Goal: Task Accomplishment & Management: Manage account settings

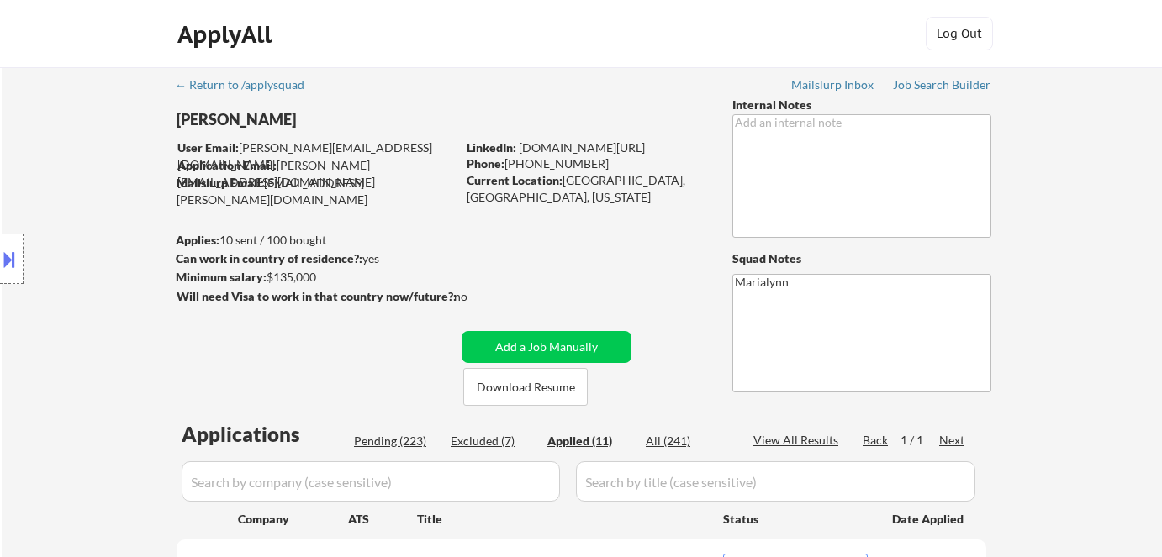
select select ""applied""
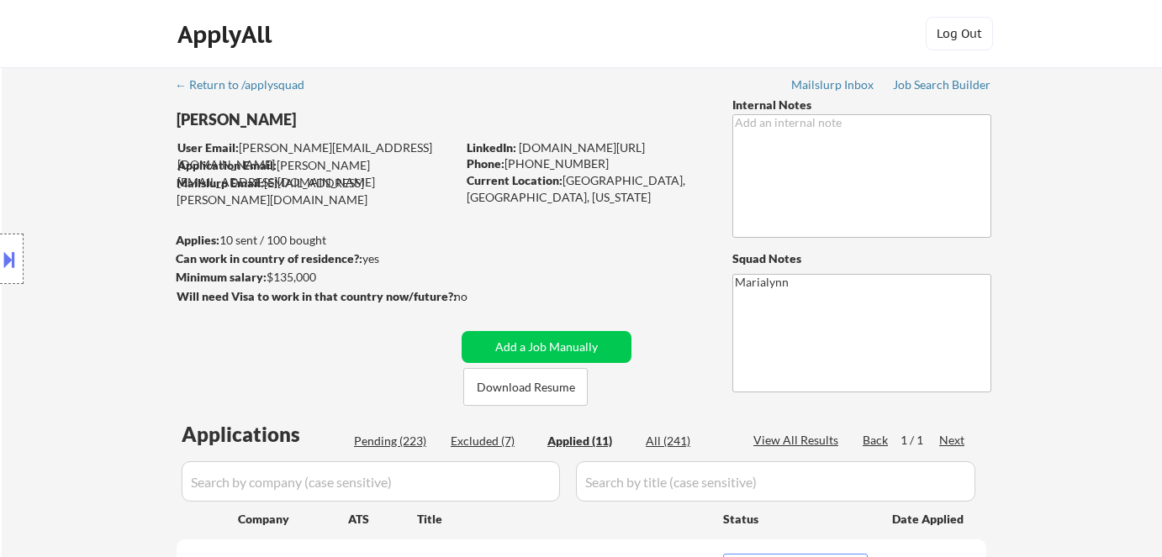
select select ""applied""
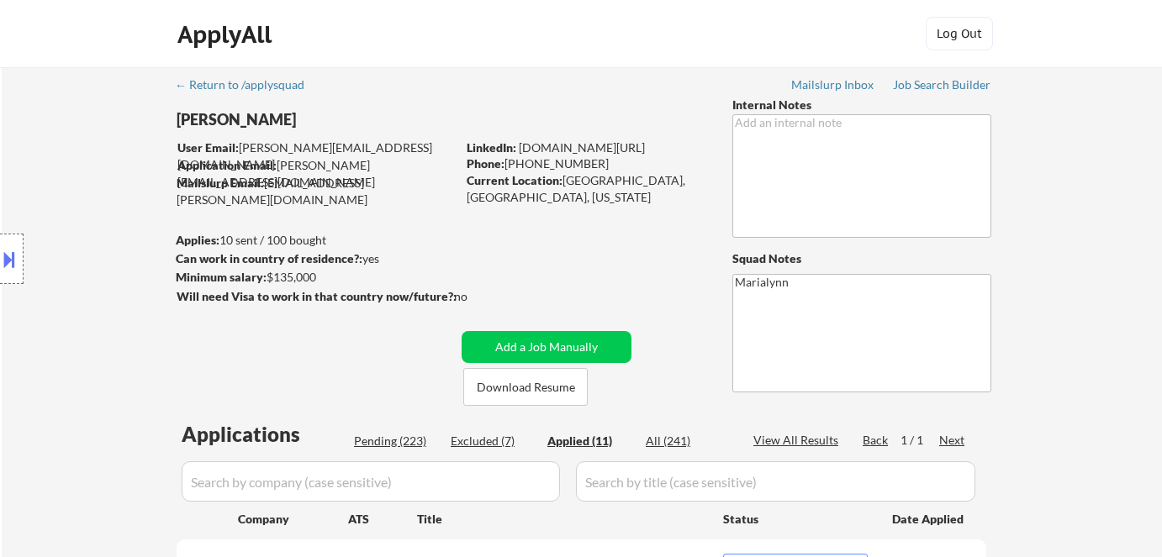
select select ""applied""
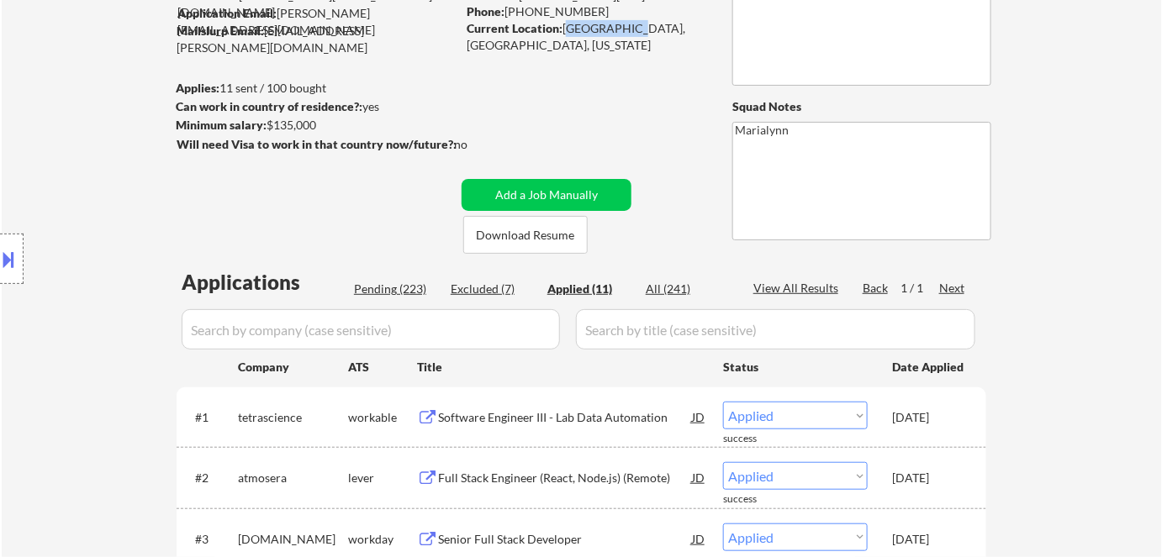
drag, startPoint x: 563, startPoint y: 25, endPoint x: 612, endPoint y: 34, distance: 49.5
click at [617, 34] on div "Current Location: Austin, TX, Texas" at bounding box center [586, 36] width 238 height 33
copy div "Austin, TX,"
select select ""applied""
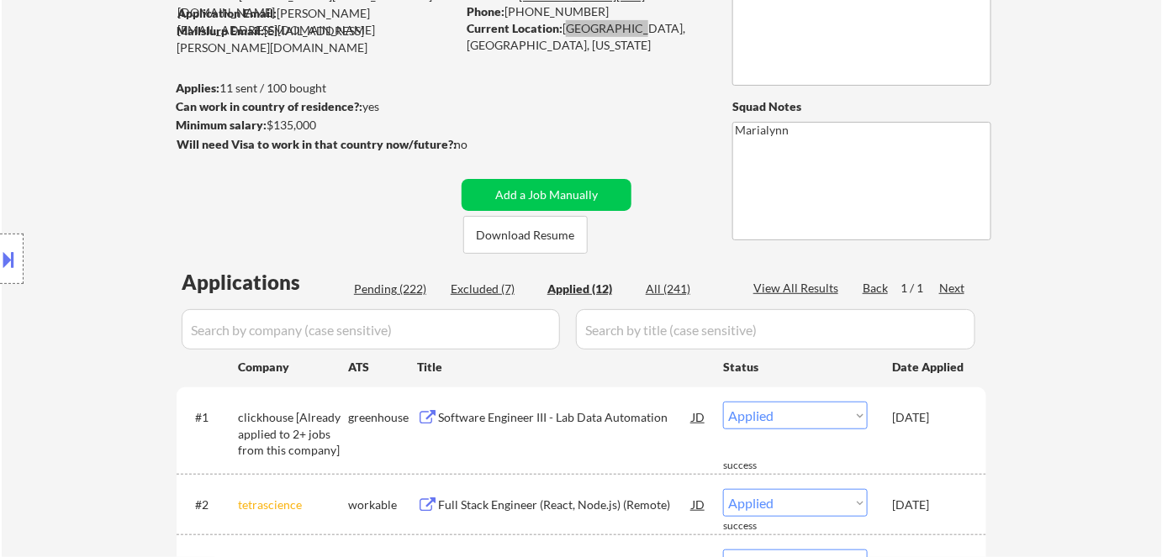
select select ""applied""
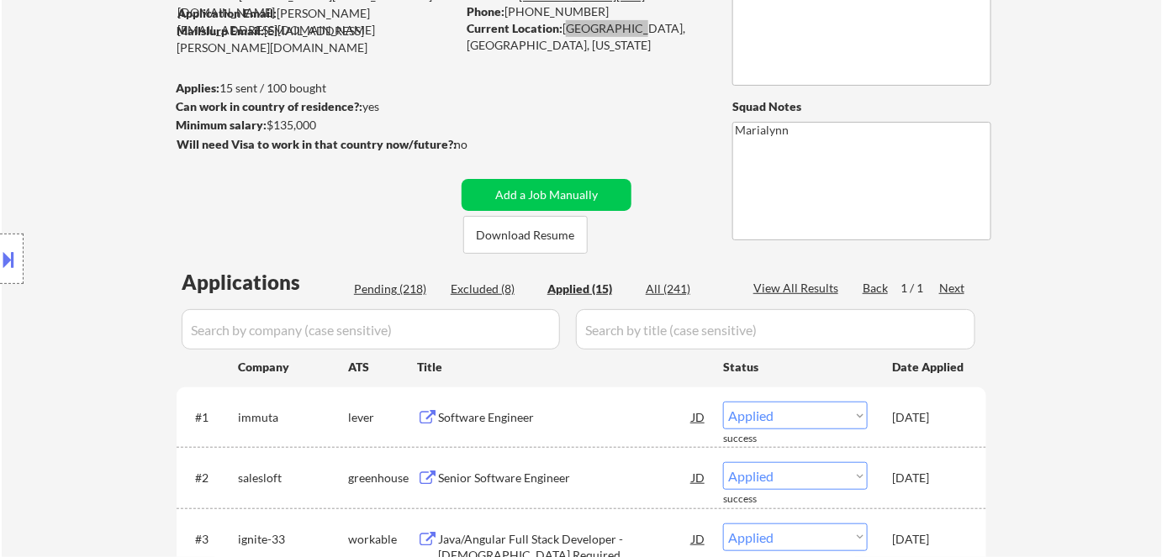
select select ""applied""
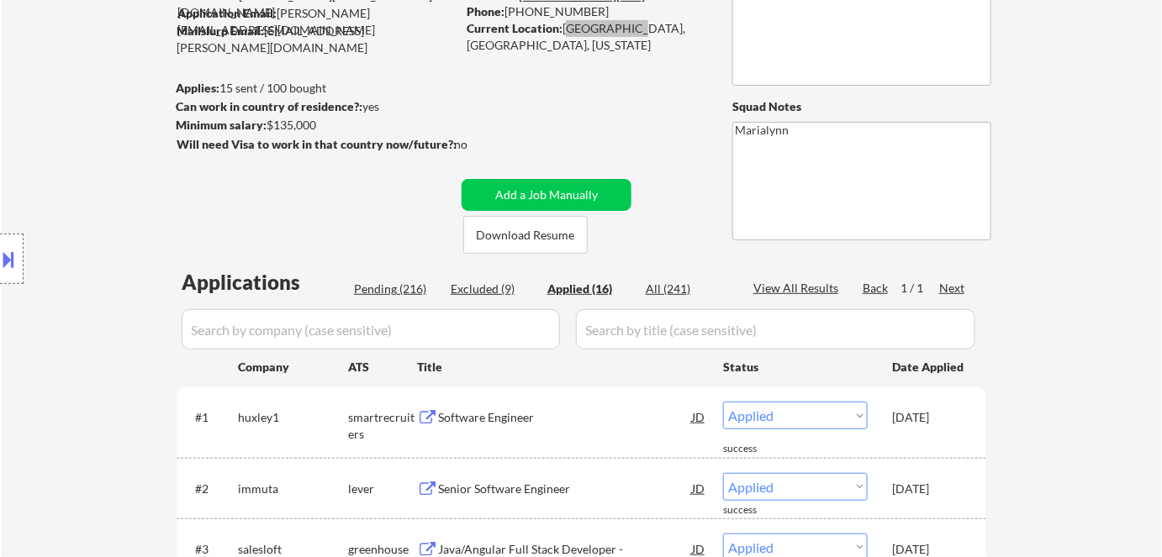
select select ""applied""
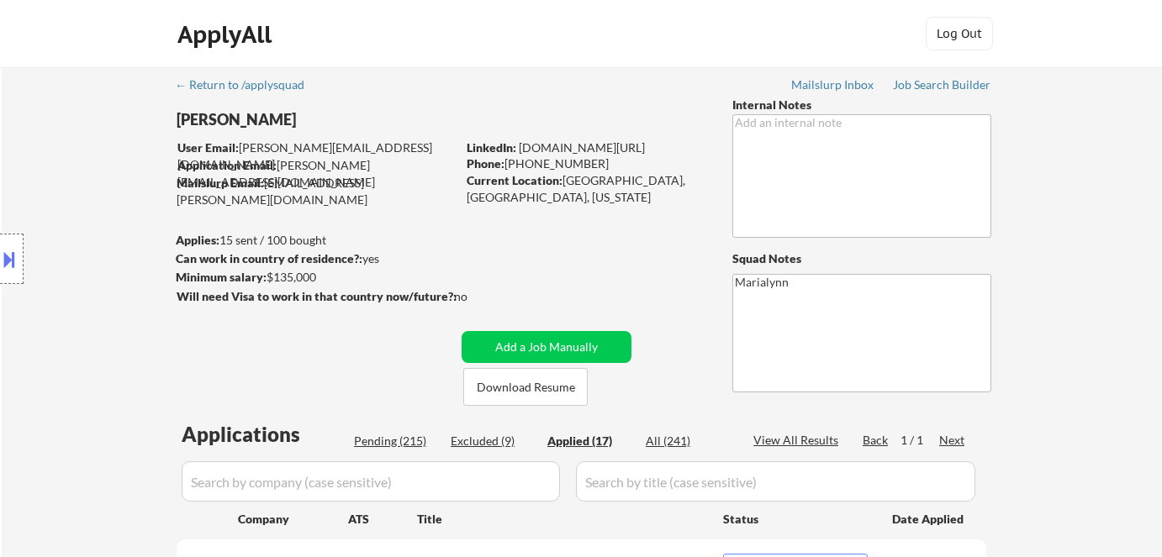
select select ""applied""
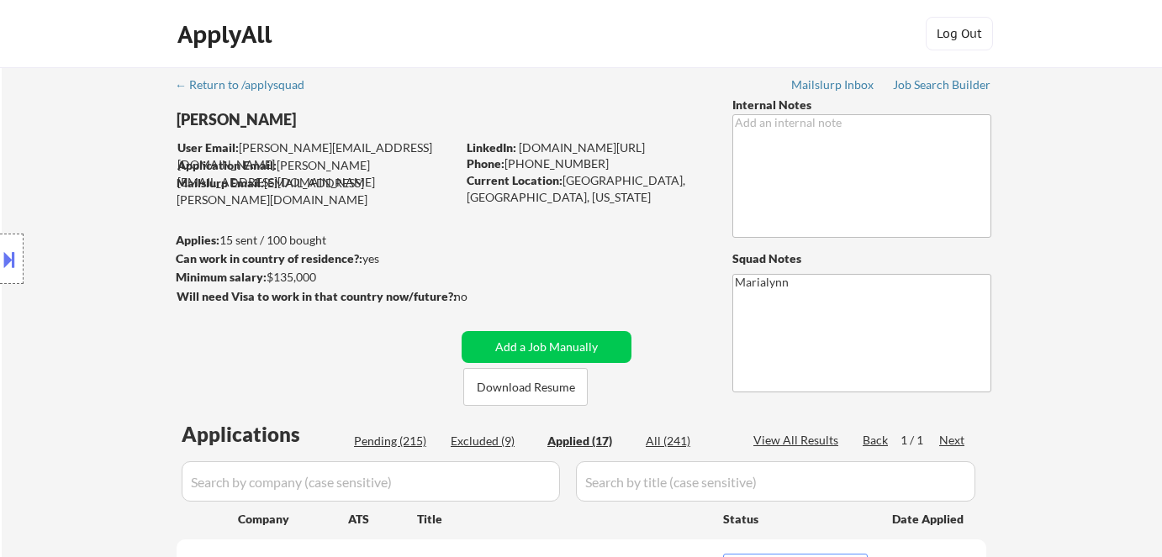
select select ""applied""
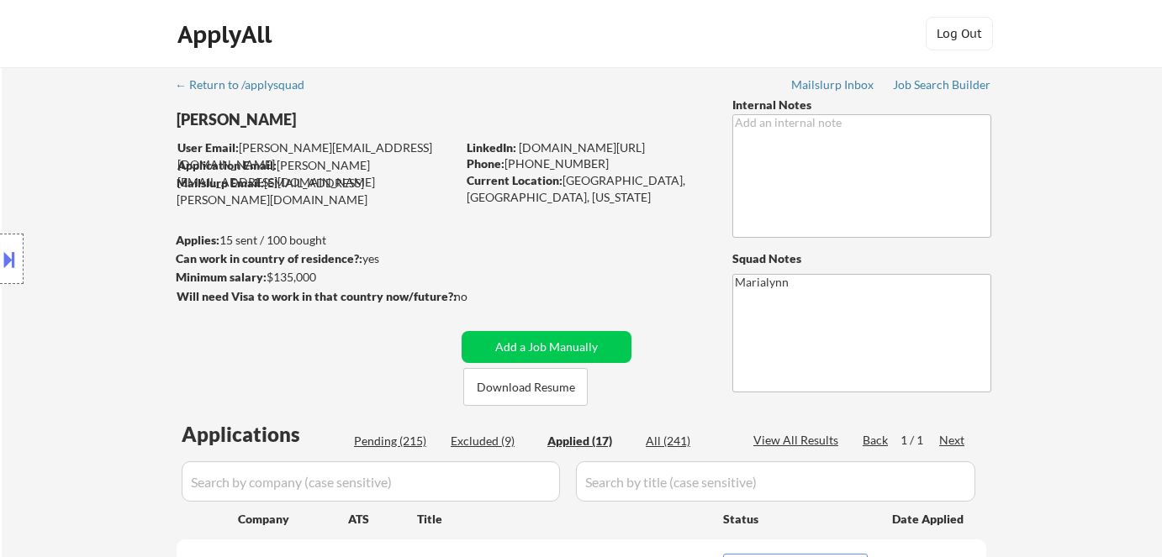
select select ""applied""
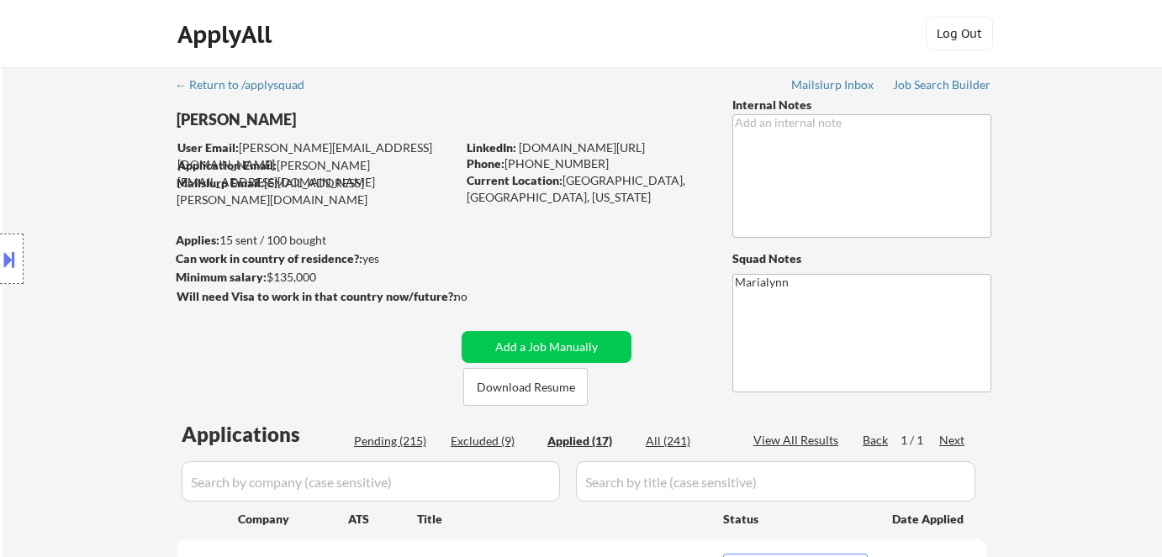
select select ""applied""
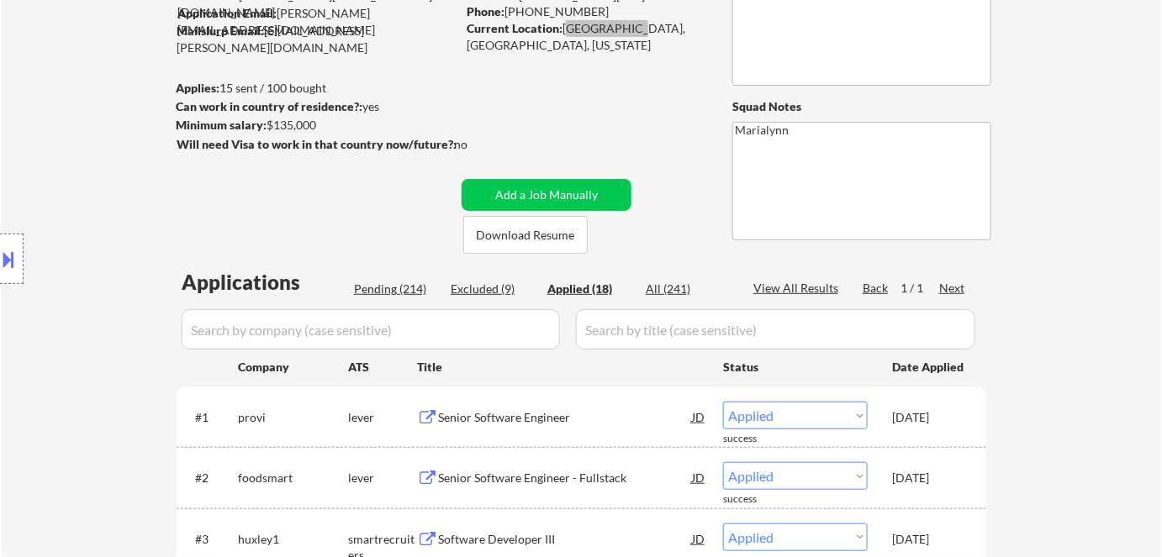
select select ""applied""
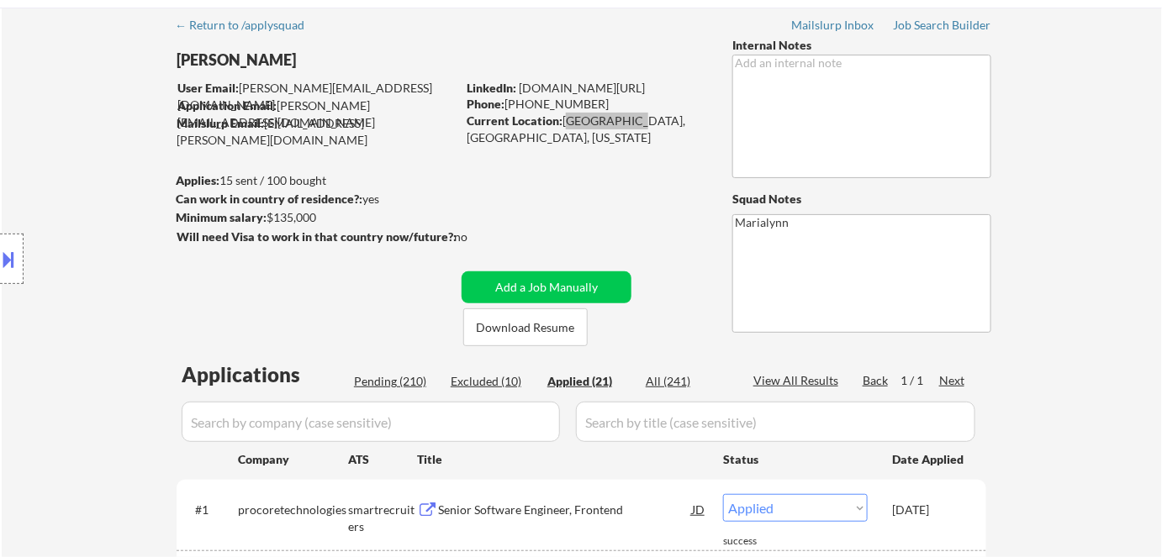
scroll to position [0, 0]
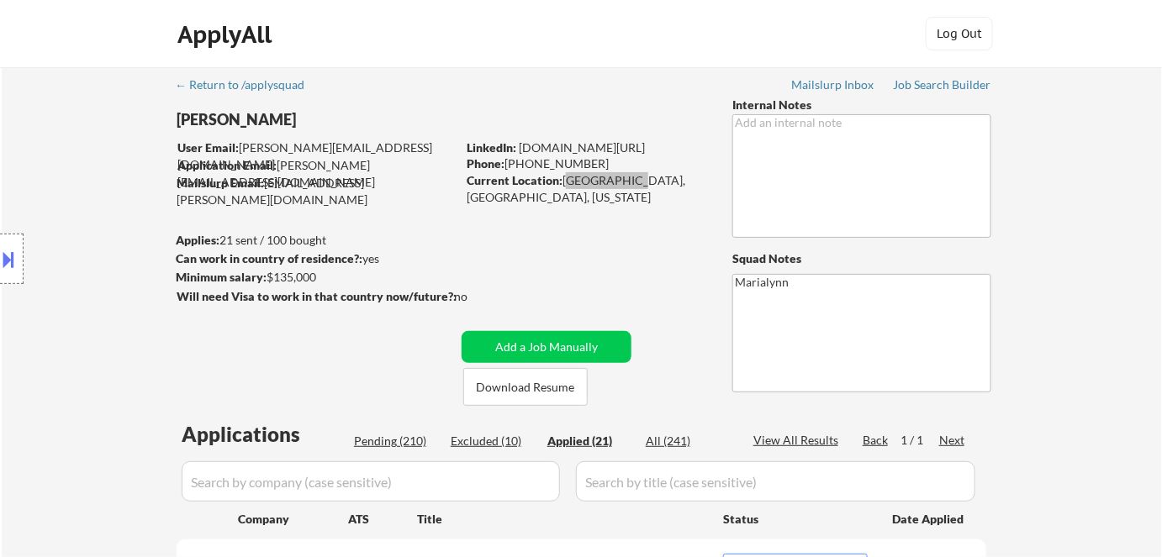
select select ""applied""
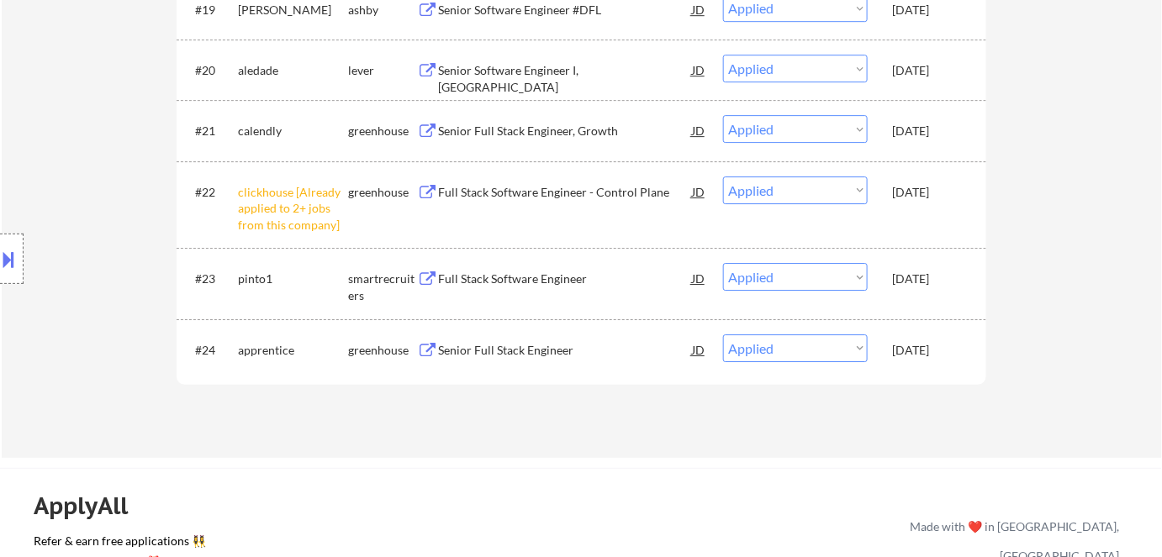
scroll to position [1605, 0]
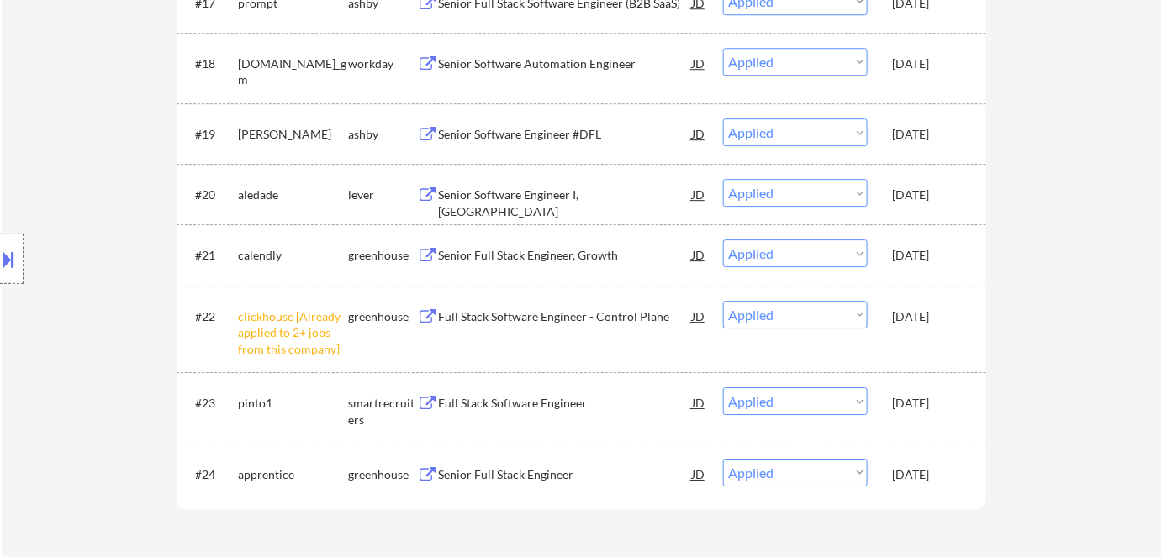
select select ""applied""
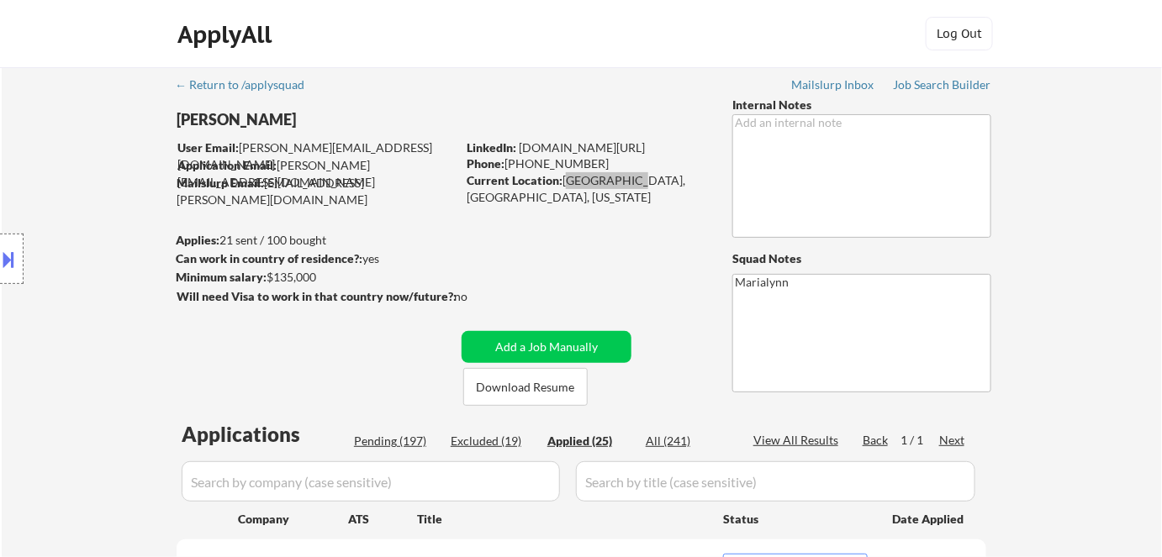
scroll to position [229, 0]
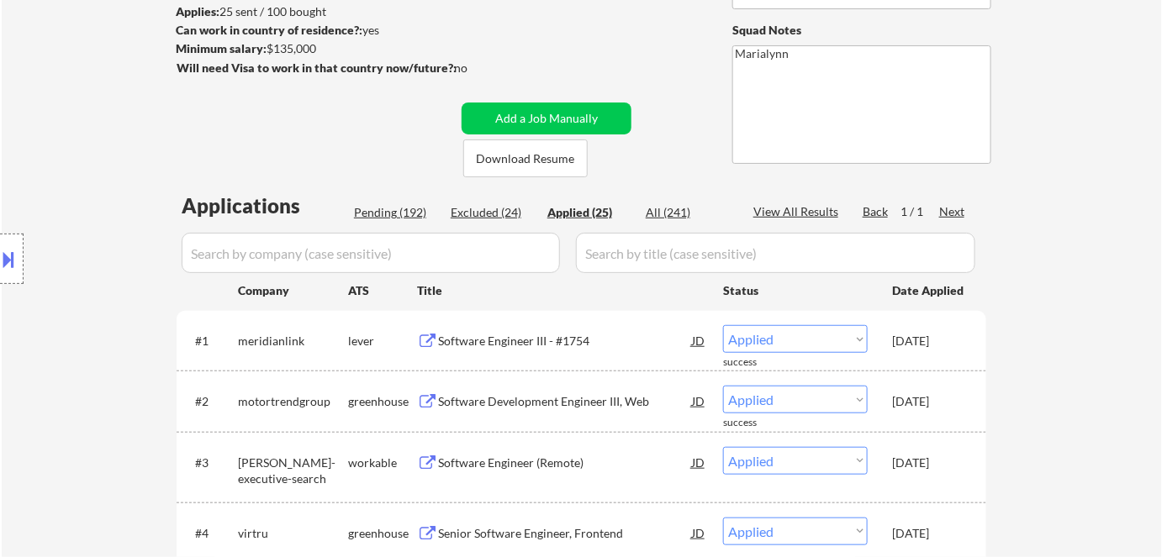
select select ""applied""
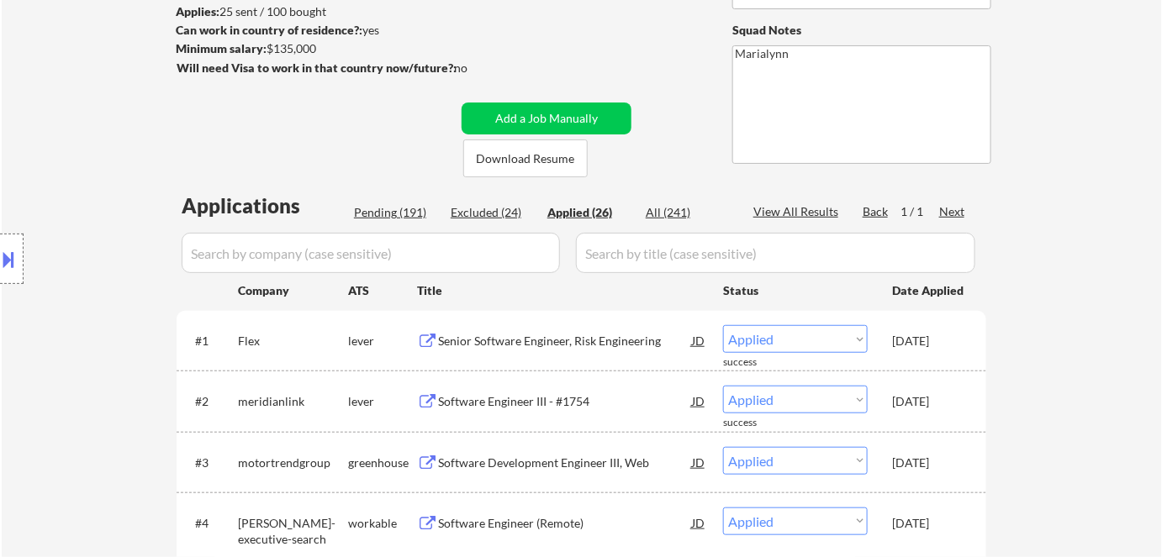
select select ""applied""
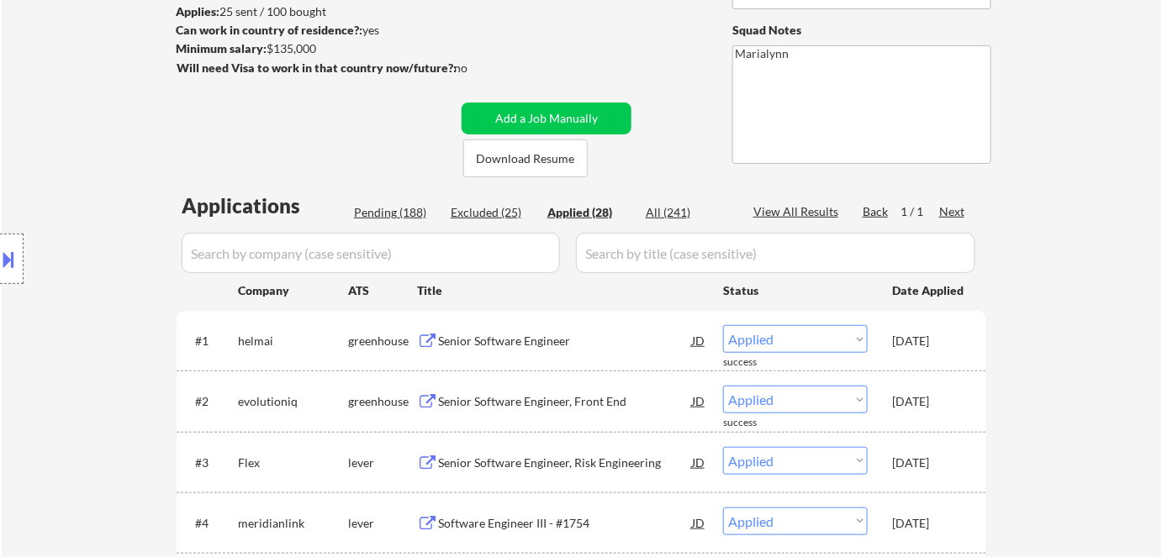
select select ""applied""
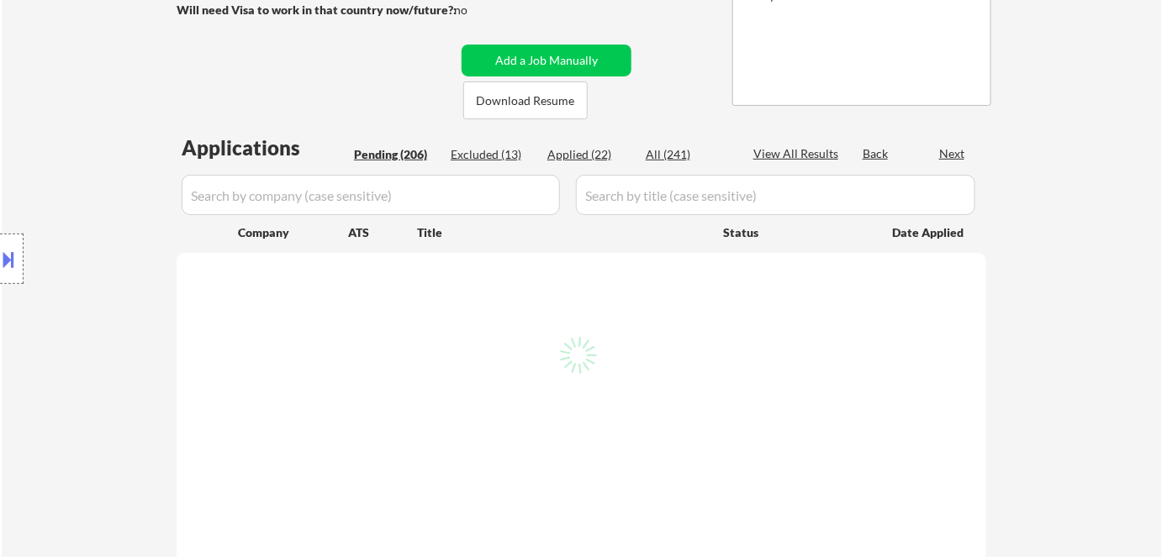
scroll to position [535, 0]
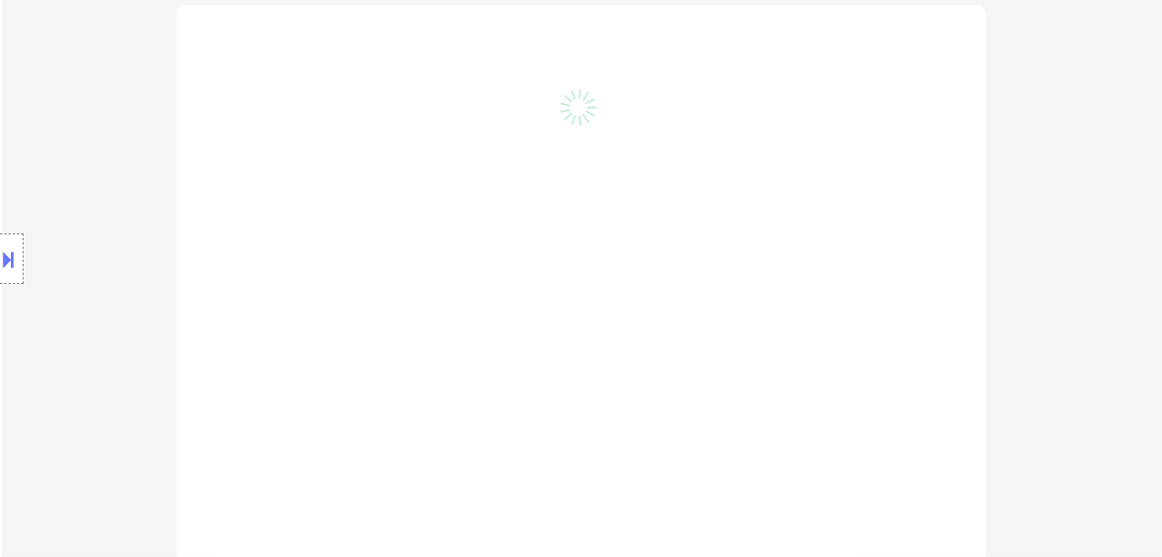
select select ""pending""
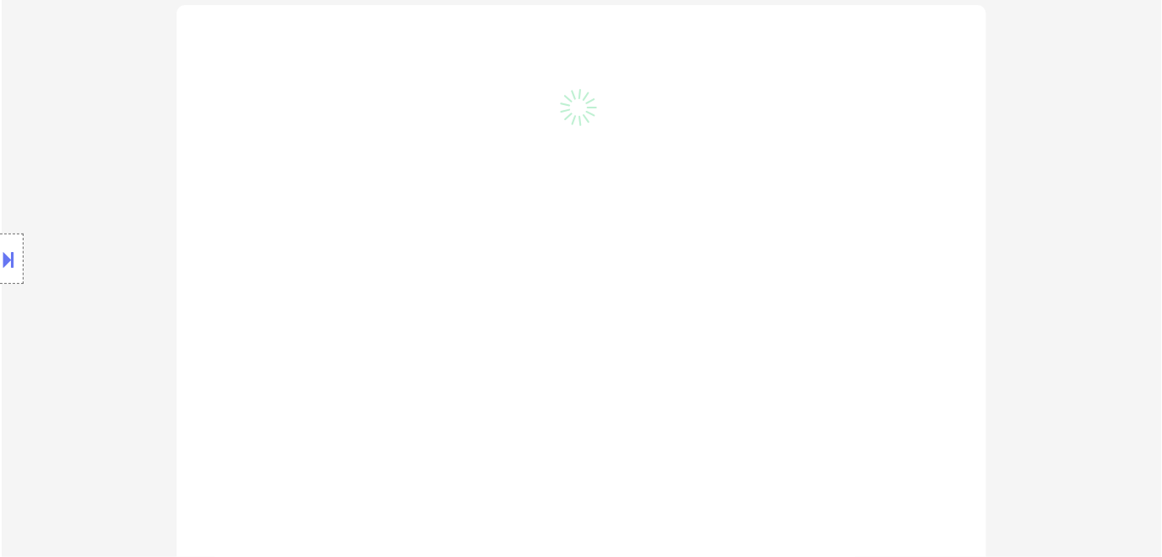
select select ""pending""
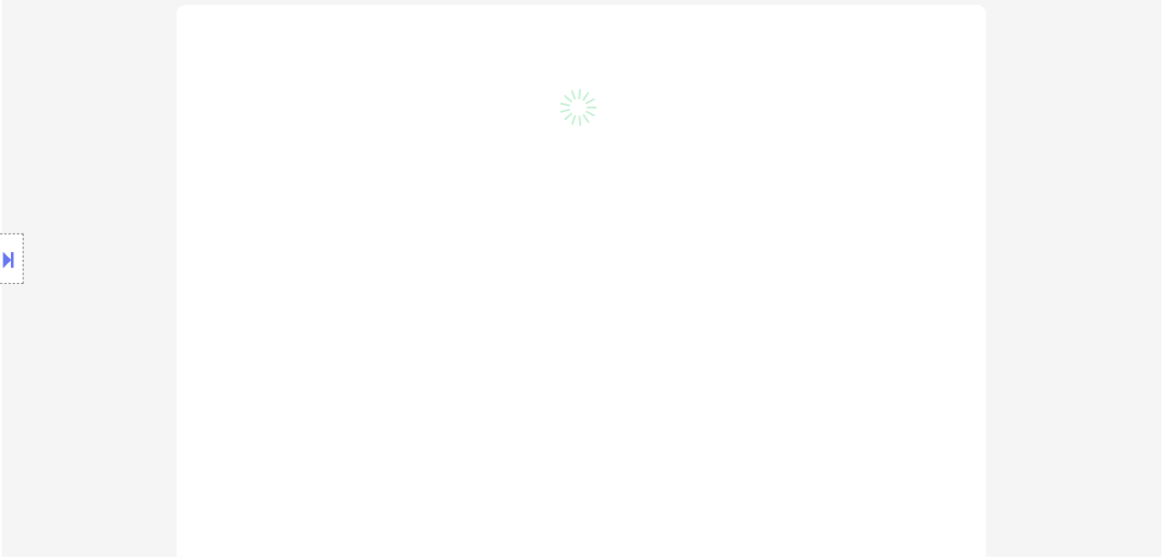
select select ""pending""
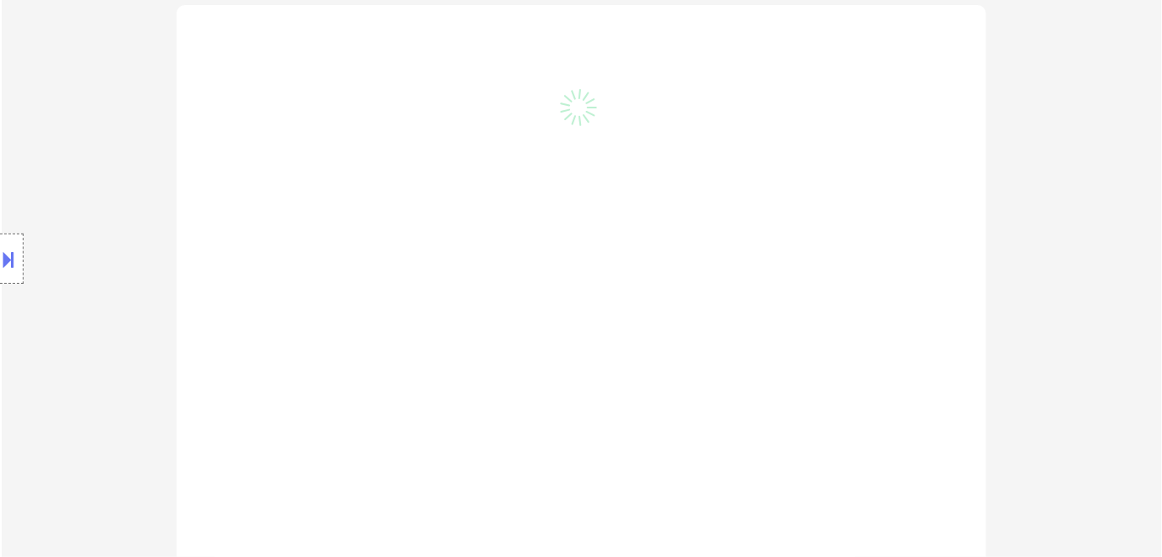
select select ""pending""
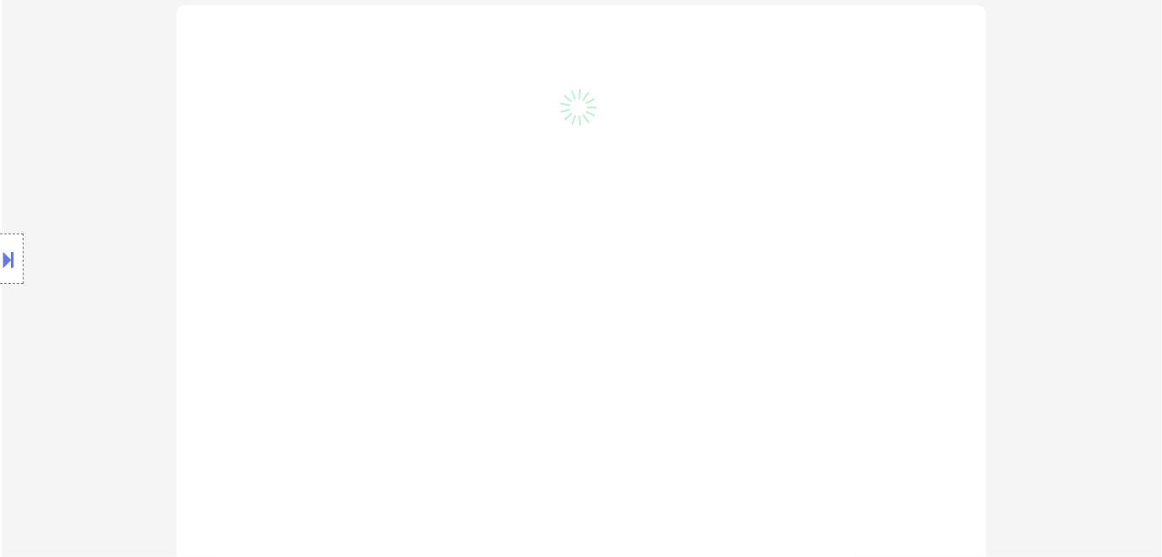
select select ""pending""
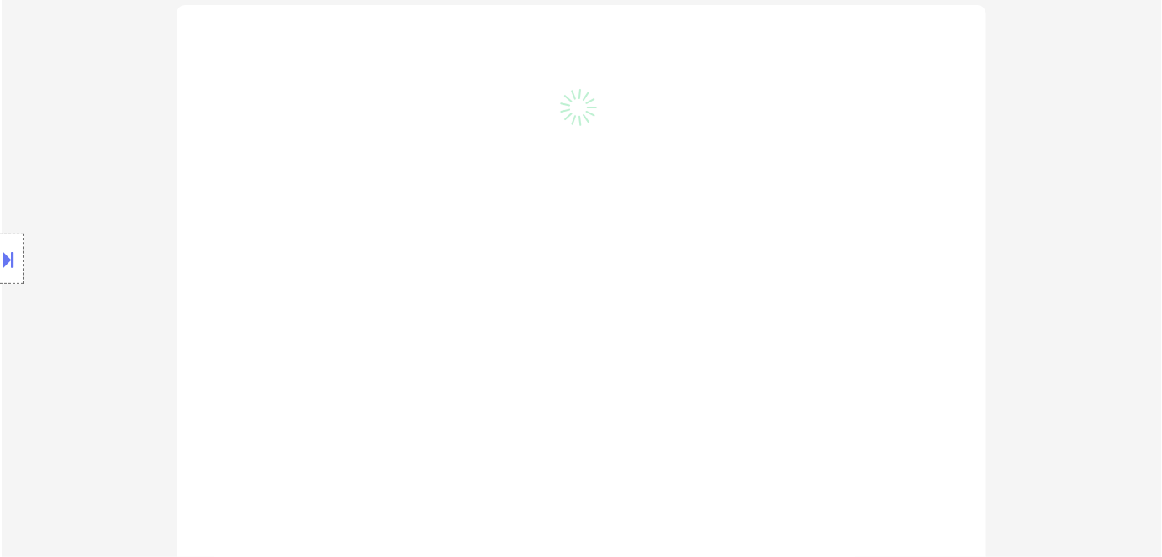
select select ""pending""
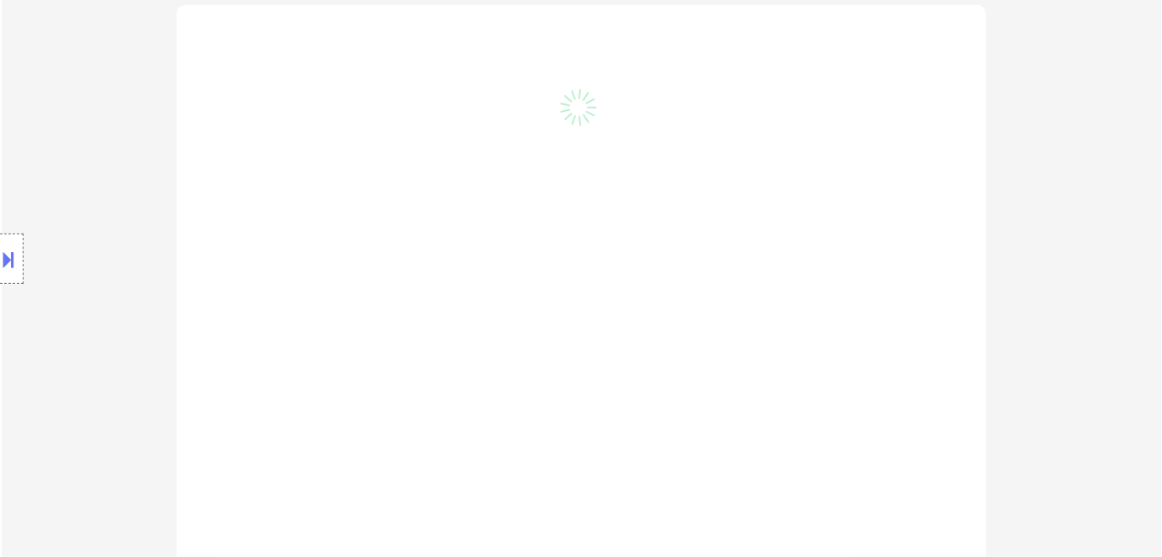
select select ""pending""
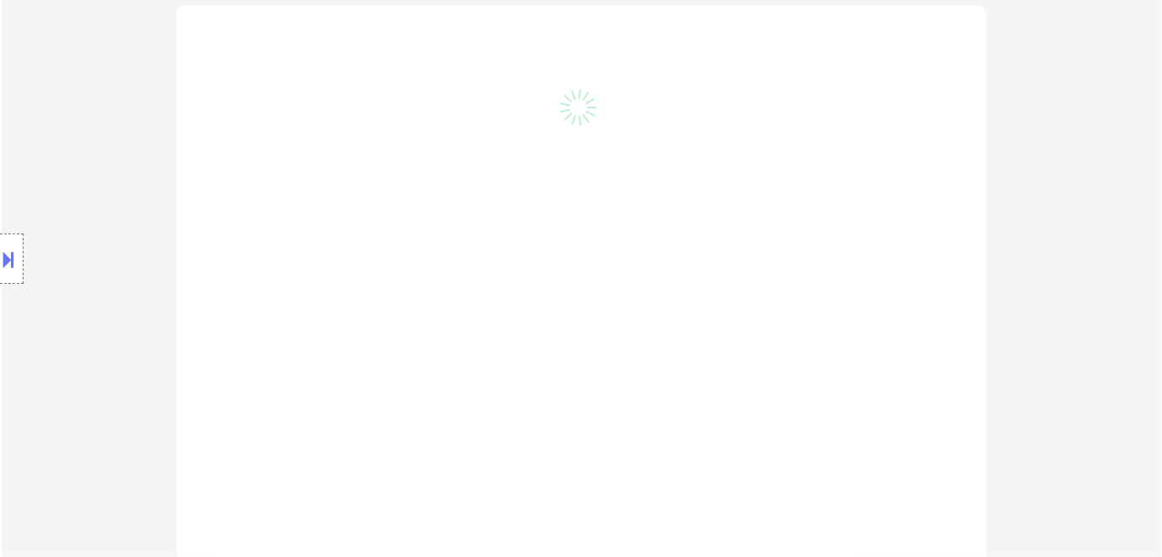
select select ""pending""
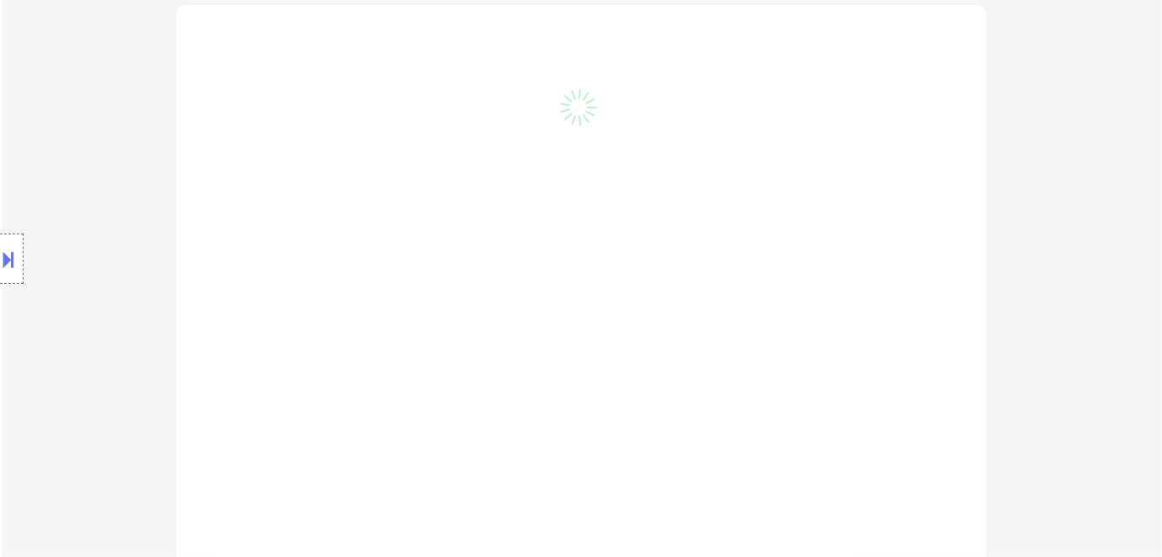
select select ""pending""
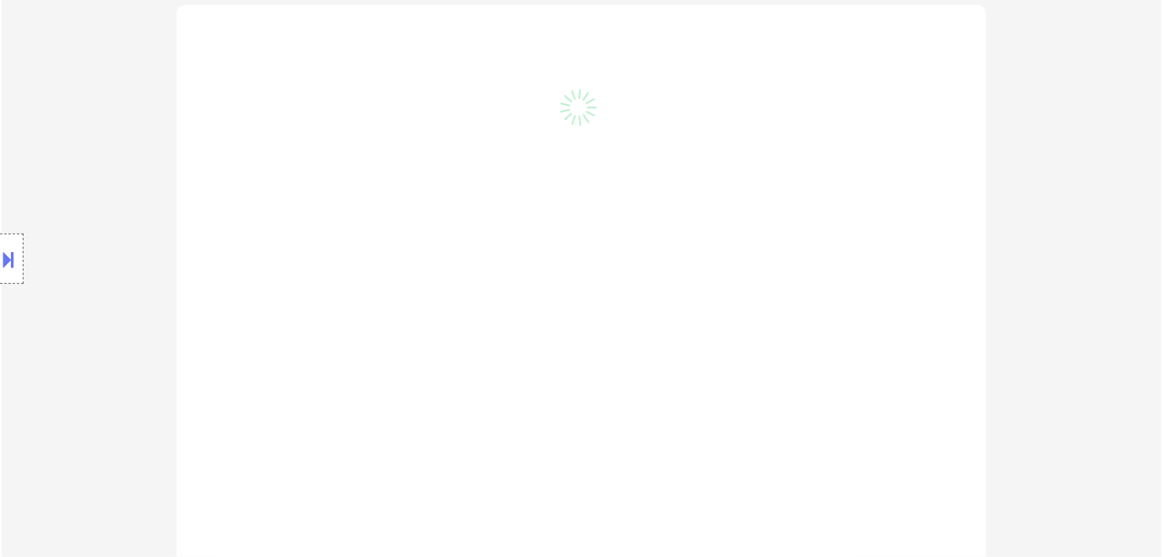
select select ""pending""
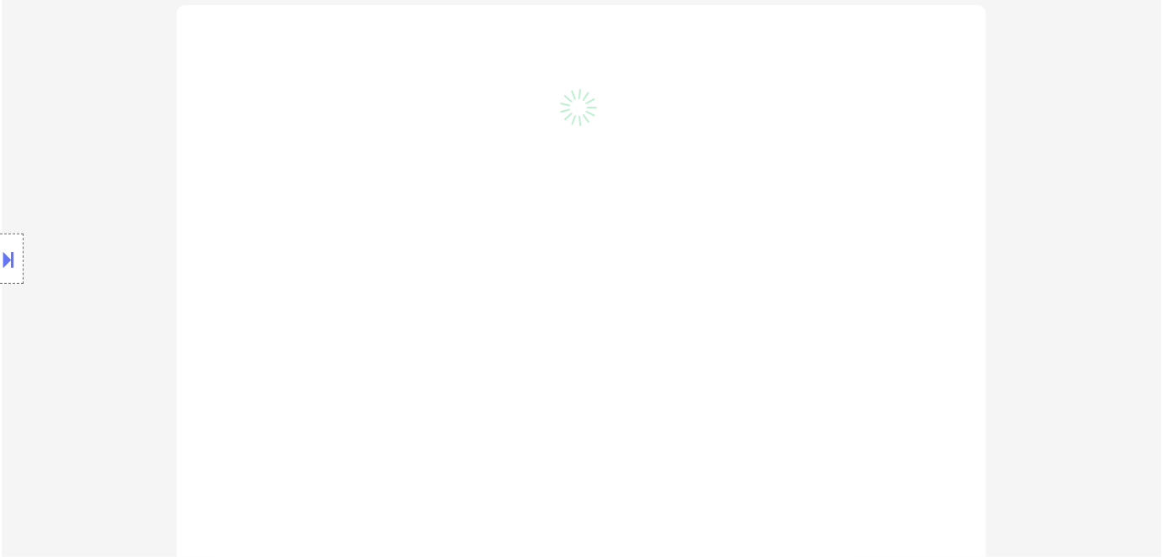
select select ""pending""
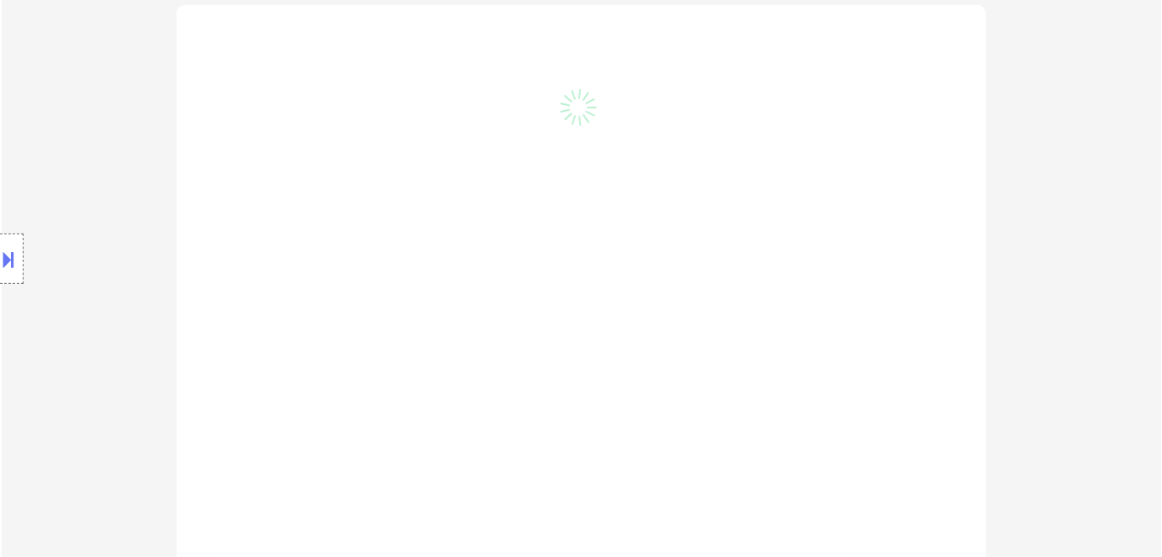
select select ""pending""
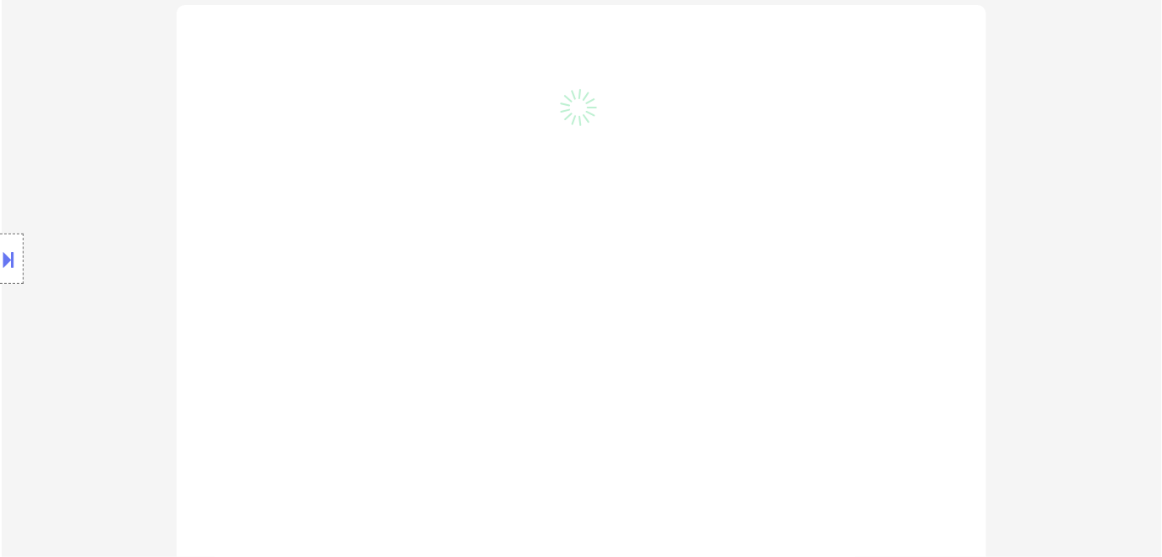
select select ""pending""
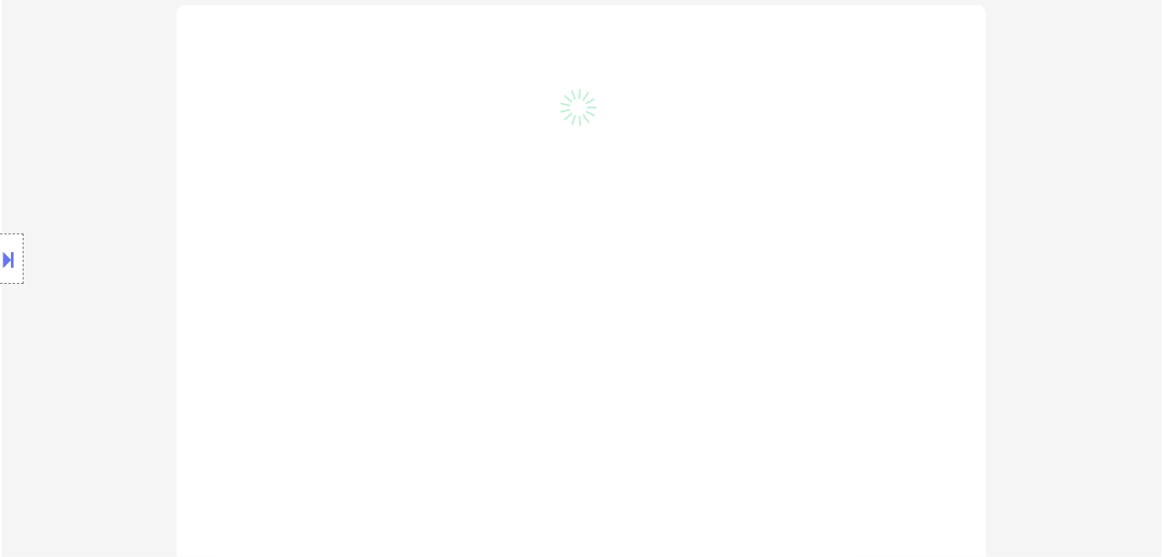
select select ""pending""
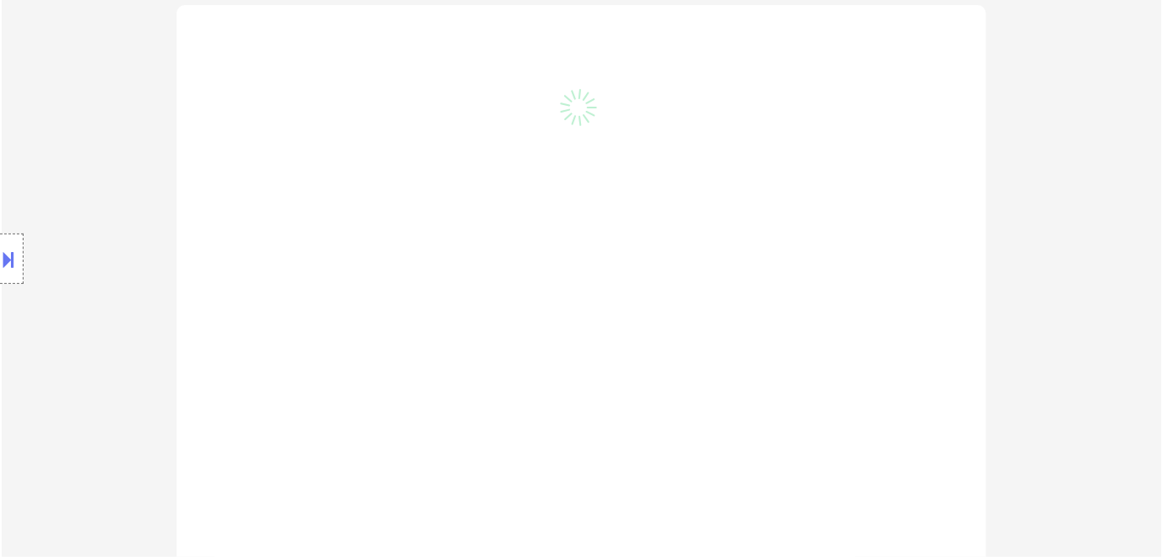
select select ""pending""
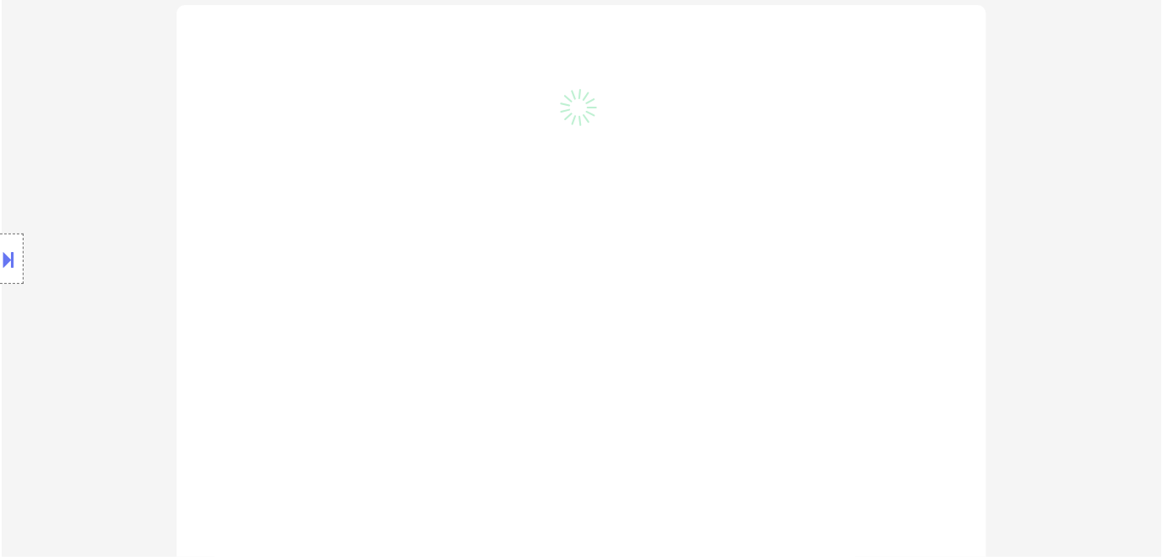
select select ""pending""
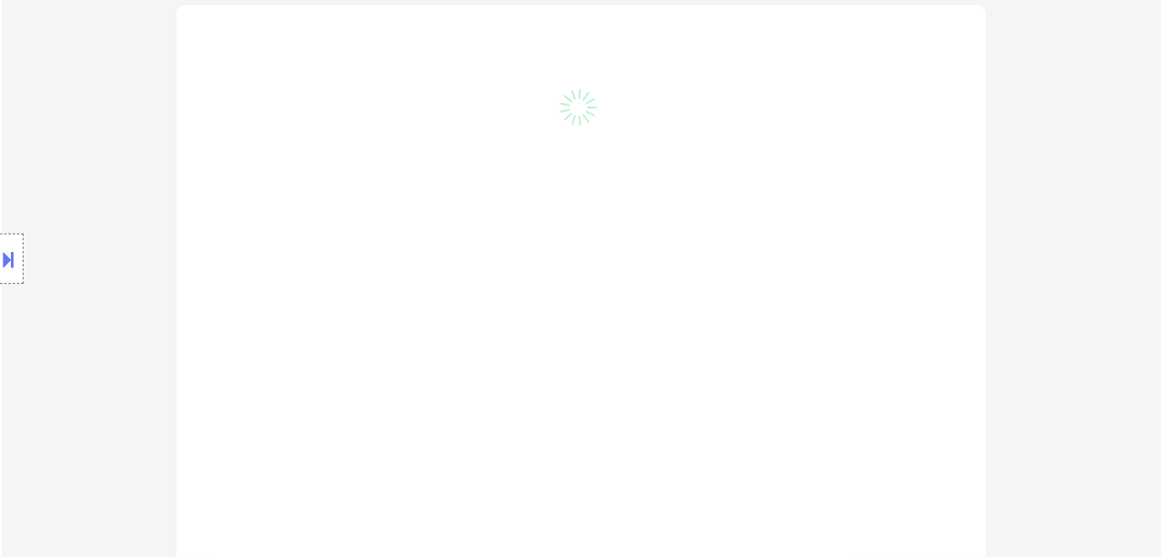
select select ""pending""
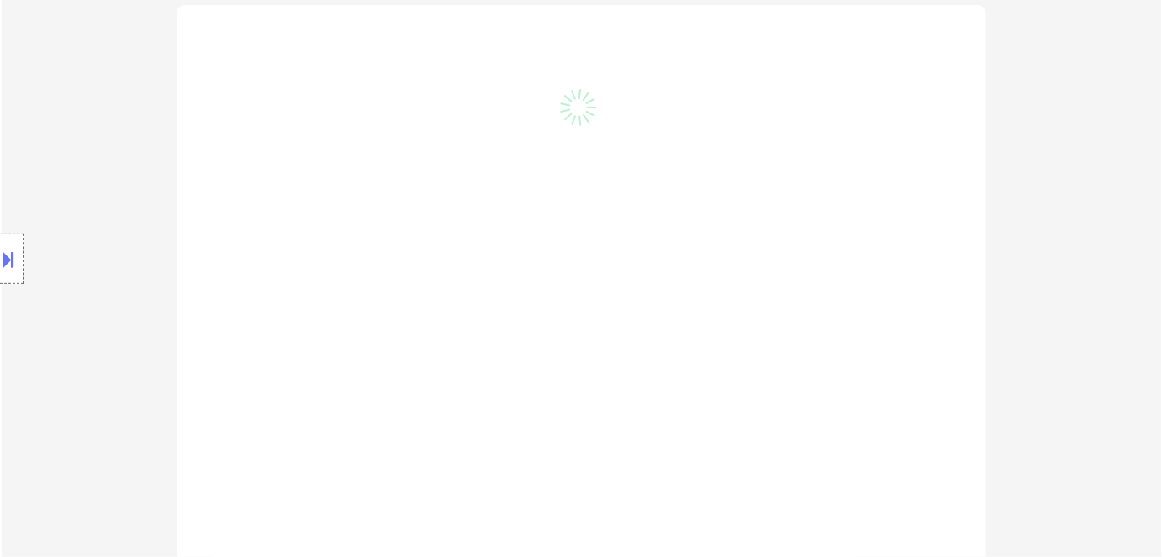
select select ""pending""
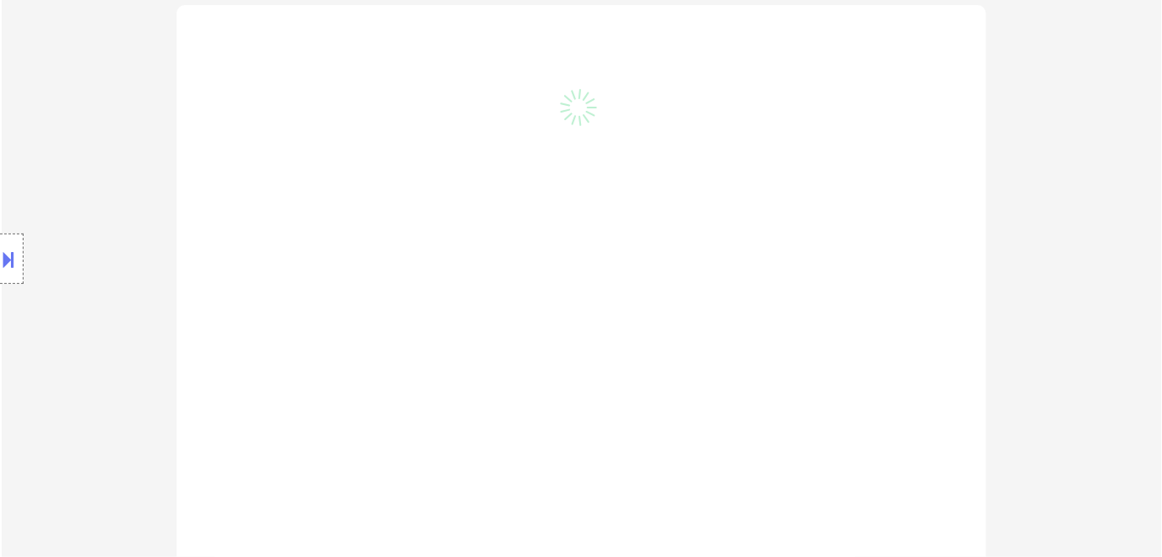
select select ""pending""
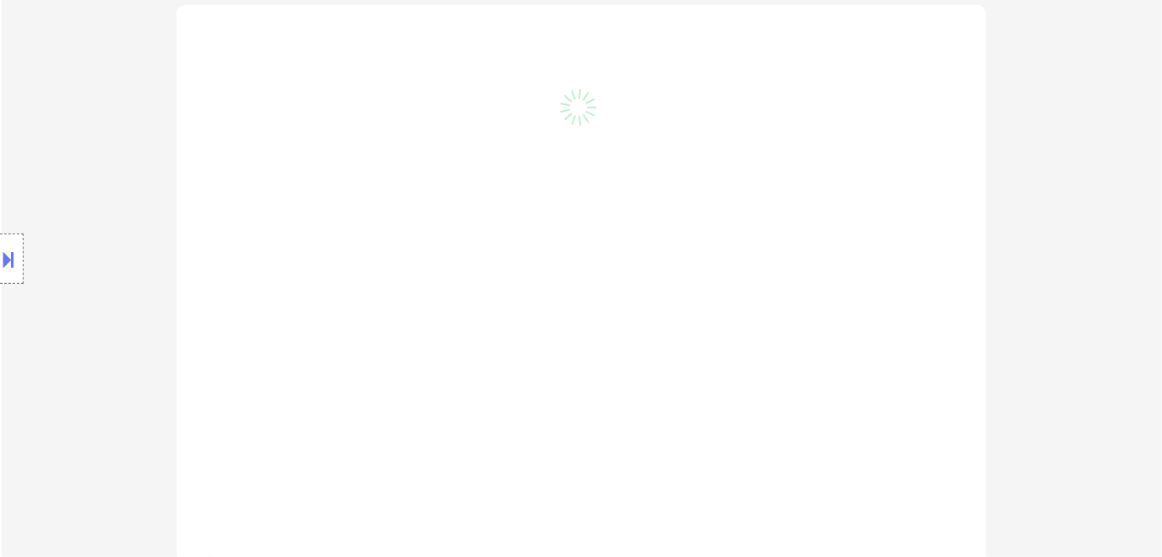
select select ""pending""
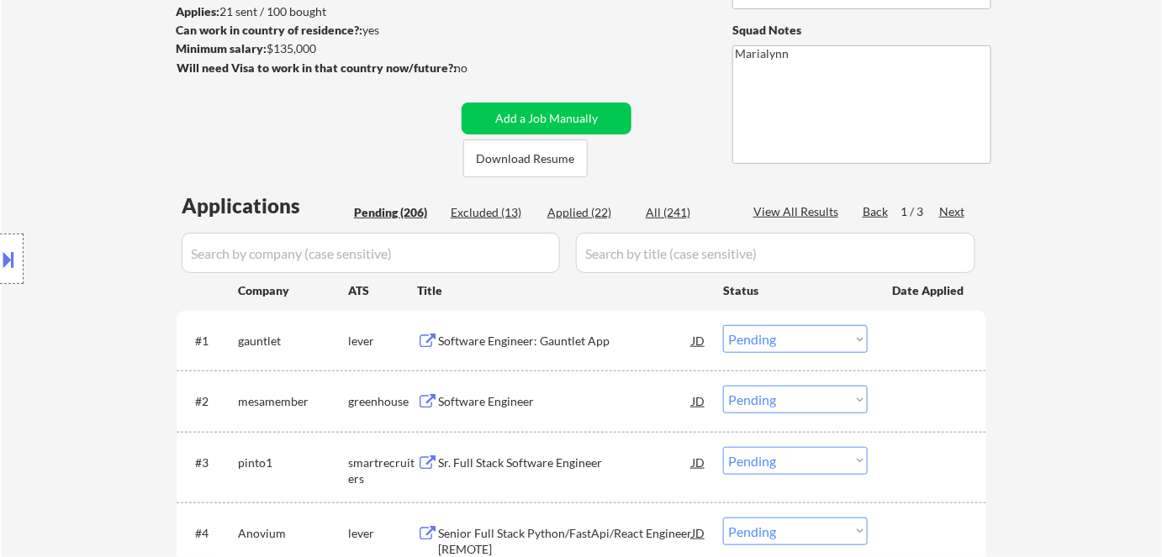
scroll to position [76, 0]
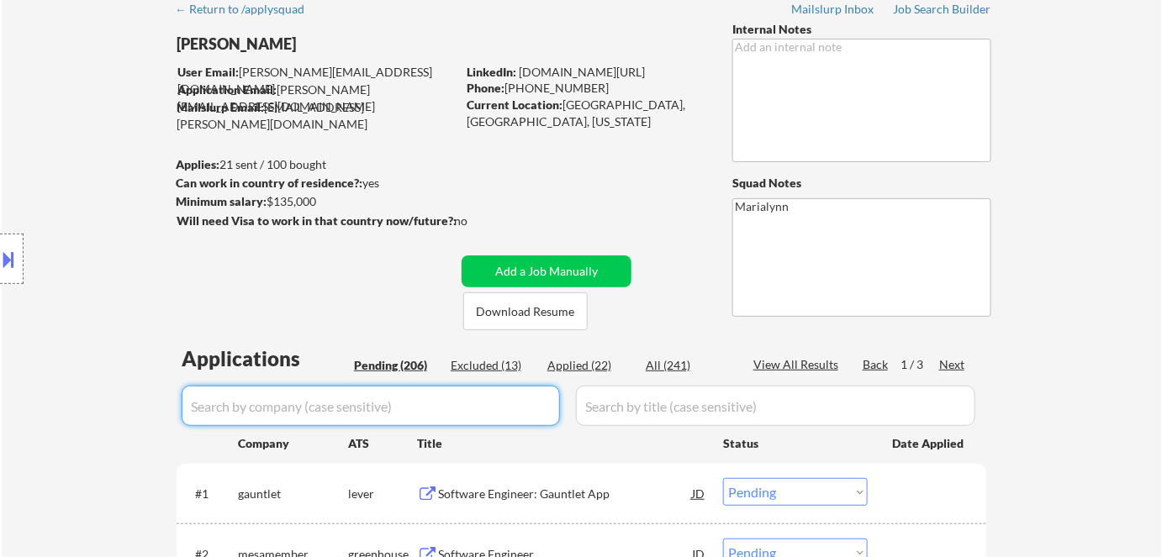
paste input "keller"
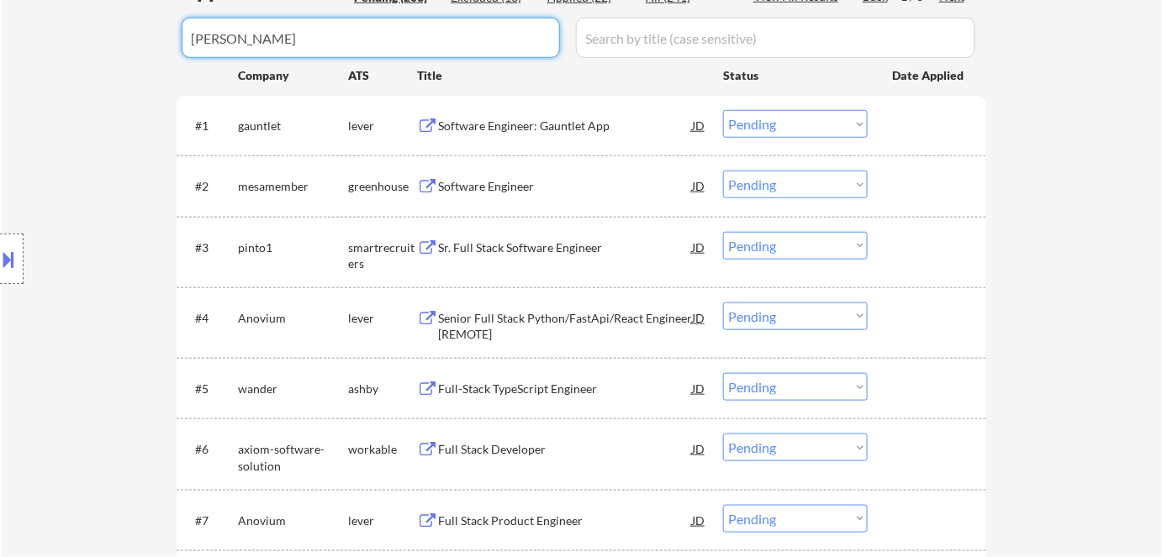
scroll to position [458, 0]
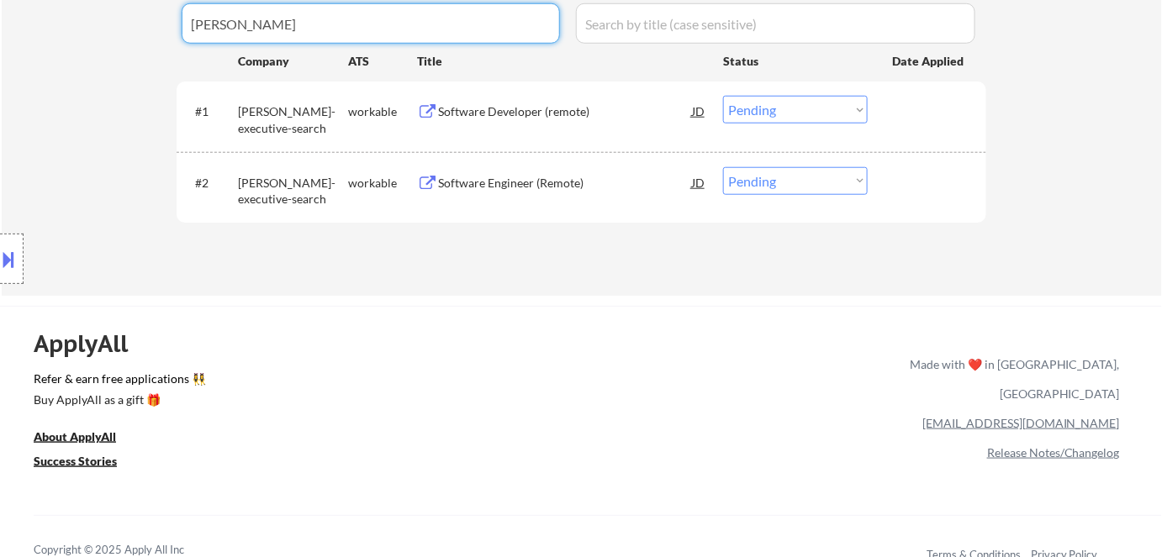
type input "keller"
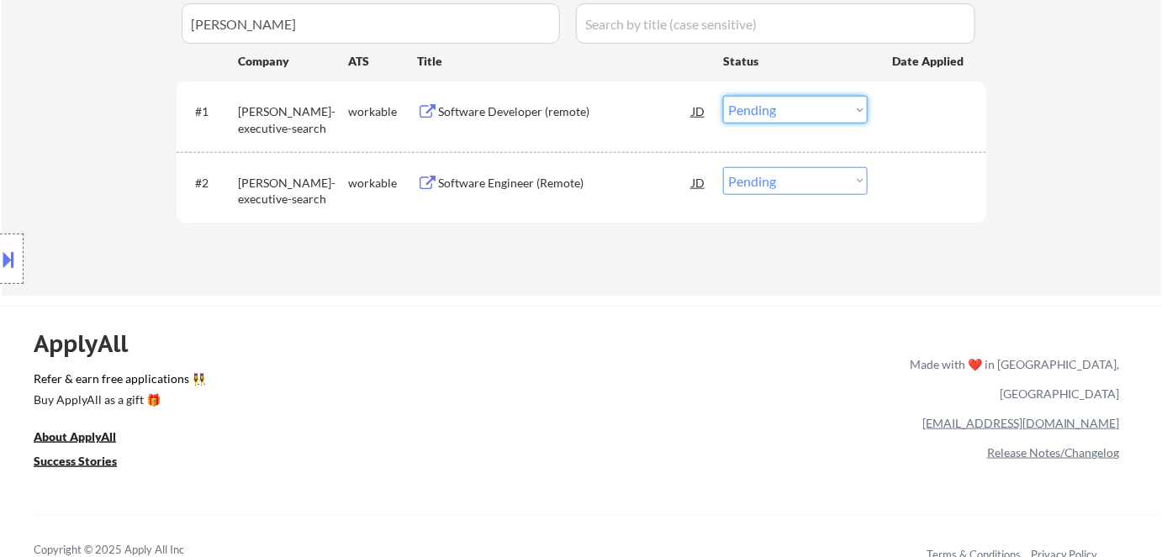
click at [734, 107] on select "Choose an option... Pending Applied Excluded (Questions) Excluded (Expired) Exc…" at bounding box center [795, 110] width 145 height 28
click at [723, 96] on select "Choose an option... Pending Applied Excluded (Questions) Excluded (Expired) Exc…" at bounding box center [795, 110] width 145 height 28
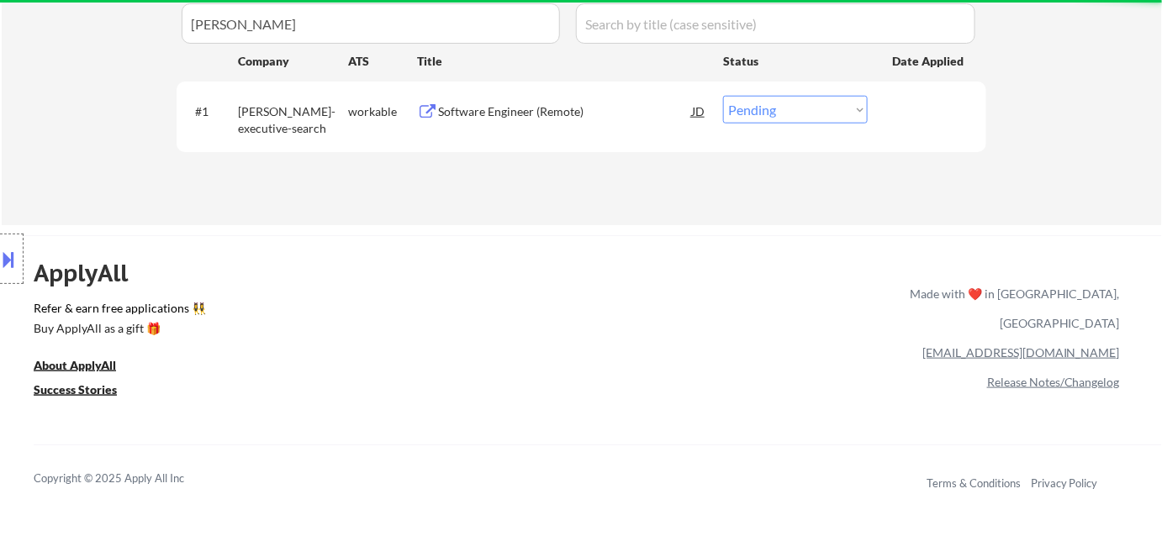
click at [509, 117] on div "Software Engineer (Remote)" at bounding box center [565, 111] width 254 height 17
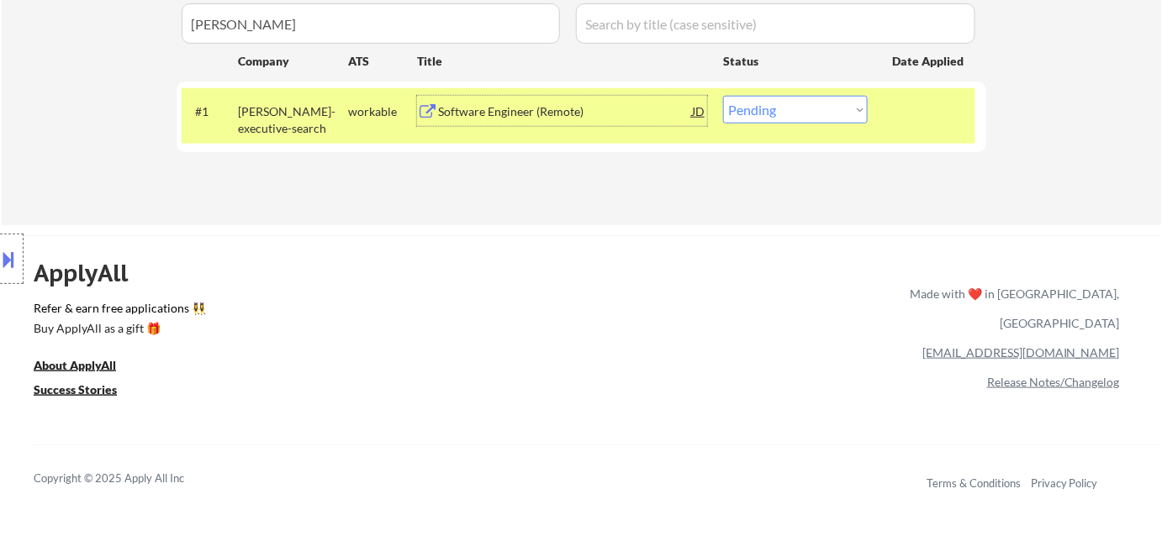
drag, startPoint x: 800, startPoint y: 101, endPoint x: 792, endPoint y: 122, distance: 22.3
click at [800, 102] on select "Choose an option... Pending Applied Excluded (Questions) Excluded (Expired) Exc…" at bounding box center [795, 110] width 145 height 28
select select ""applied""
click at [723, 96] on select "Choose an option... Pending Applied Excluded (Questions) Excluded (Expired) Exc…" at bounding box center [795, 110] width 145 height 28
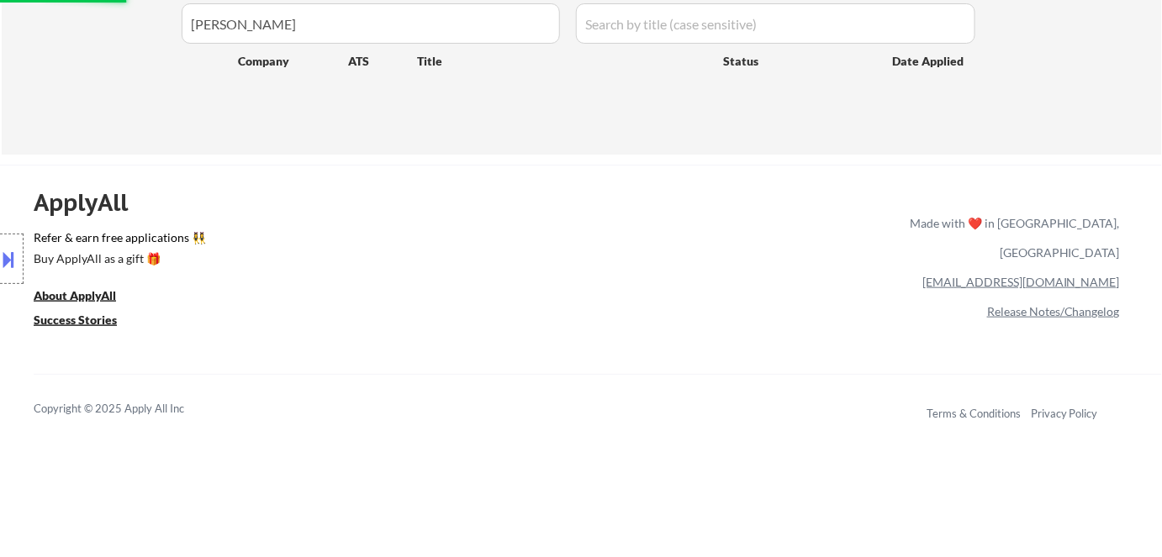
scroll to position [305, 0]
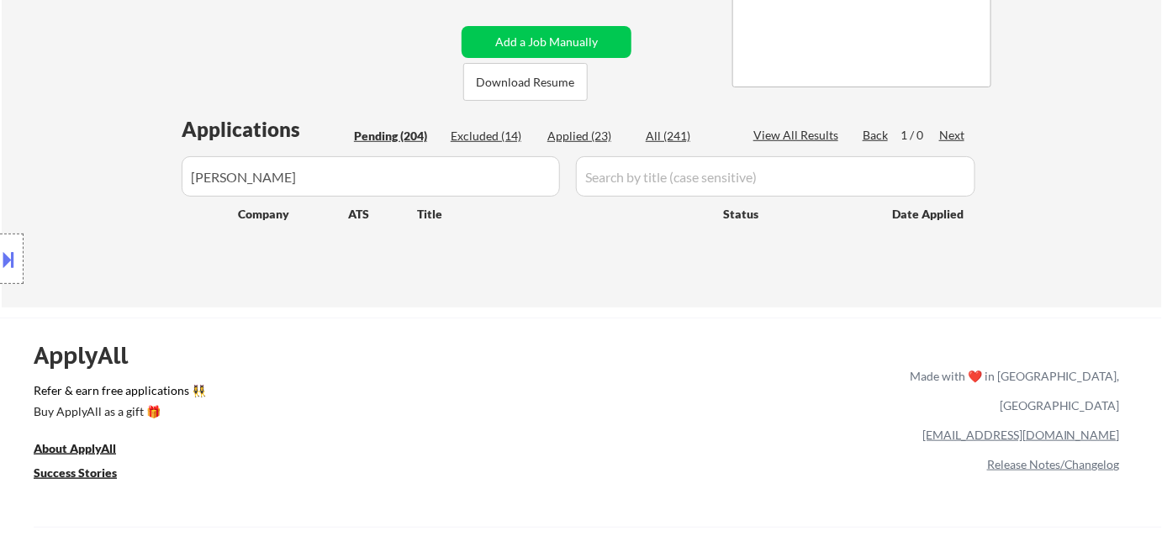
drag, startPoint x: 262, startPoint y: 166, endPoint x: 20, endPoint y: 216, distance: 247.2
click at [23, 218] on div "Location Inclusions: Austin, TX West Lake Hills, TX Rollingwood, TX Sunset Vall…" at bounding box center [150, 259] width 301 height 312
click at [256, 171] on div "Location Inclusions: Austin, TX West Lake Hills, TX Rollingwood, TX Sunset Vall…" at bounding box center [150, 259] width 301 height 312
drag, startPoint x: 383, startPoint y: 174, endPoint x: 431, endPoint y: 174, distance: 47.9
click at [410, 174] on input "input" at bounding box center [371, 176] width 378 height 40
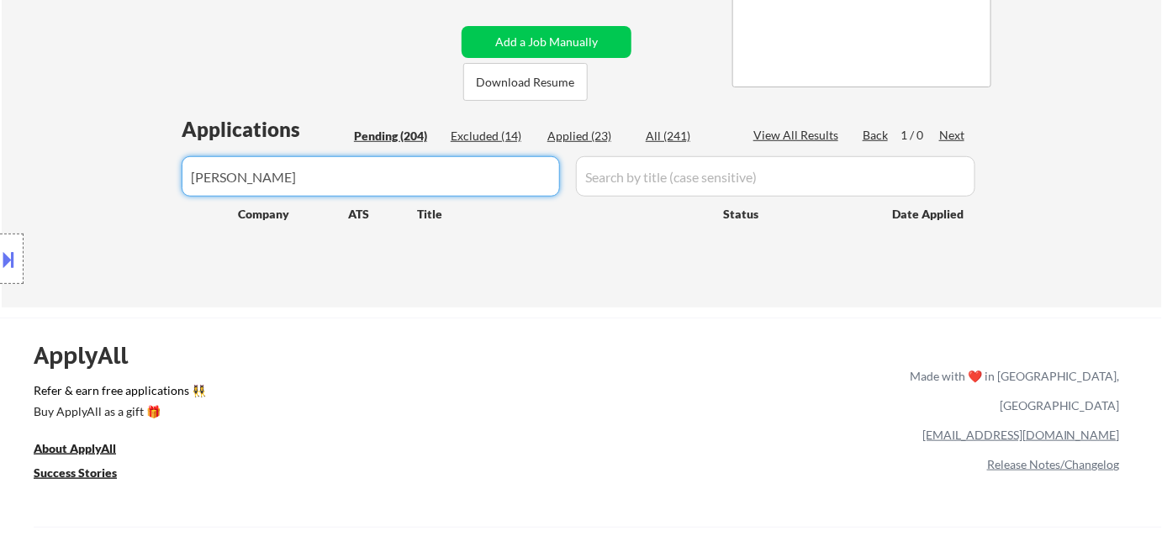
drag, startPoint x: 473, startPoint y: 177, endPoint x: 0, endPoint y: 227, distance: 475.1
select select ""pending""
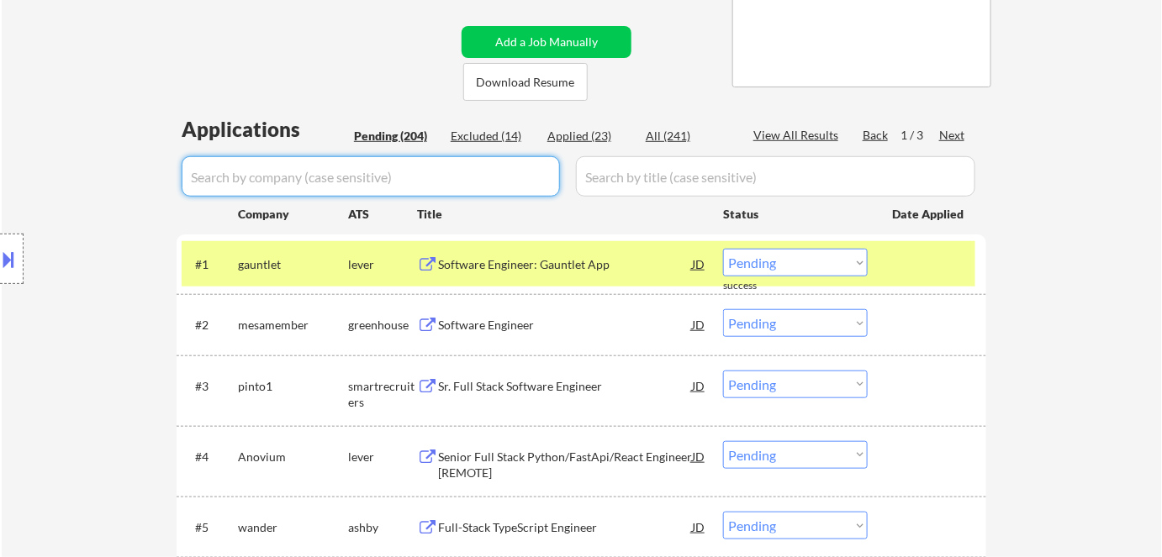
click at [370, 256] on div "lever" at bounding box center [382, 264] width 69 height 17
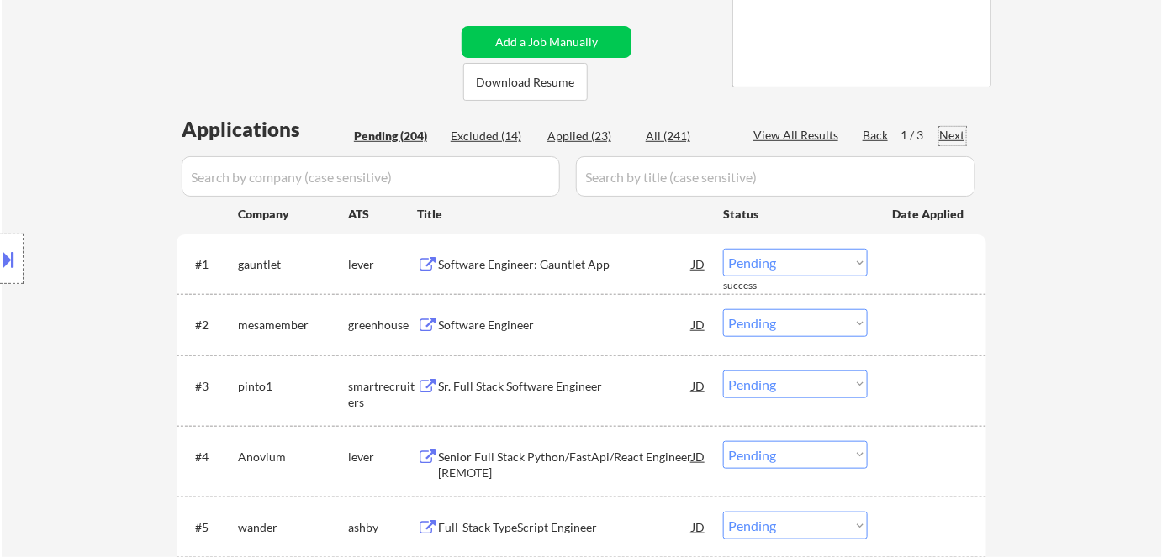
click at [948, 133] on div "Next" at bounding box center [952, 135] width 27 height 17
click at [950, 134] on div "Next" at bounding box center [952, 135] width 27 height 17
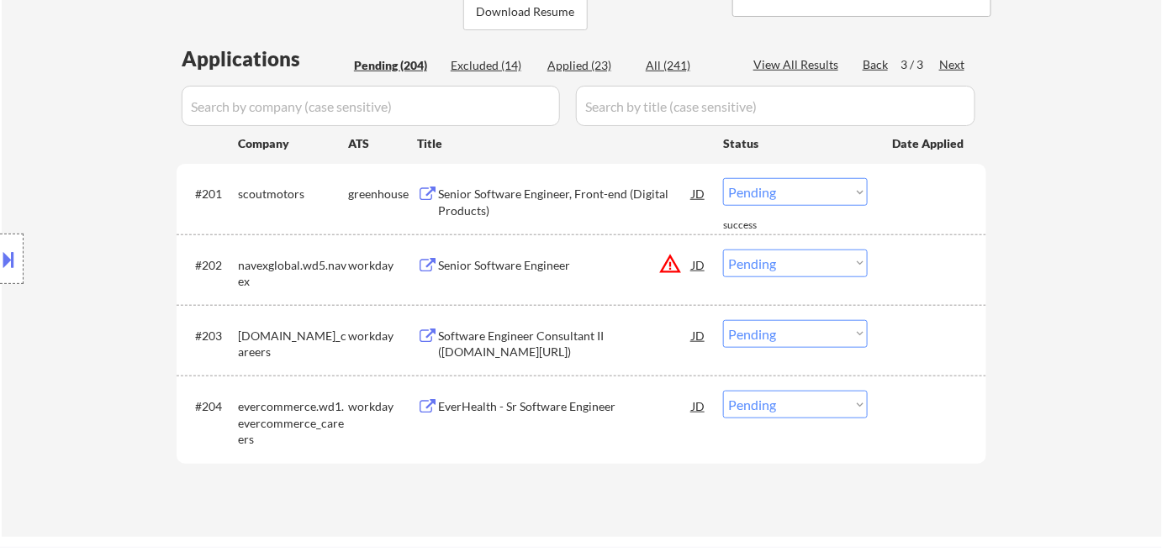
scroll to position [458, 0]
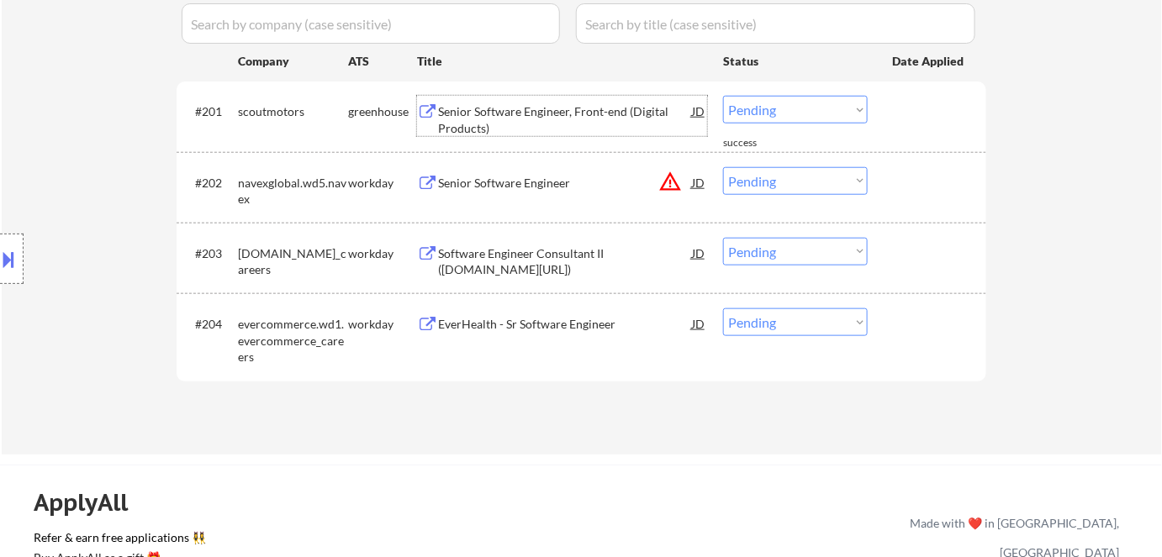
click at [499, 115] on div "Senior Software Engineer, Front-end (Digital Products)" at bounding box center [565, 119] width 254 height 33
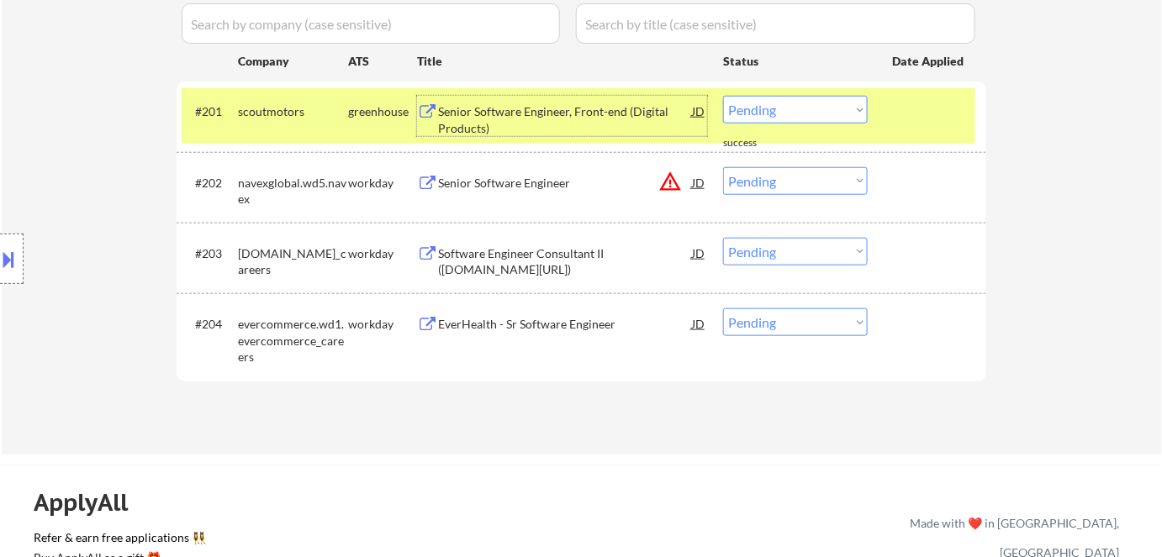
click at [768, 111] on select "Choose an option... Pending Applied Excluded (Questions) Excluded (Expired) Exc…" at bounding box center [795, 110] width 145 height 28
click at [723, 96] on select "Choose an option... Pending Applied Excluded (Questions) Excluded (Expired) Exc…" at bounding box center [795, 110] width 145 height 28
select select ""pending""
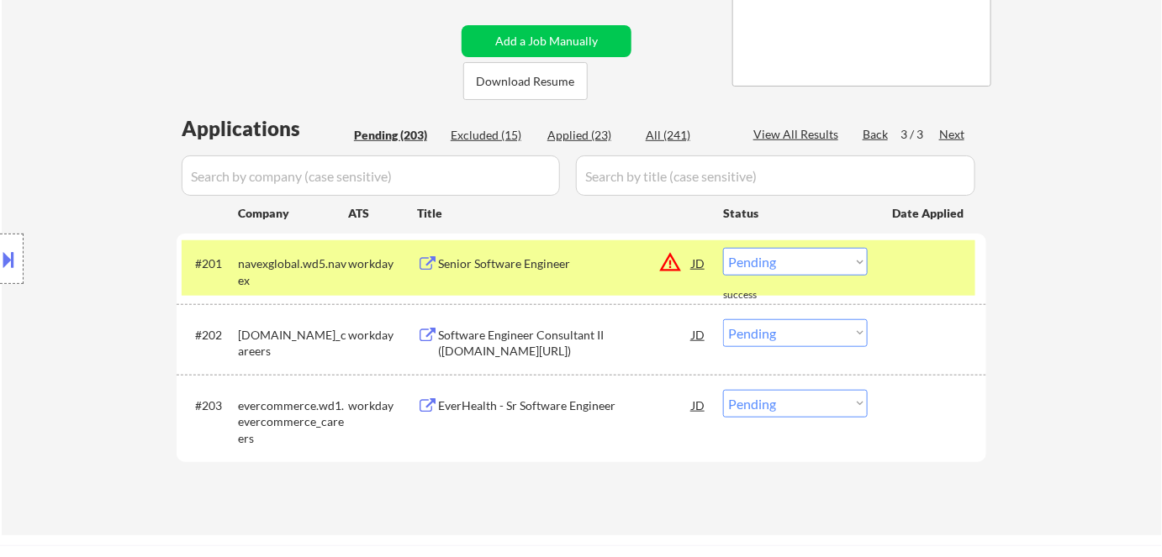
scroll to position [305, 0]
click at [879, 140] on div "Back" at bounding box center [876, 135] width 27 height 17
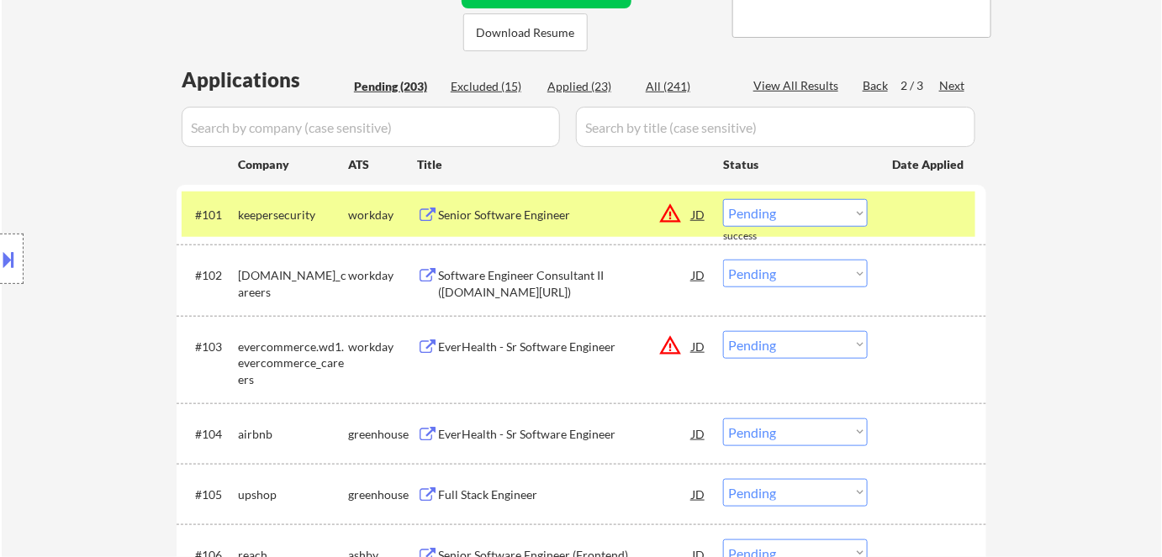
scroll to position [382, 0]
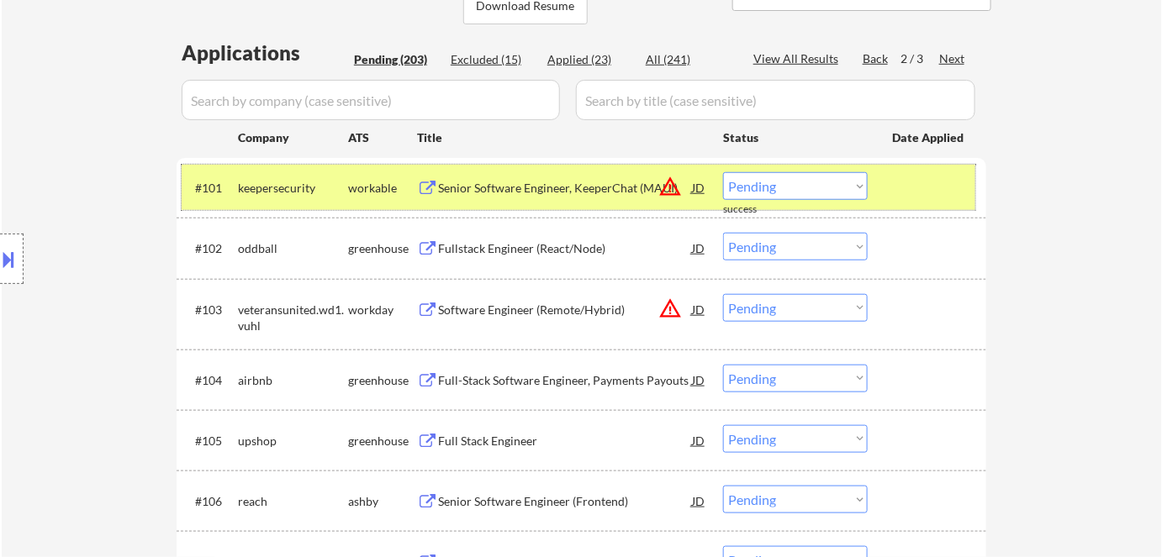
click at [380, 187] on div "workable" at bounding box center [382, 188] width 69 height 17
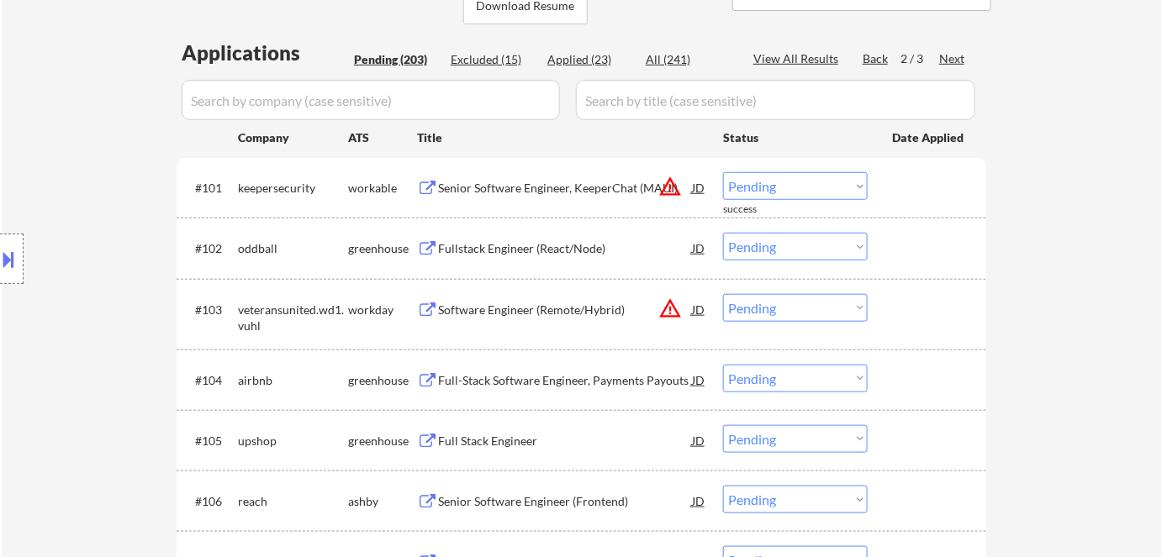
click at [480, 245] on div "Fullstack Engineer (React/Node)" at bounding box center [565, 248] width 254 height 17
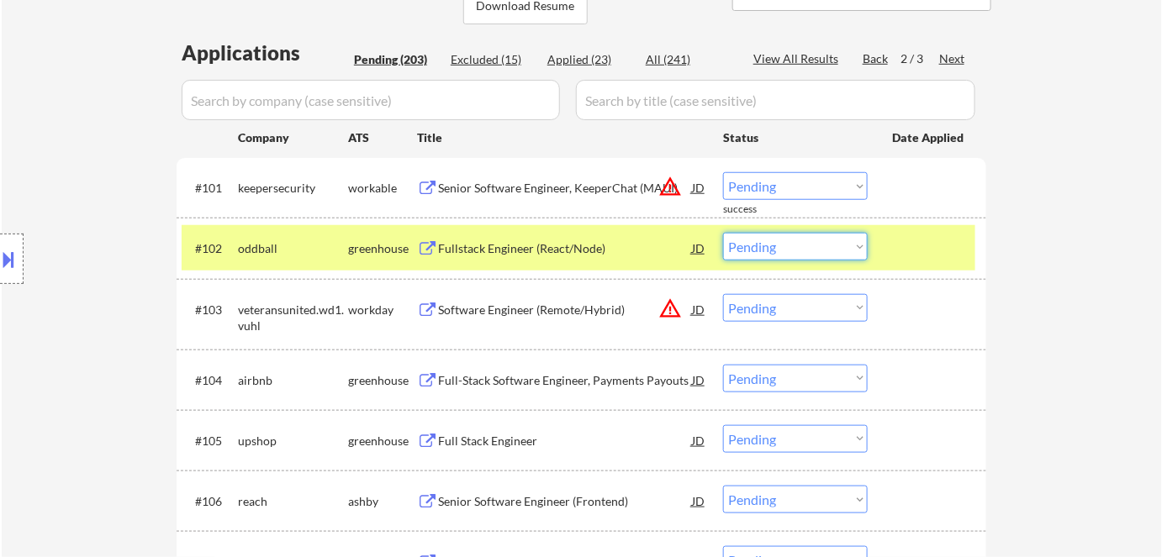
click at [832, 241] on select "Choose an option... Pending Applied Excluded (Questions) Excluded (Expired) Exc…" at bounding box center [795, 247] width 145 height 28
click at [723, 233] on select "Choose an option... Pending Applied Excluded (Questions) Excluded (Expired) Exc…" at bounding box center [795, 247] width 145 height 28
select select ""pending""
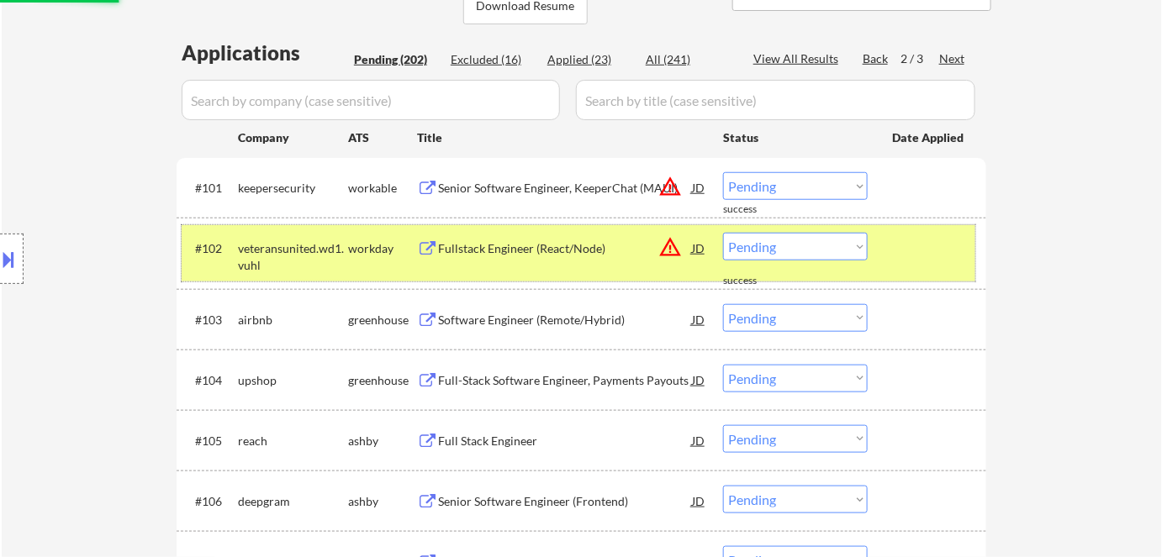
drag, startPoint x: 358, startPoint y: 256, endPoint x: 422, endPoint y: 329, distance: 97.1
click at [358, 256] on div "workday" at bounding box center [382, 248] width 69 height 30
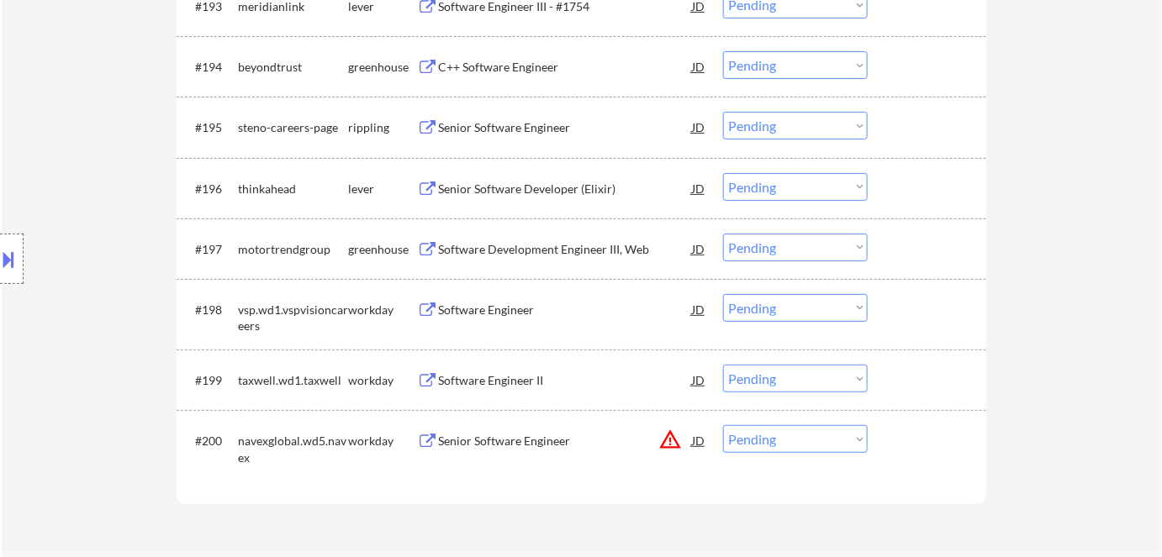
scroll to position [6420, 0]
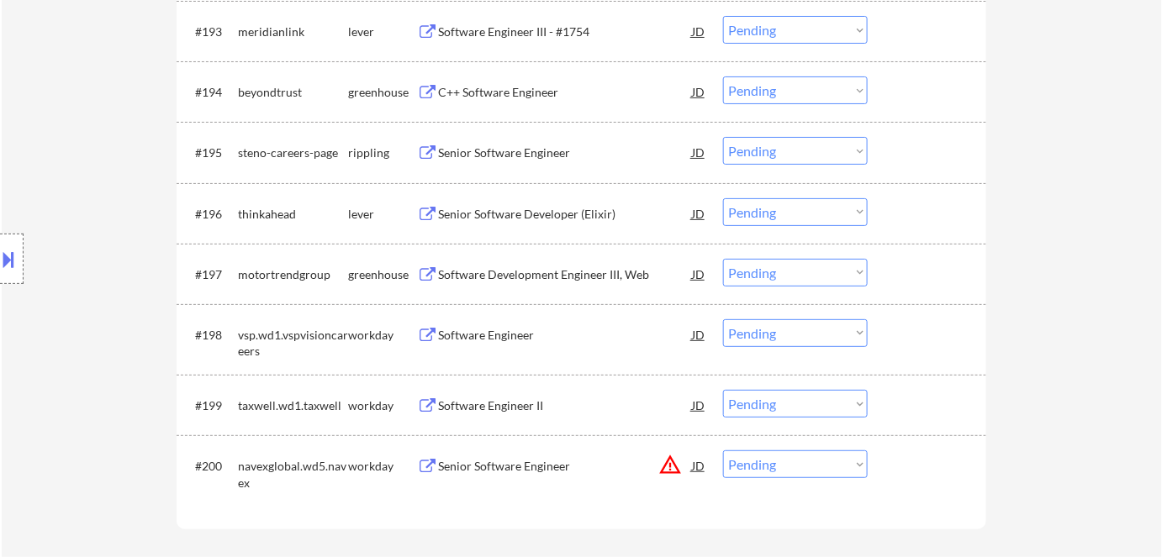
click at [510, 272] on div "Software Development Engineer III, Web" at bounding box center [565, 275] width 254 height 17
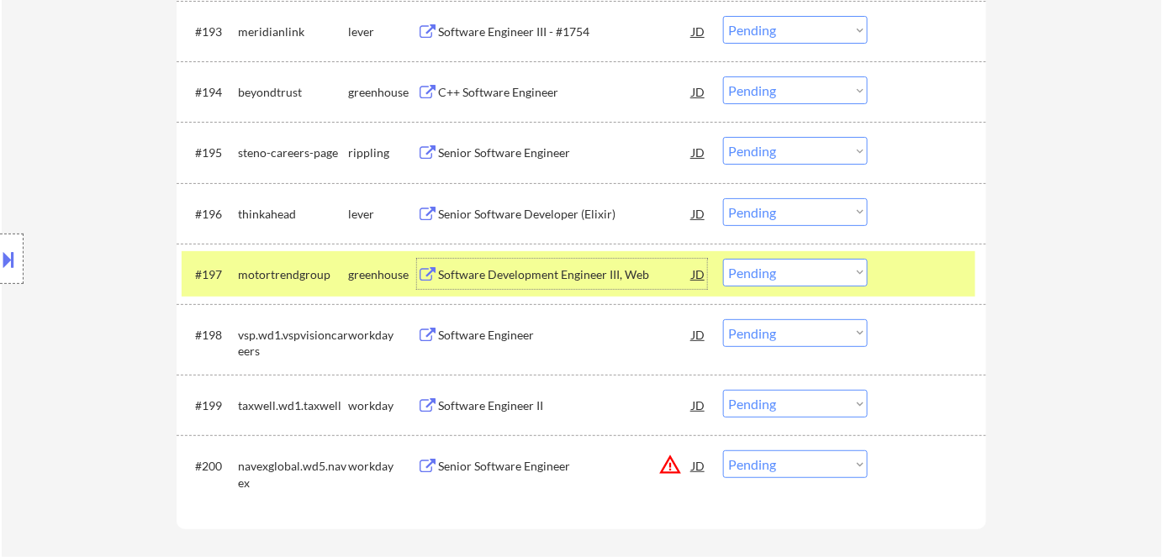
click at [614, 267] on div "Software Development Engineer III, Web" at bounding box center [565, 275] width 254 height 17
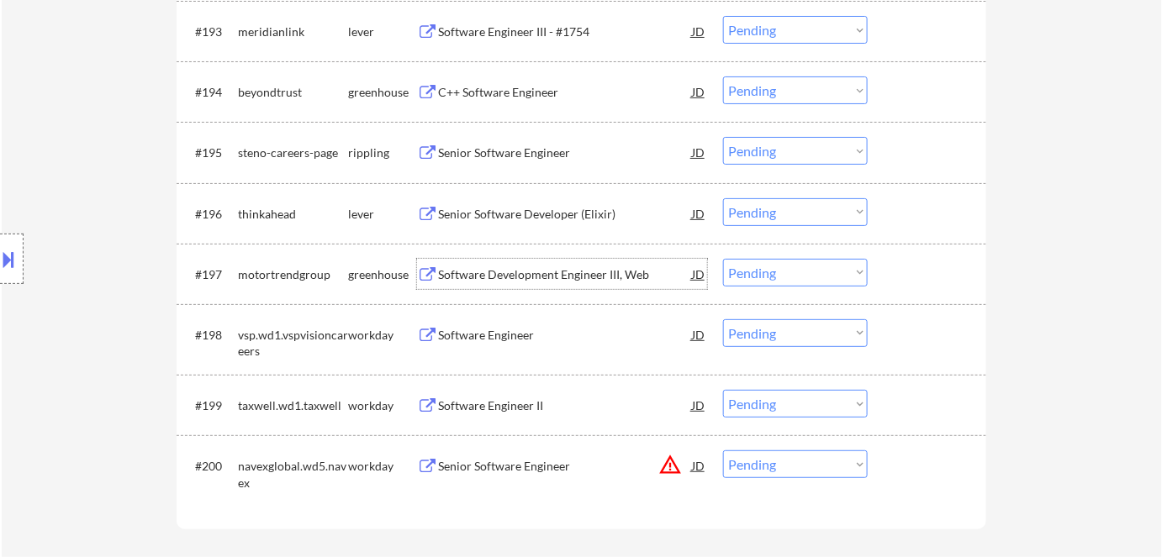
click at [787, 275] on select "Choose an option... Pending Applied Excluded (Questions) Excluded (Expired) Exc…" at bounding box center [795, 273] width 145 height 28
click at [723, 259] on select "Choose an option... Pending Applied Excluded (Questions) Excluded (Expired) Exc…" at bounding box center [795, 273] width 145 height 28
select select ""pending""
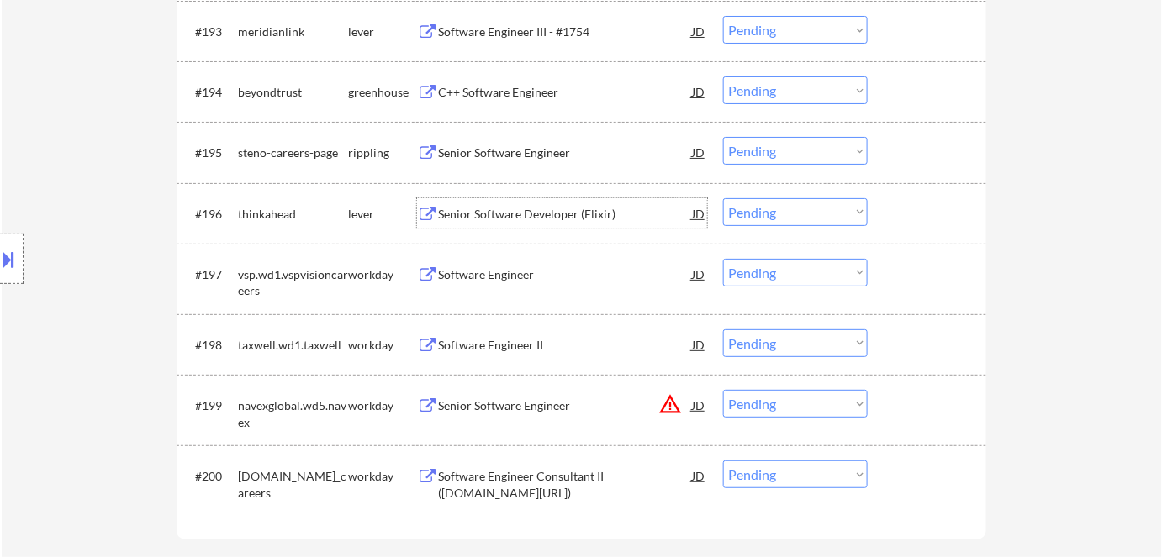
click at [489, 206] on div "Senior Software Developer (Elixir)" at bounding box center [565, 214] width 254 height 17
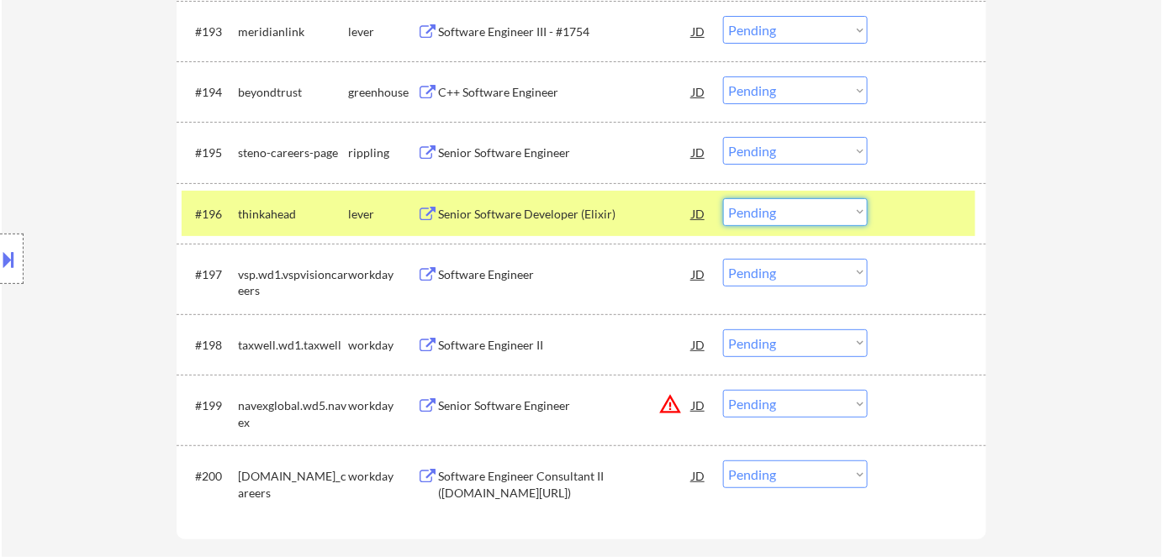
click at [760, 207] on select "Choose an option... Pending Applied Excluded (Questions) Excluded (Expired) Exc…" at bounding box center [795, 212] width 145 height 28
click at [723, 198] on select "Choose an option... Pending Applied Excluded (Questions) Excluded (Expired) Exc…" at bounding box center [795, 212] width 145 height 28
select select ""pending""
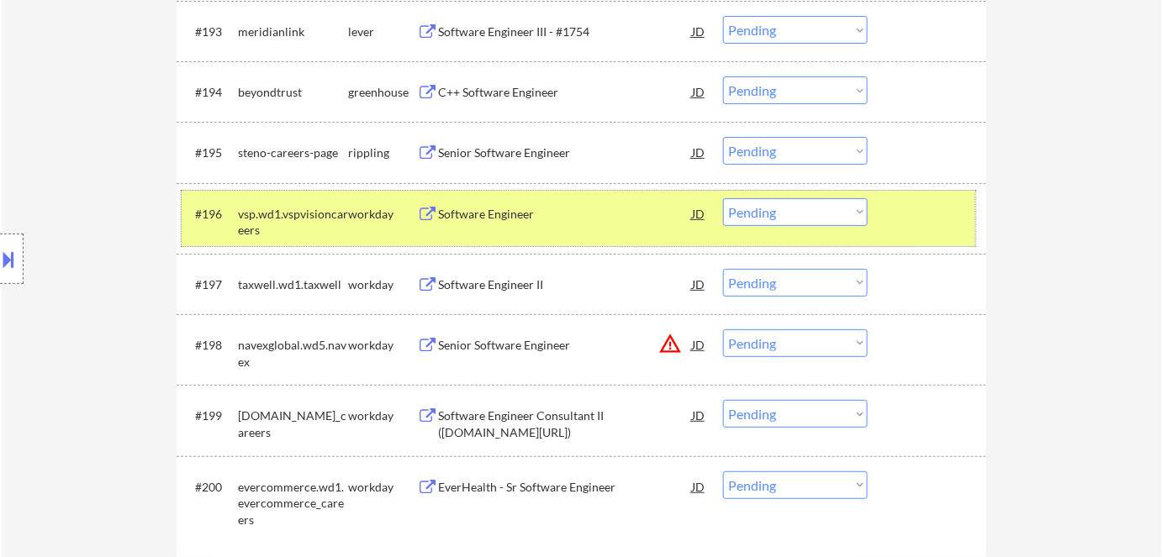
click at [351, 219] on div "workday" at bounding box center [382, 214] width 69 height 17
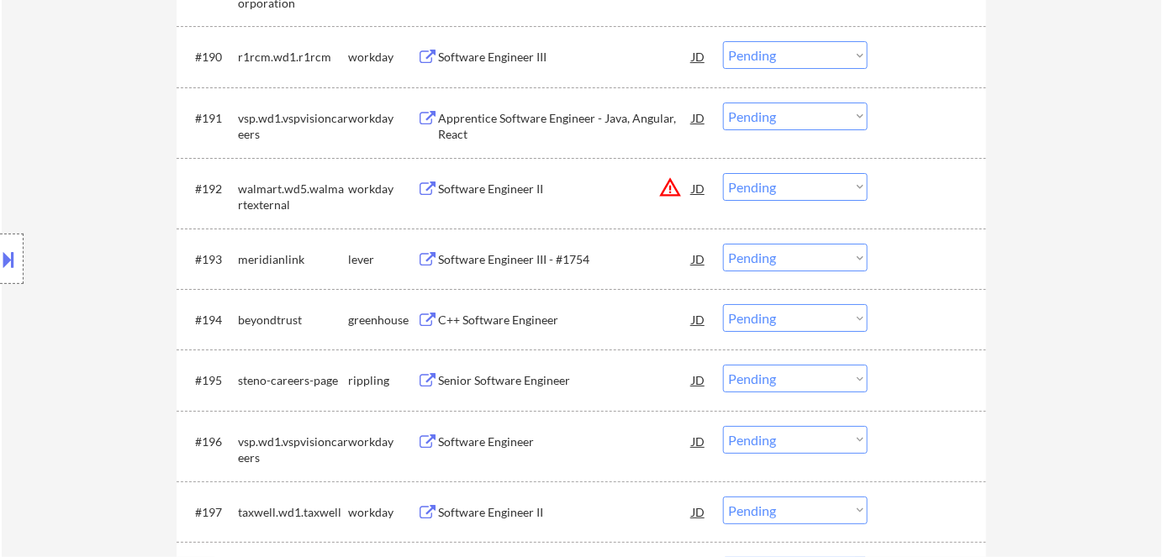
scroll to position [6191, 0]
click at [516, 323] on div "C++ Software Engineer" at bounding box center [565, 322] width 254 height 17
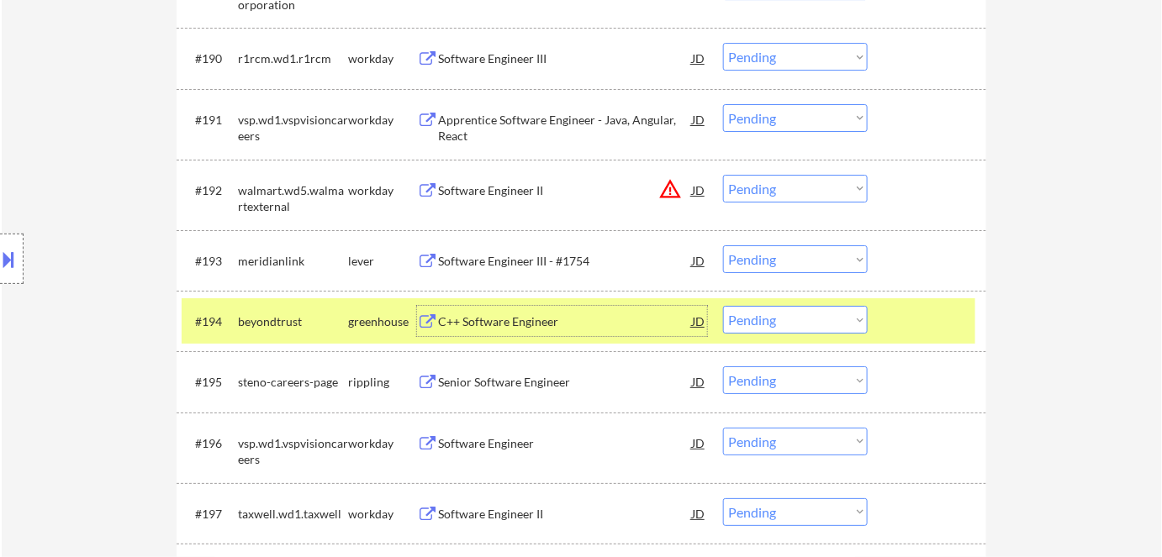
click at [698, 319] on div "JD" at bounding box center [698, 321] width 17 height 30
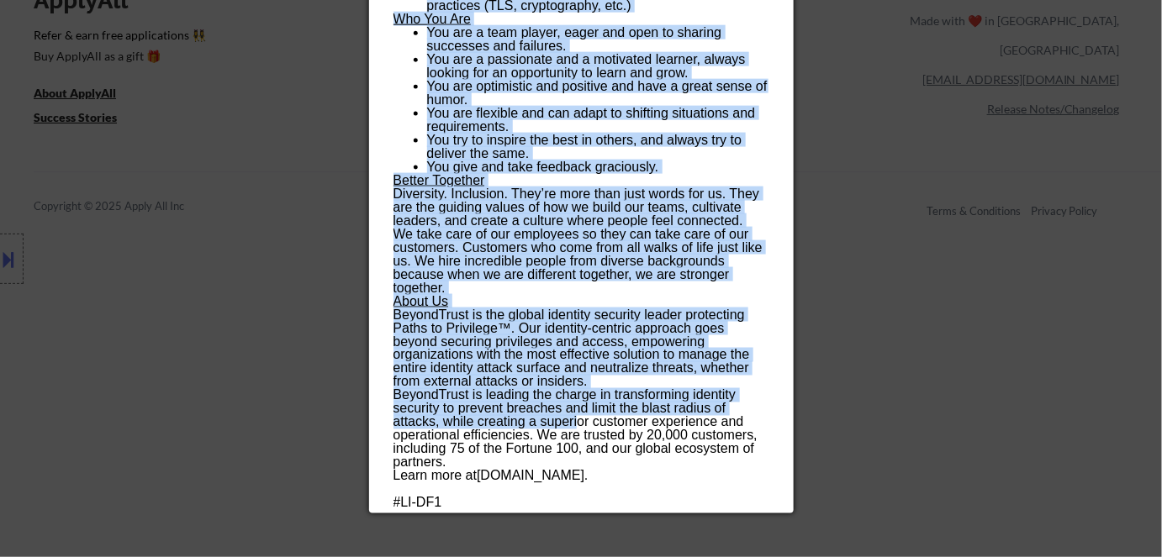
scroll to position [7364, 0]
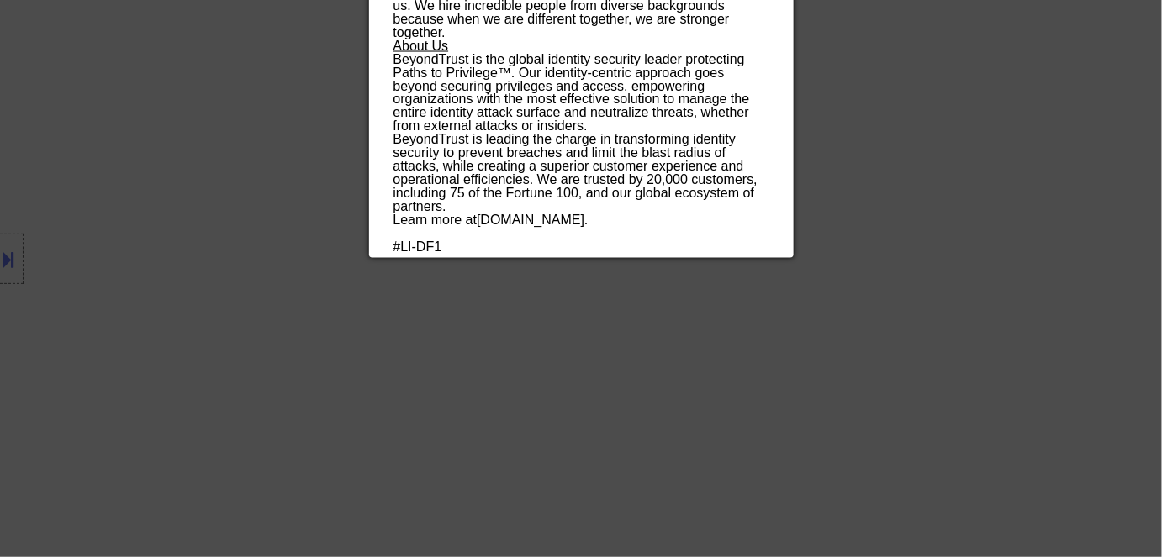
drag, startPoint x: 393, startPoint y: 65, endPoint x: 577, endPoint y: 381, distance: 365.4
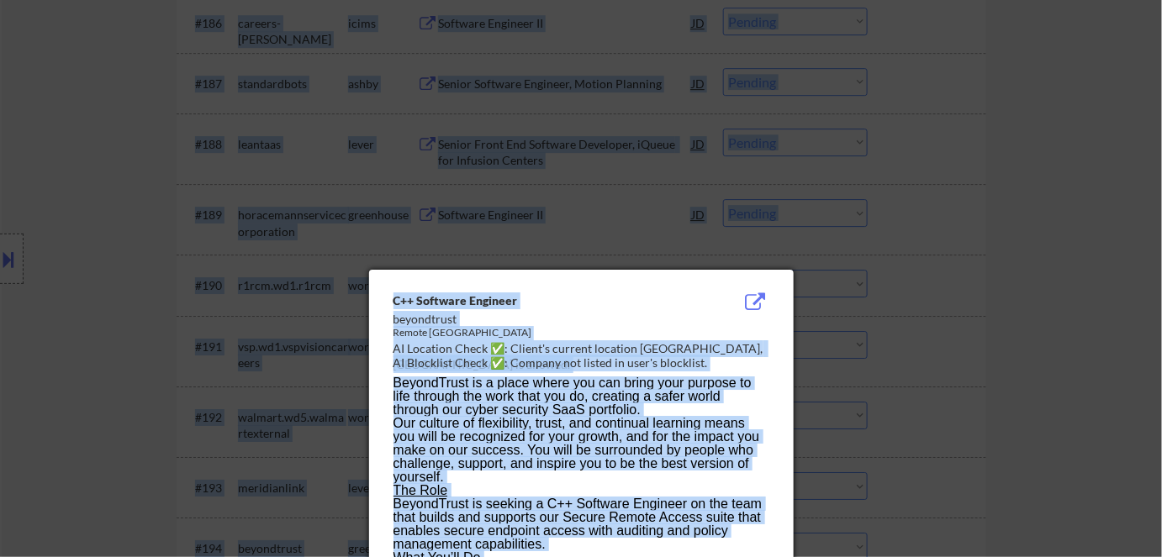
scroll to position [5852, 0]
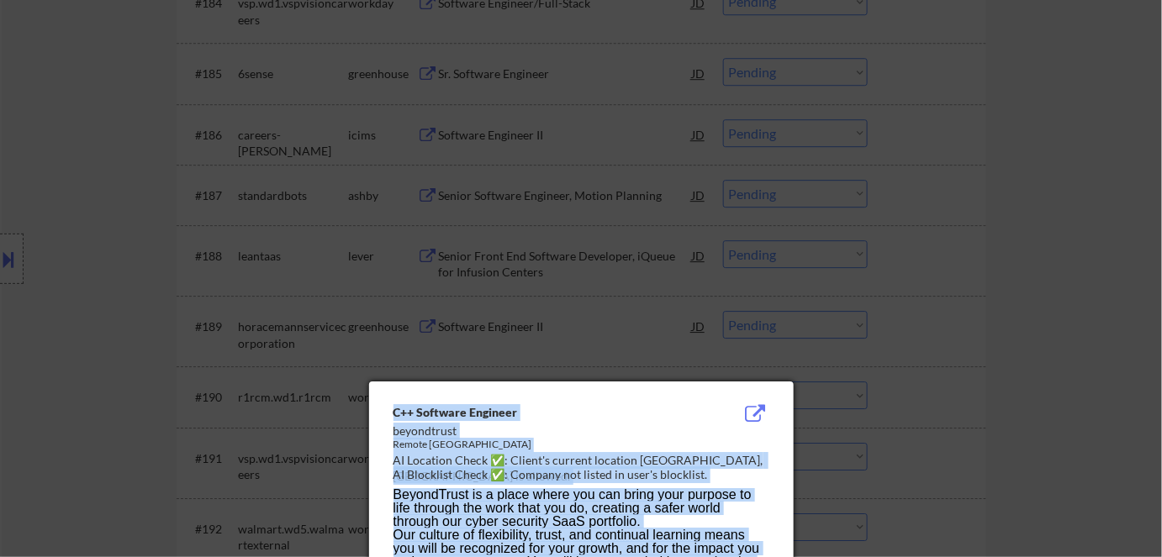
drag, startPoint x: 462, startPoint y: 242, endPoint x: 383, endPoint y: 441, distance: 213.3
copy div "C++ Software Engineer beyondtrust Remote United States AI Location Check ✅: Cli…"
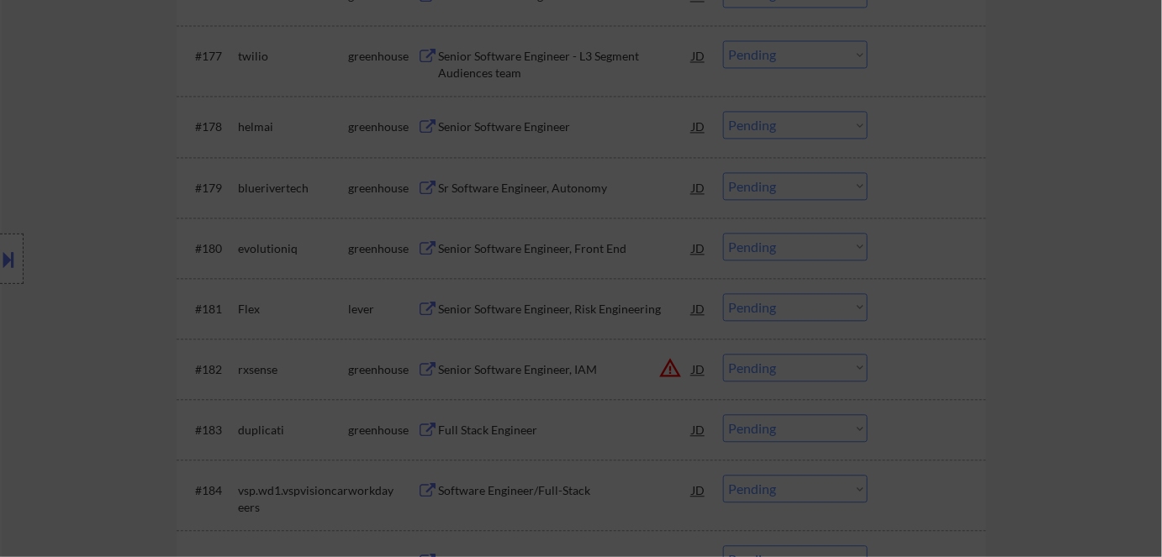
click at [550, 119] on div at bounding box center [581, 278] width 1162 height 557
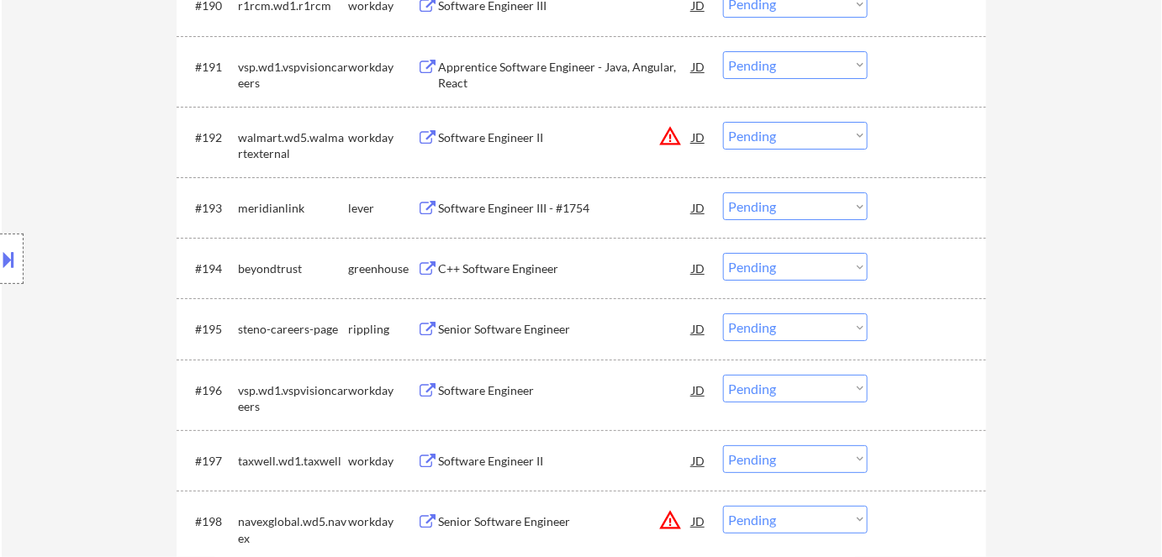
scroll to position [6358, 0]
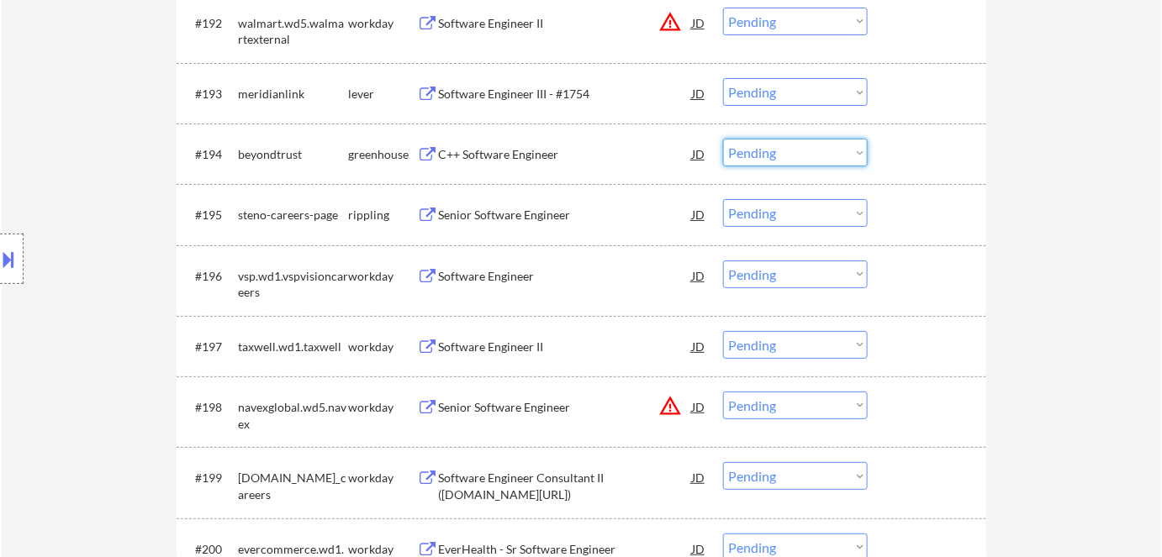
drag, startPoint x: 763, startPoint y: 146, endPoint x: 789, endPoint y: 166, distance: 33.1
click at [765, 146] on select "Choose an option... Pending Applied Excluded (Questions) Excluded (Expired) Exc…" at bounding box center [795, 153] width 145 height 28
click at [723, 139] on select "Choose an option... Pending Applied Excluded (Questions) Excluded (Expired) Exc…" at bounding box center [795, 153] width 145 height 28
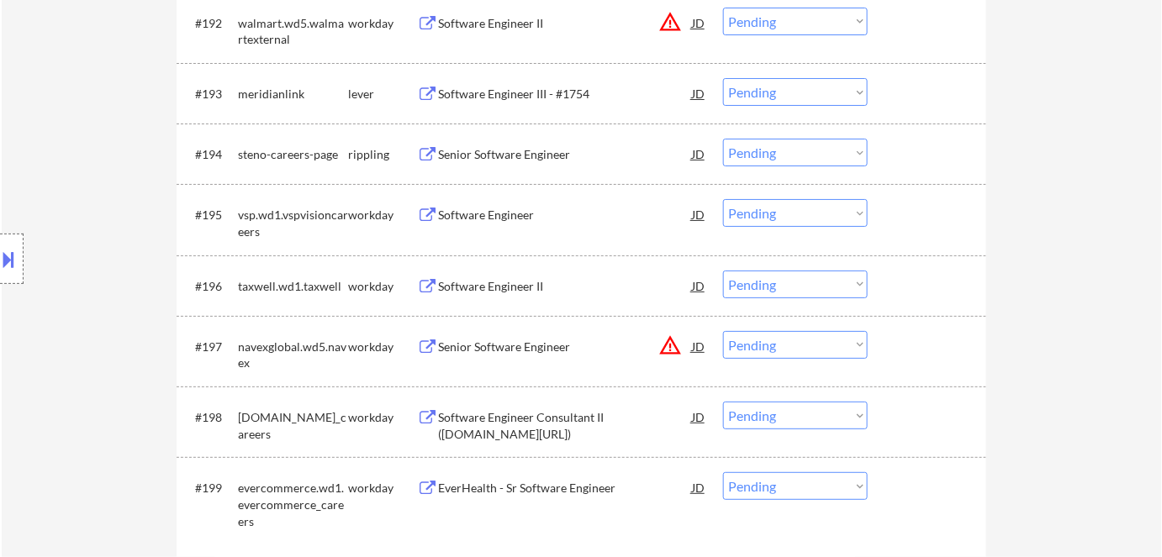
click at [541, 153] on div "Senior Software Engineer" at bounding box center [565, 154] width 254 height 17
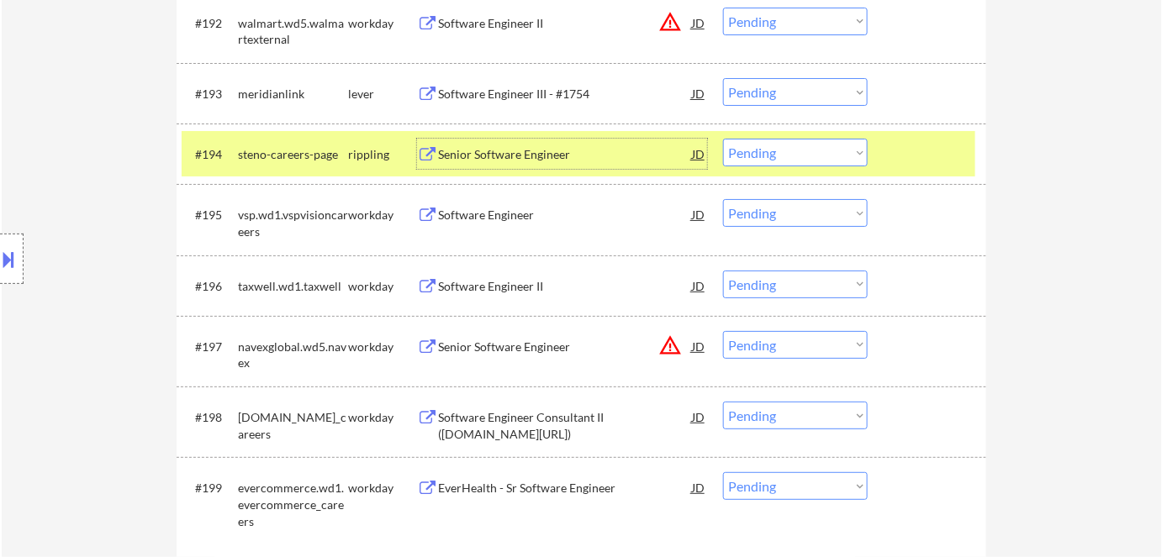
click at [547, 164] on div "Senior Software Engineer" at bounding box center [565, 154] width 254 height 30
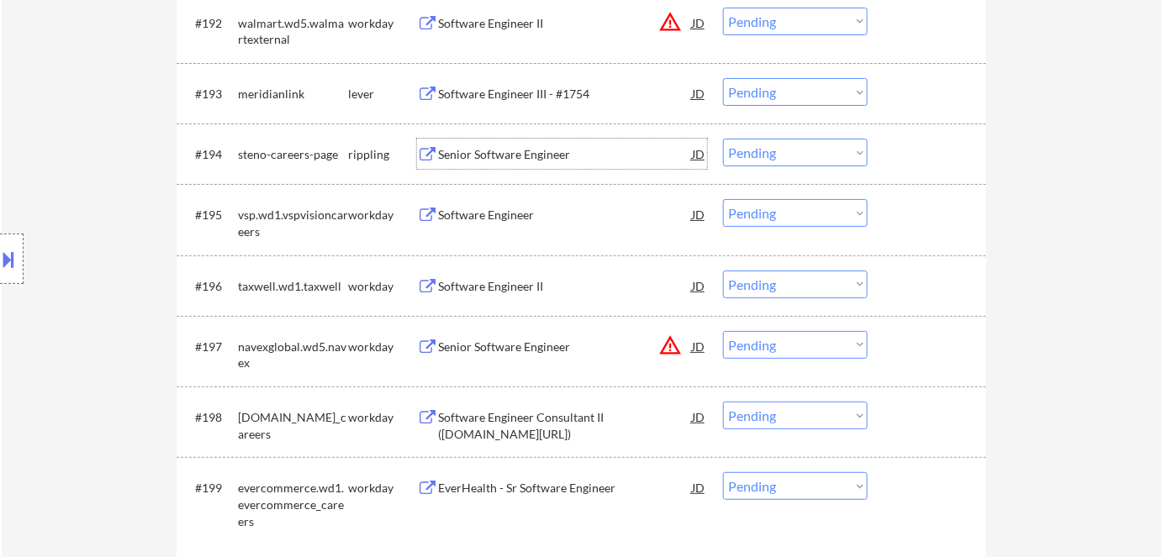
click at [784, 153] on select "Choose an option... Pending Applied Excluded (Questions) Excluded (Expired) Exc…" at bounding box center [795, 153] width 145 height 28
click at [723, 139] on select "Choose an option... Pending Applied Excluded (Questions) Excluded (Expired) Exc…" at bounding box center [795, 153] width 145 height 28
select select ""pending""
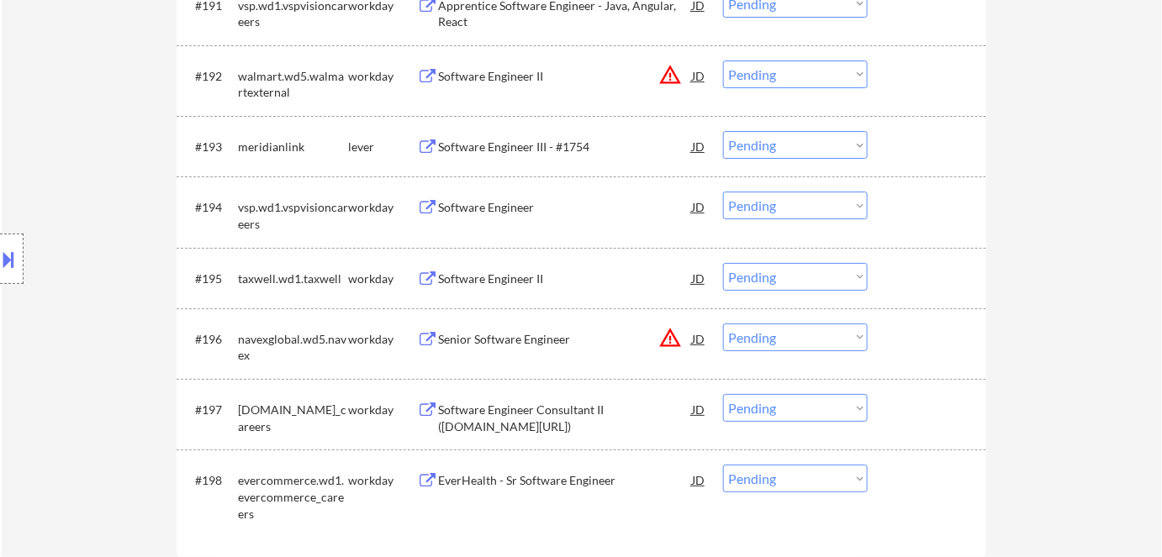
scroll to position [6281, 0]
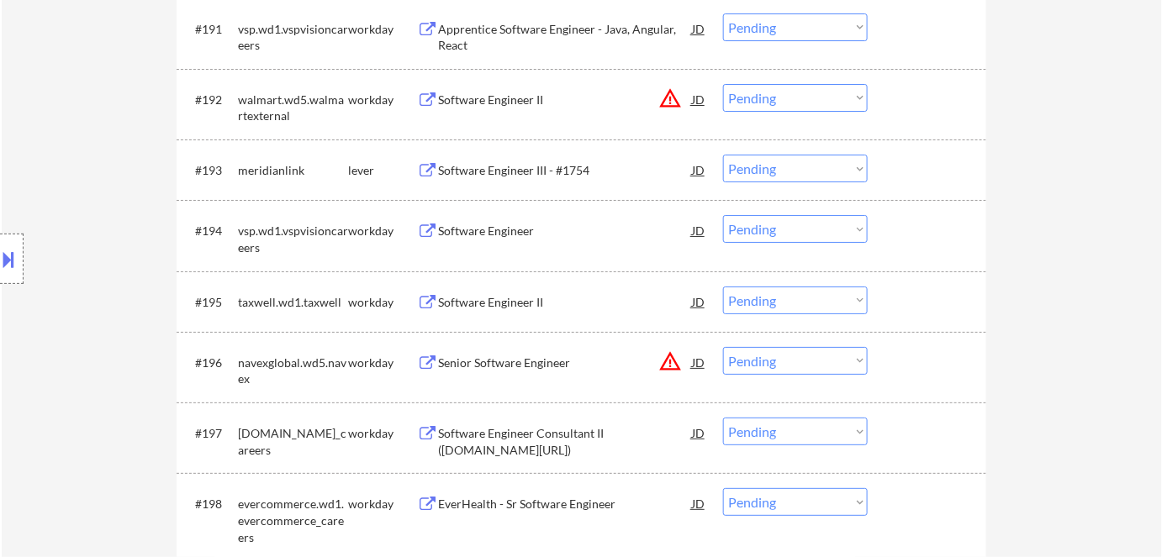
click at [482, 173] on div "Software Engineer III - #1754" at bounding box center [565, 170] width 254 height 17
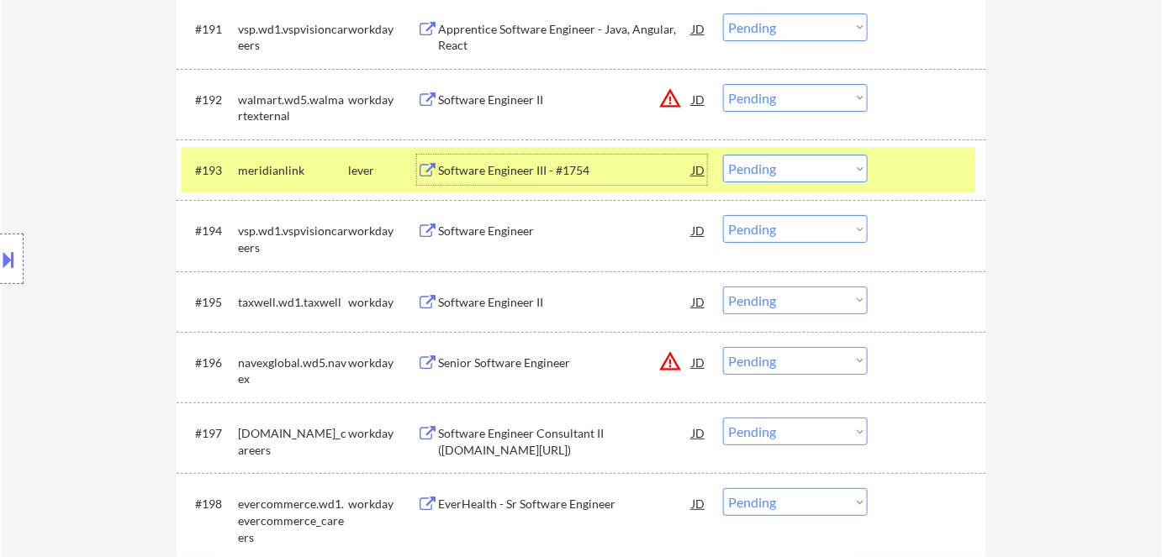
click at [775, 172] on select "Choose an option... Pending Applied Excluded (Questions) Excluded (Expired) Exc…" at bounding box center [795, 169] width 145 height 28
click at [723, 155] on select "Choose an option... Pending Applied Excluded (Questions) Excluded (Expired) Exc…" at bounding box center [795, 169] width 145 height 28
select select ""pending""
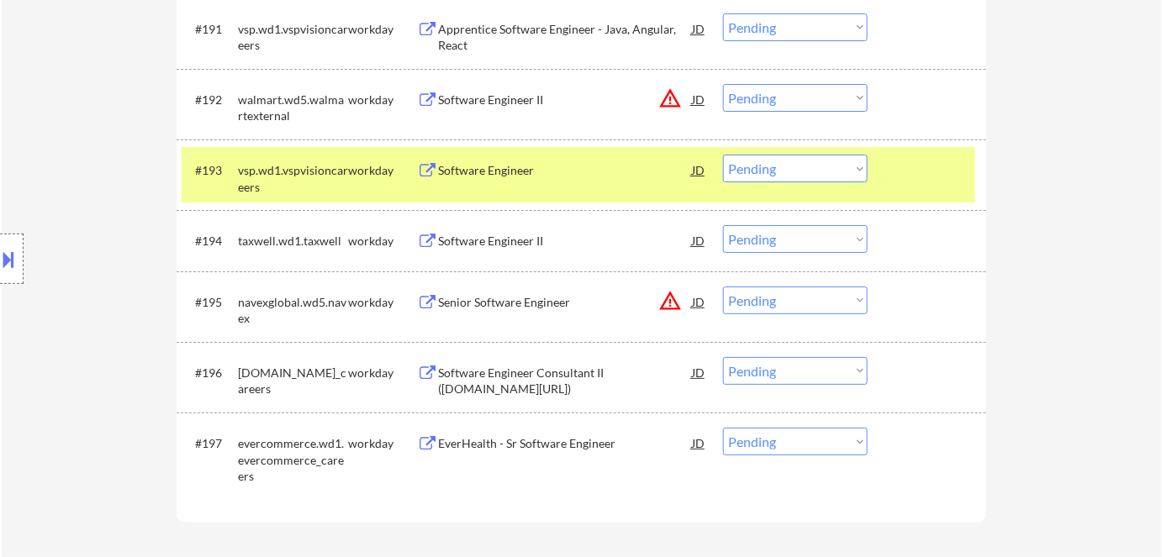
click at [397, 166] on div "workday" at bounding box center [382, 170] width 69 height 17
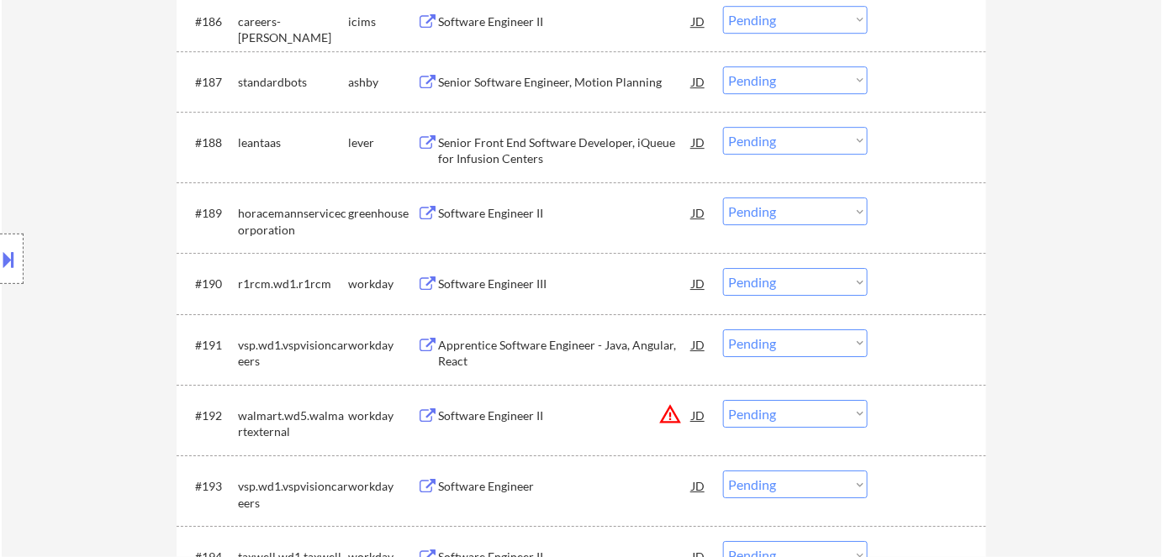
scroll to position [5899, 0]
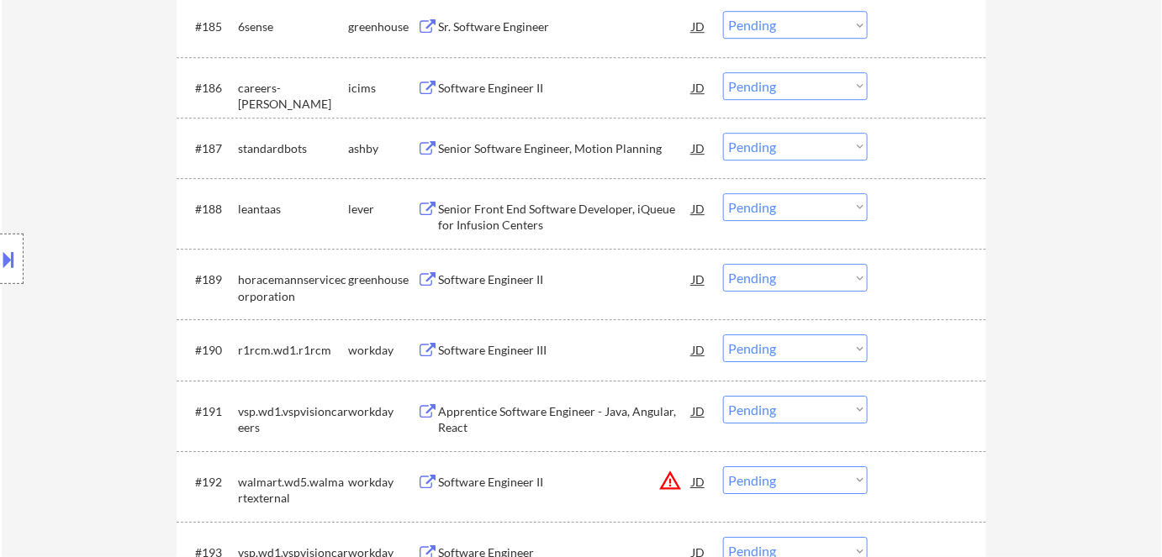
click at [488, 272] on div "Software Engineer II" at bounding box center [565, 280] width 254 height 17
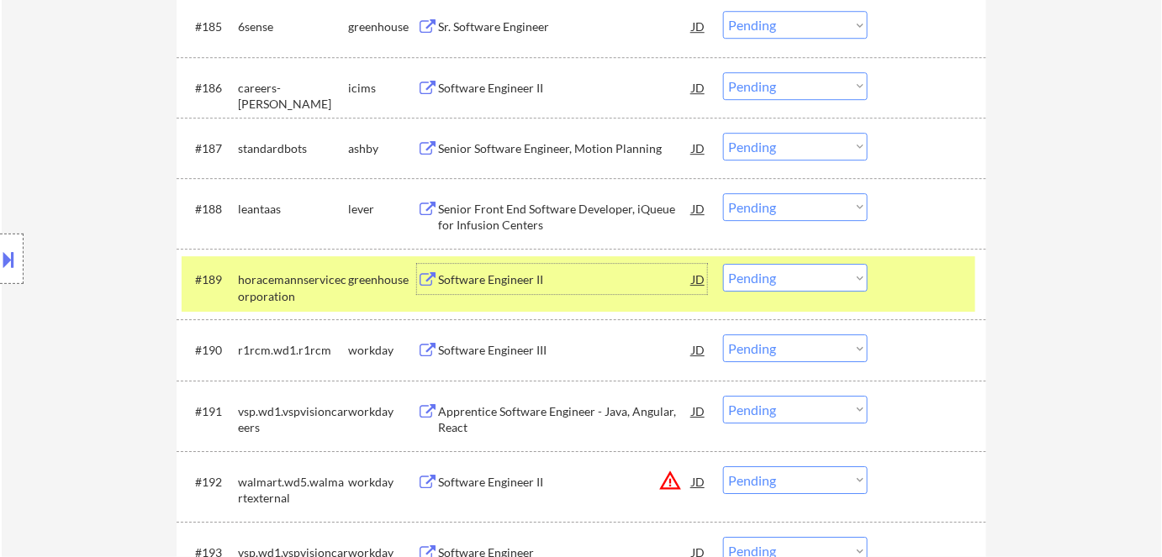
click at [771, 277] on select "Choose an option... Pending Applied Excluded (Questions) Excluded (Expired) Exc…" at bounding box center [795, 278] width 145 height 28
click at [723, 264] on select "Choose an option... Pending Applied Excluded (Questions) Excluded (Expired) Exc…" at bounding box center [795, 278] width 145 height 28
select select ""pending""
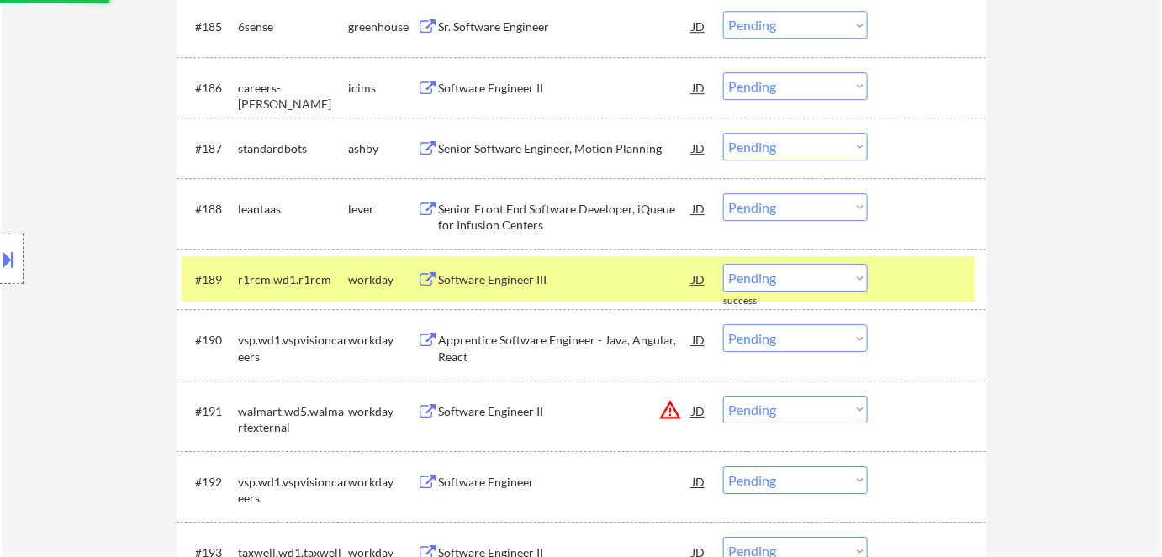
click at [367, 279] on div "workday" at bounding box center [382, 280] width 69 height 17
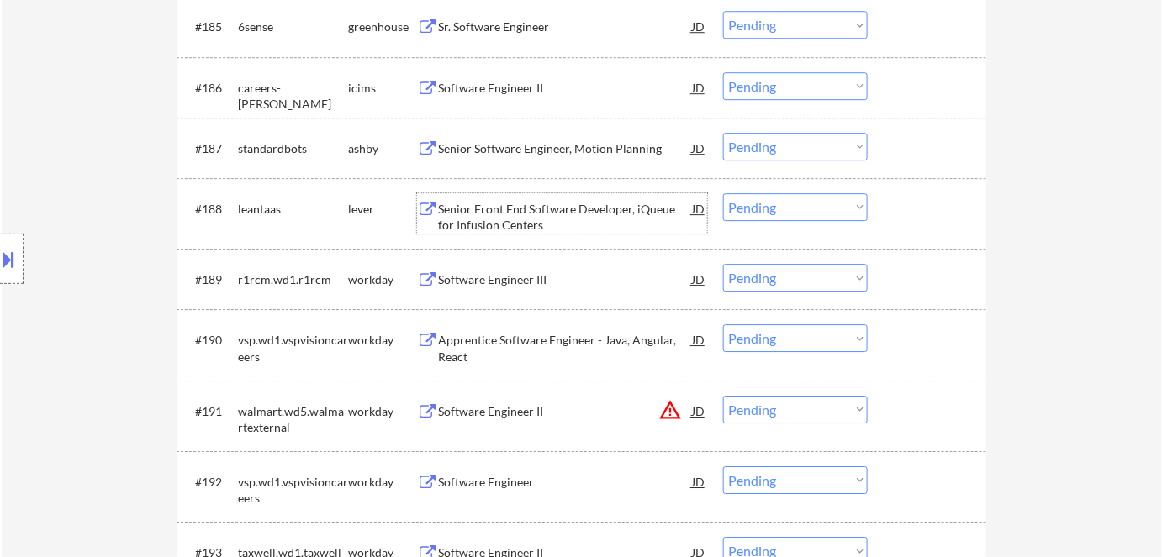
click at [592, 203] on div "Senior Front End Software Developer, iQueue for Infusion Centers" at bounding box center [565, 217] width 254 height 33
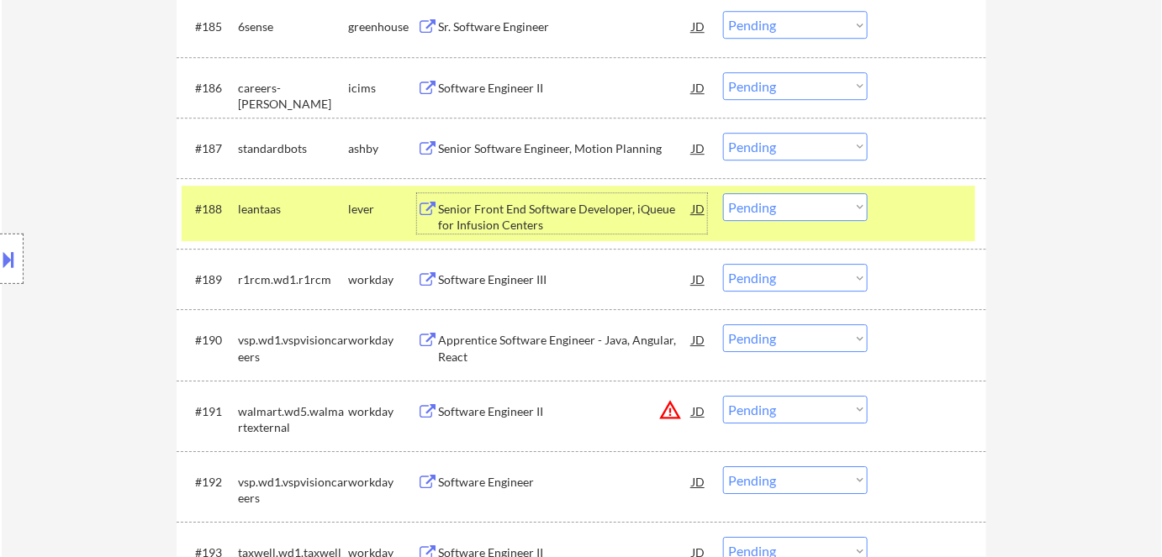
click at [784, 203] on select "Choose an option... Pending Applied Excluded (Questions) Excluded (Expired) Exc…" at bounding box center [795, 207] width 145 height 28
click at [723, 193] on select "Choose an option... Pending Applied Excluded (Questions) Excluded (Expired) Exc…" at bounding box center [795, 207] width 145 height 28
select select ""pending""
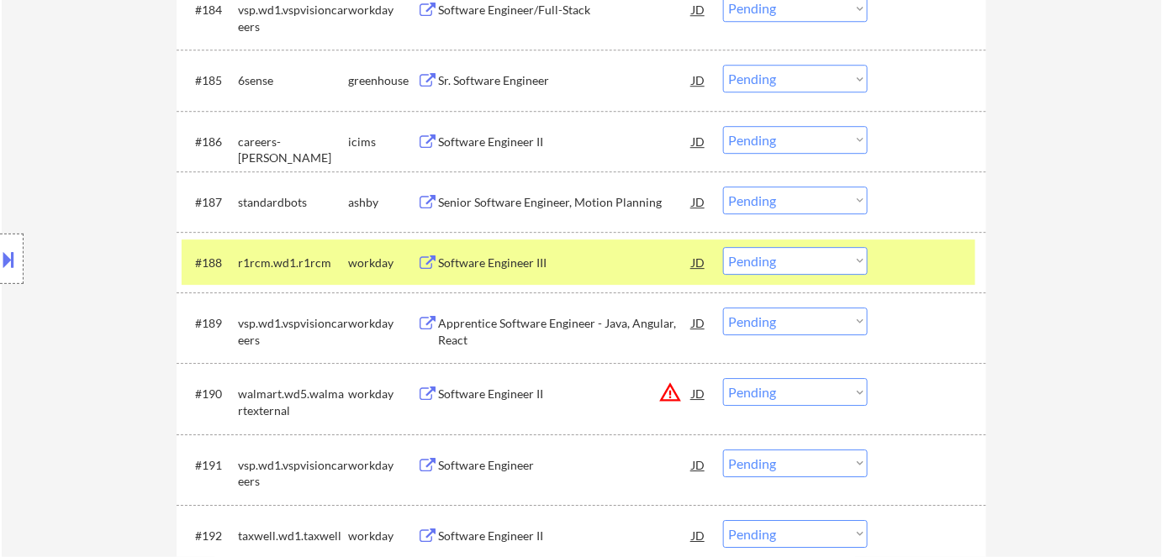
scroll to position [5822, 0]
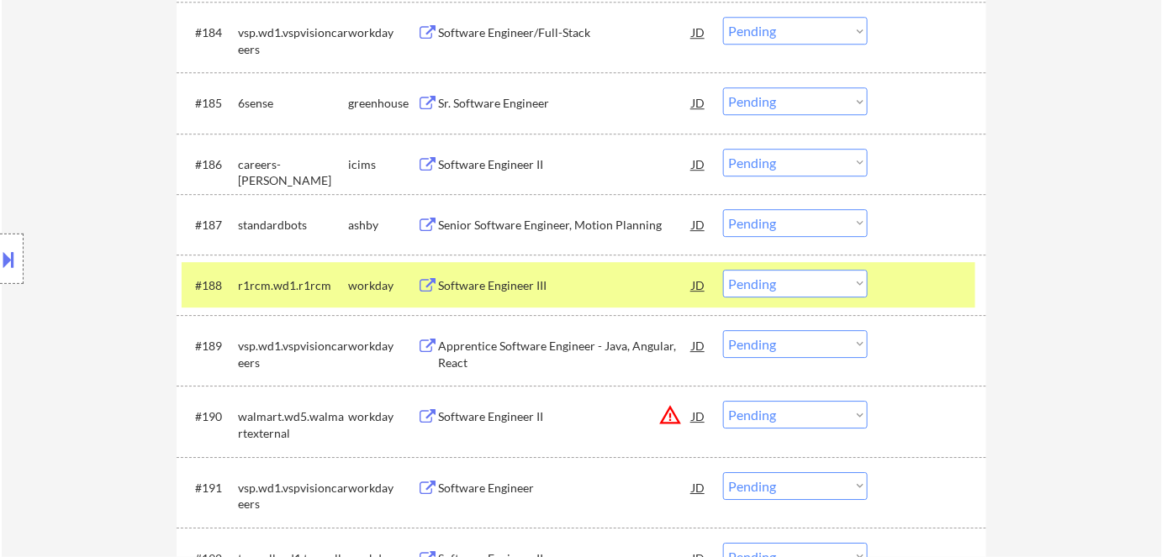
click at [580, 218] on div "Senior Software Engineer, Motion Planning" at bounding box center [565, 225] width 254 height 17
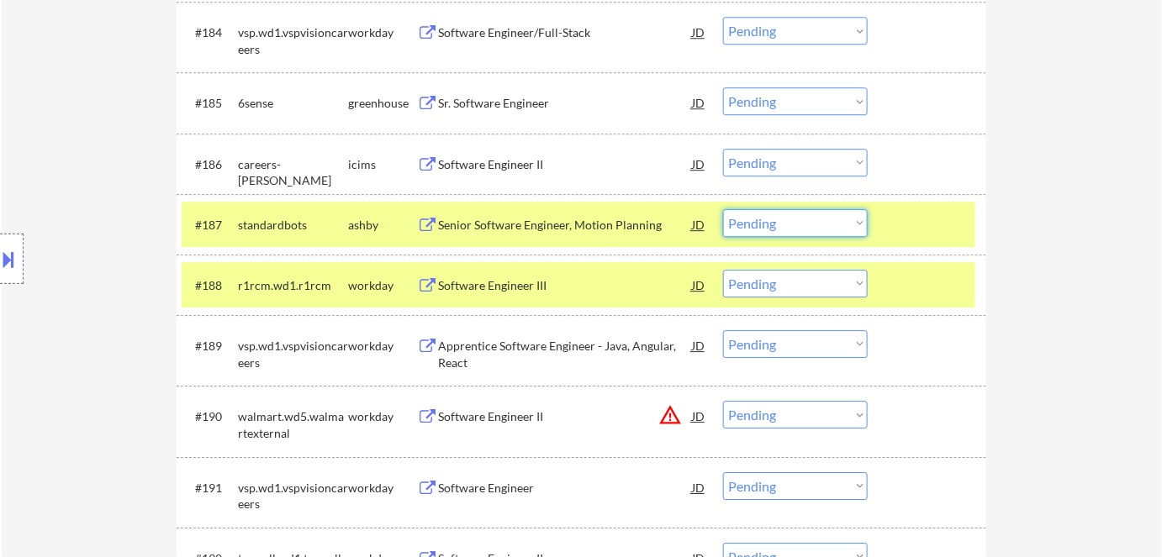
click at [814, 227] on select "Choose an option... Pending Applied Excluded (Questions) Excluded (Expired) Exc…" at bounding box center [795, 223] width 145 height 28
click at [723, 209] on select "Choose an option... Pending Applied Excluded (Questions) Excluded (Expired) Exc…" at bounding box center [795, 223] width 145 height 28
click at [379, 214] on div "ashby" at bounding box center [382, 224] width 69 height 30
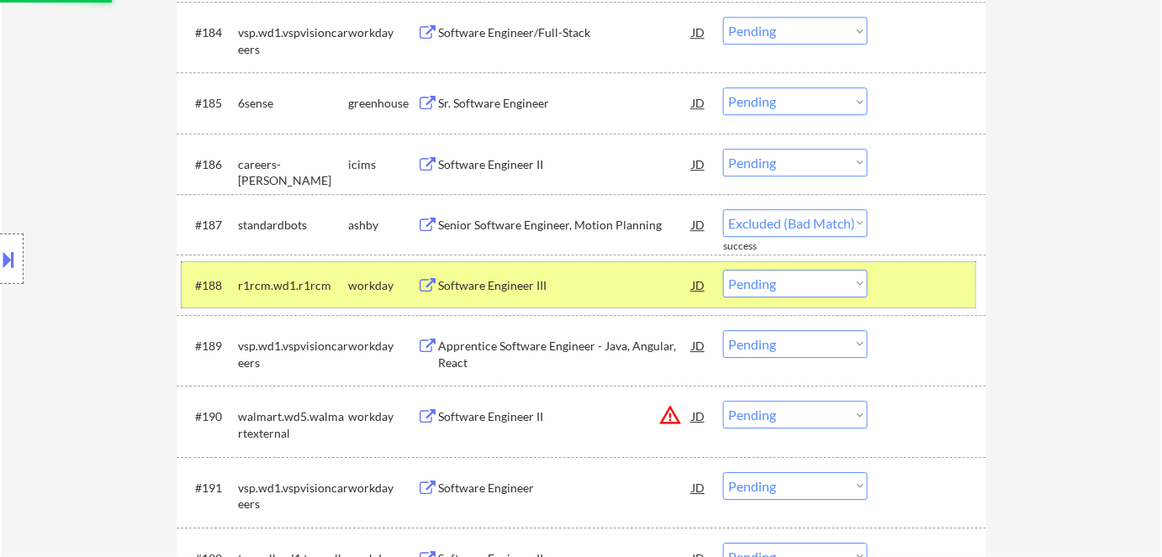
click at [390, 274] on div "workday" at bounding box center [382, 285] width 69 height 30
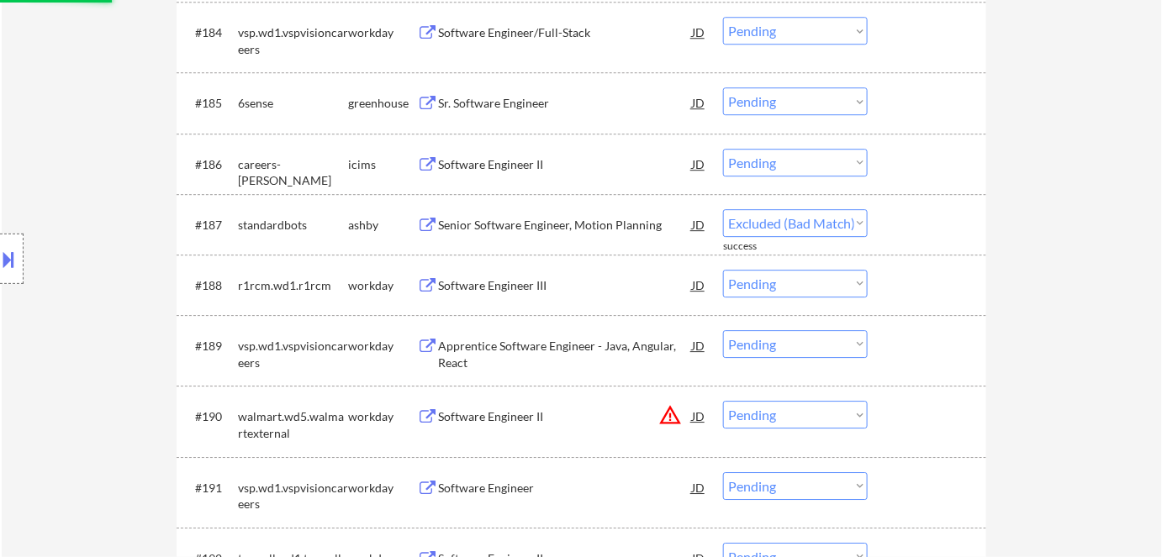
select select ""pending""
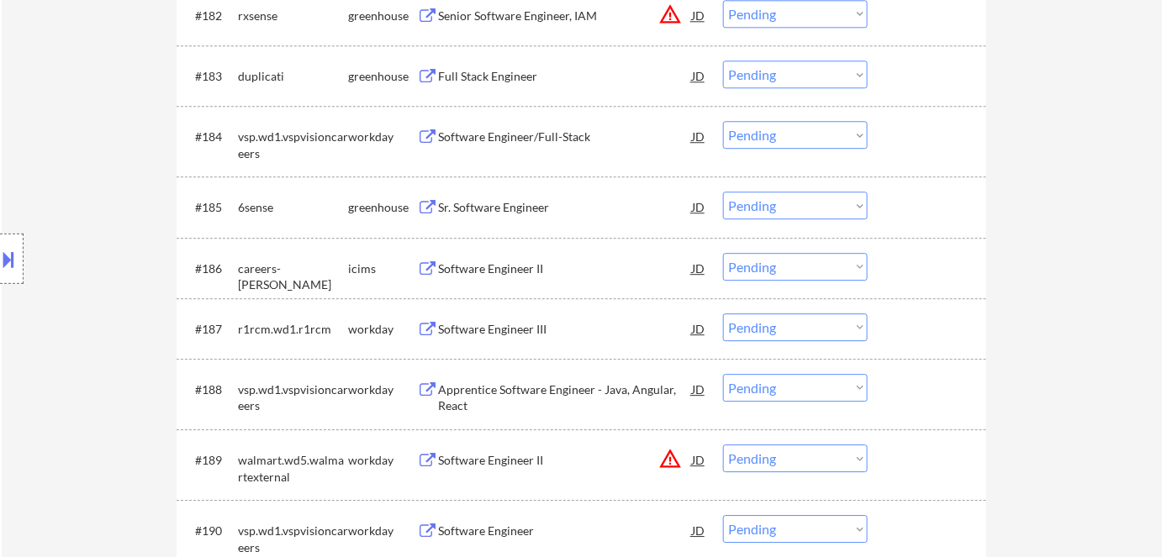
scroll to position [5670, 0]
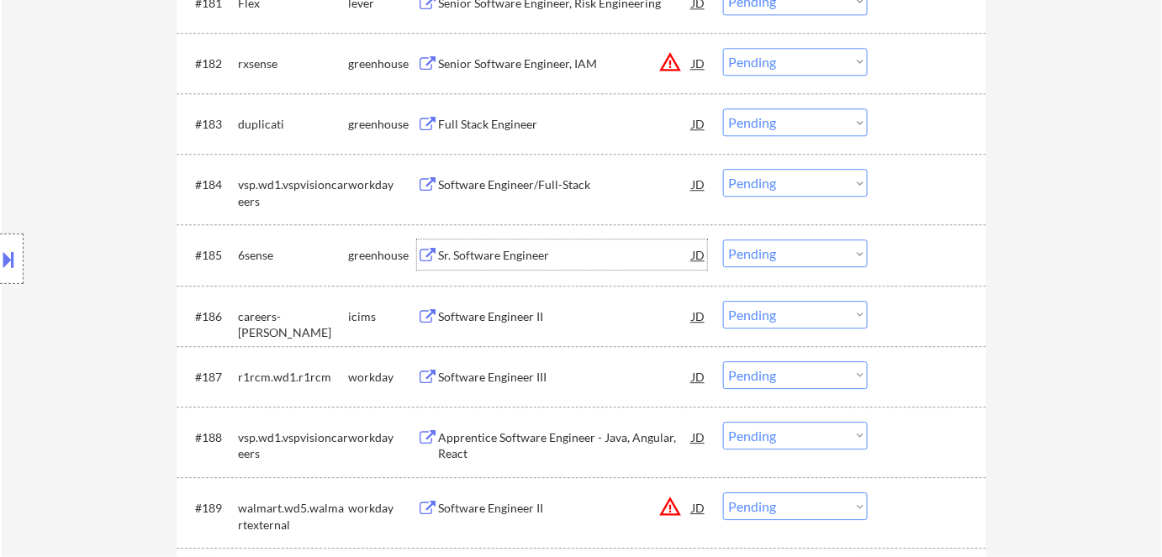
click at [505, 259] on div "Sr. Software Engineer" at bounding box center [565, 255] width 254 height 17
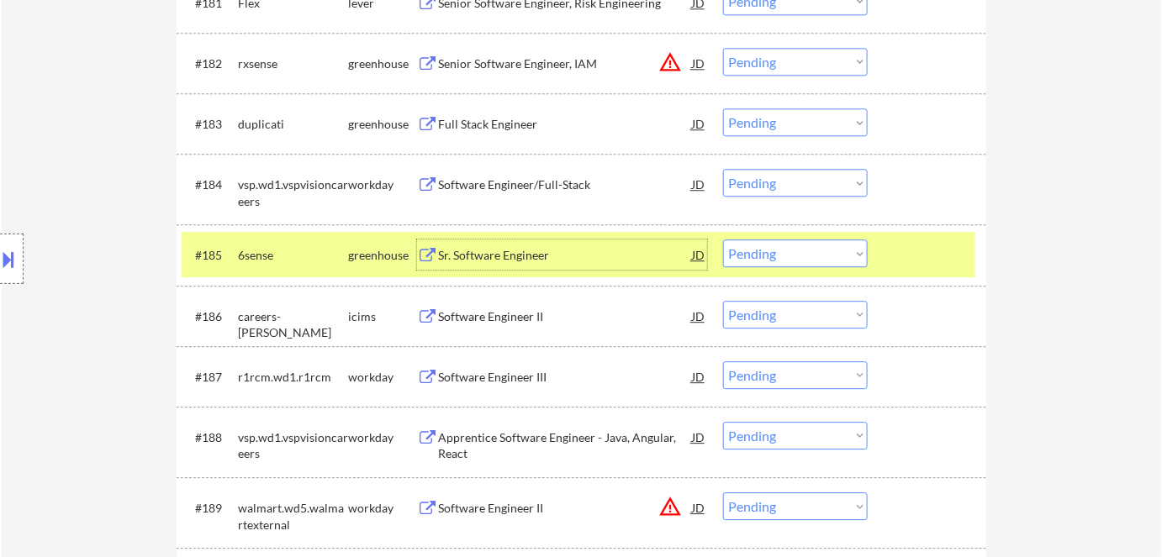
drag, startPoint x: 775, startPoint y: 251, endPoint x: 779, endPoint y: 262, distance: 11.7
click at [775, 251] on select "Choose an option... Pending Applied Excluded (Questions) Excluded (Expired) Exc…" at bounding box center [795, 254] width 145 height 28
click at [723, 240] on select "Choose an option... Pending Applied Excluded (Questions) Excluded (Expired) Exc…" at bounding box center [795, 254] width 145 height 28
select select ""pending""
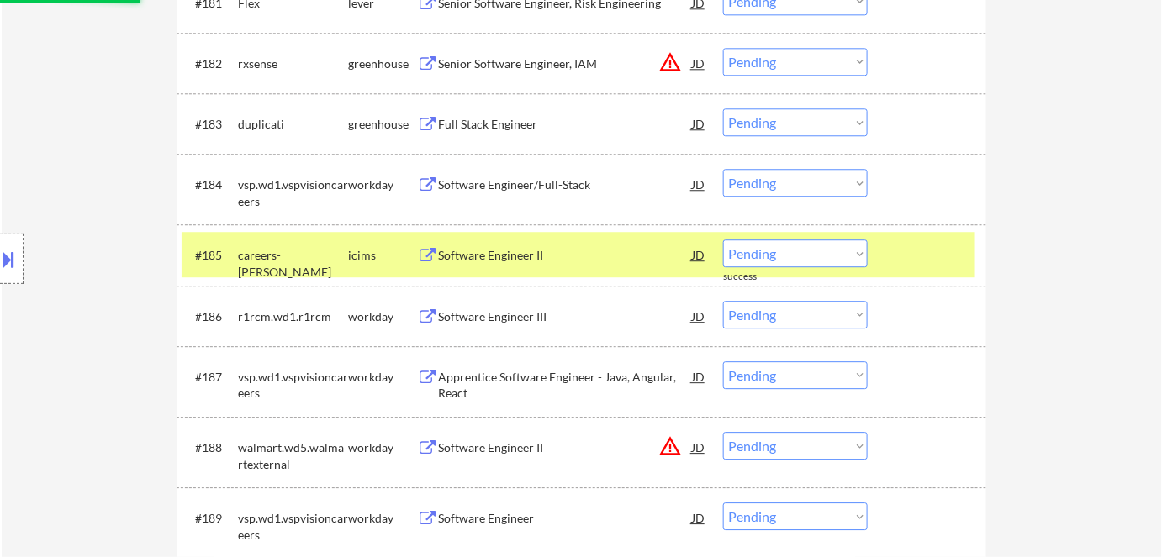
click at [393, 257] on div "icims" at bounding box center [382, 255] width 69 height 17
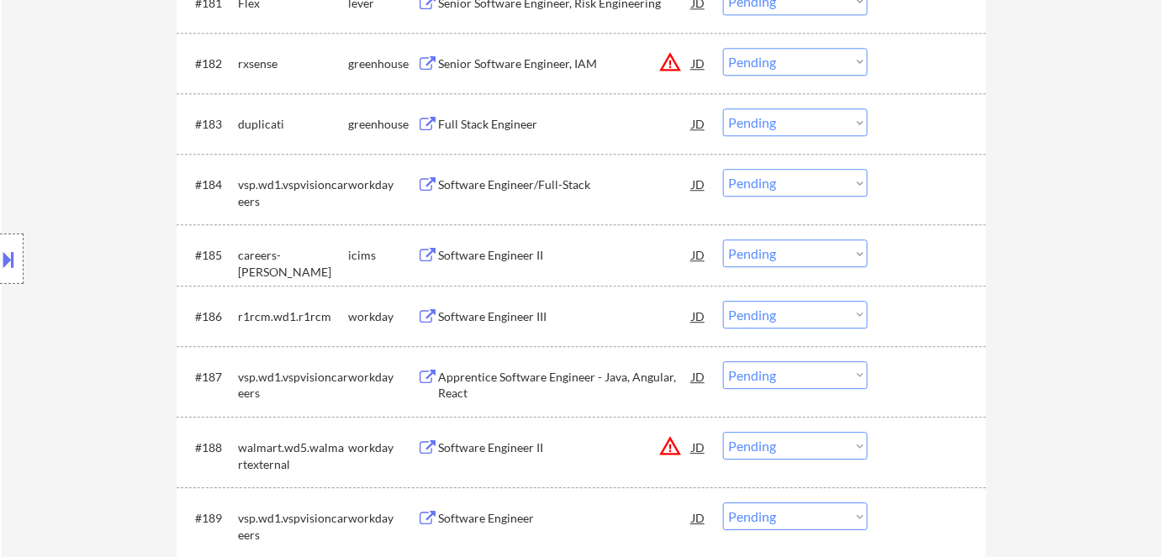
click at [516, 117] on div "Full Stack Engineer" at bounding box center [565, 124] width 254 height 17
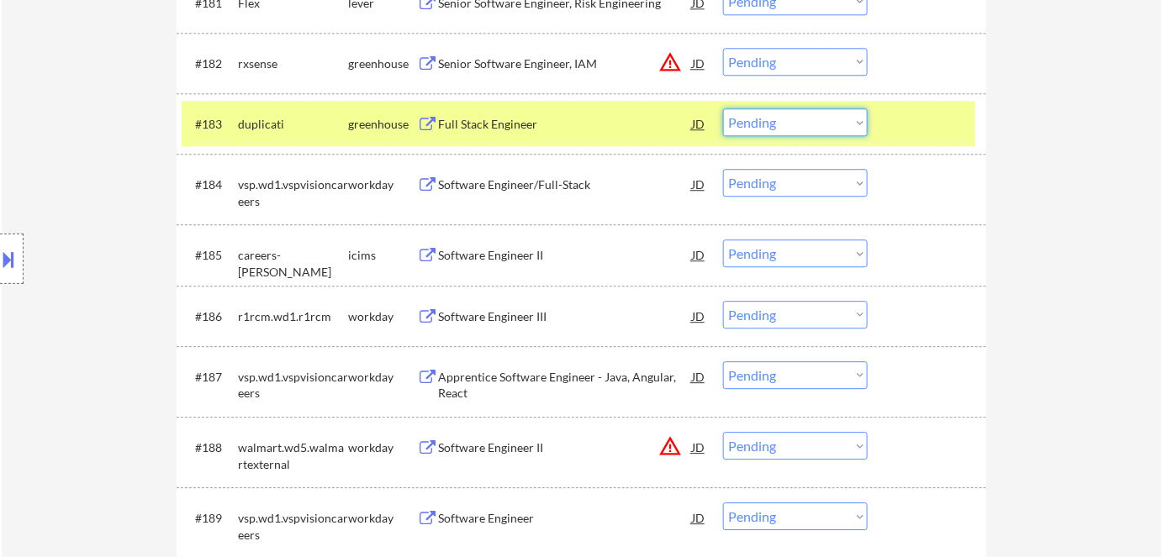
drag, startPoint x: 765, startPoint y: 124, endPoint x: 771, endPoint y: 135, distance: 12.4
click at [765, 124] on select "Choose an option... Pending Applied Excluded (Questions) Excluded (Expired) Exc…" at bounding box center [795, 122] width 145 height 28
click at [723, 108] on select "Choose an option... Pending Applied Excluded (Questions) Excluded (Expired) Exc…" at bounding box center [795, 122] width 145 height 28
select select ""pending""
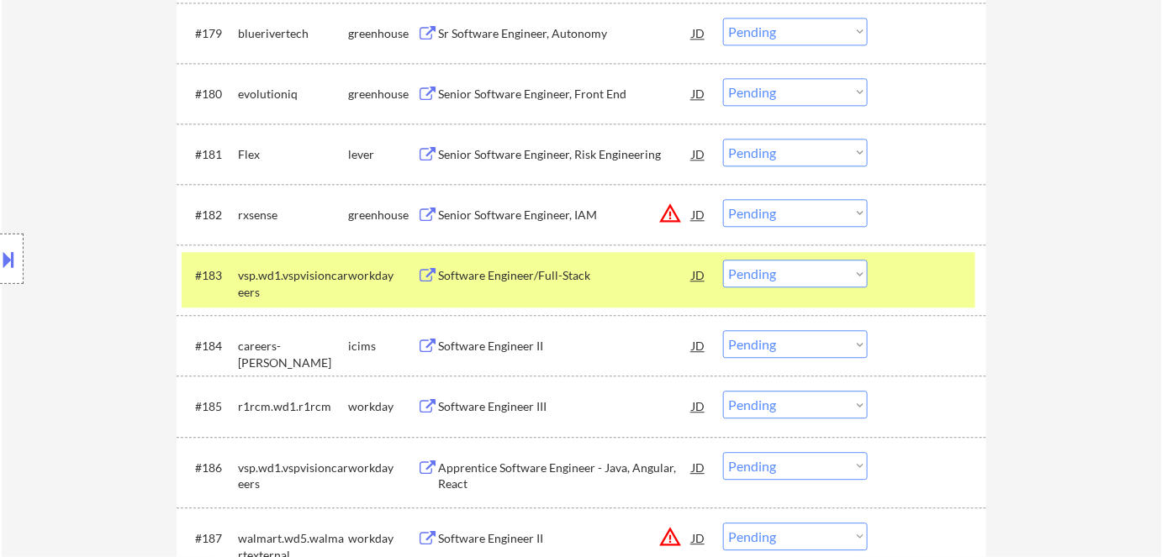
scroll to position [5517, 0]
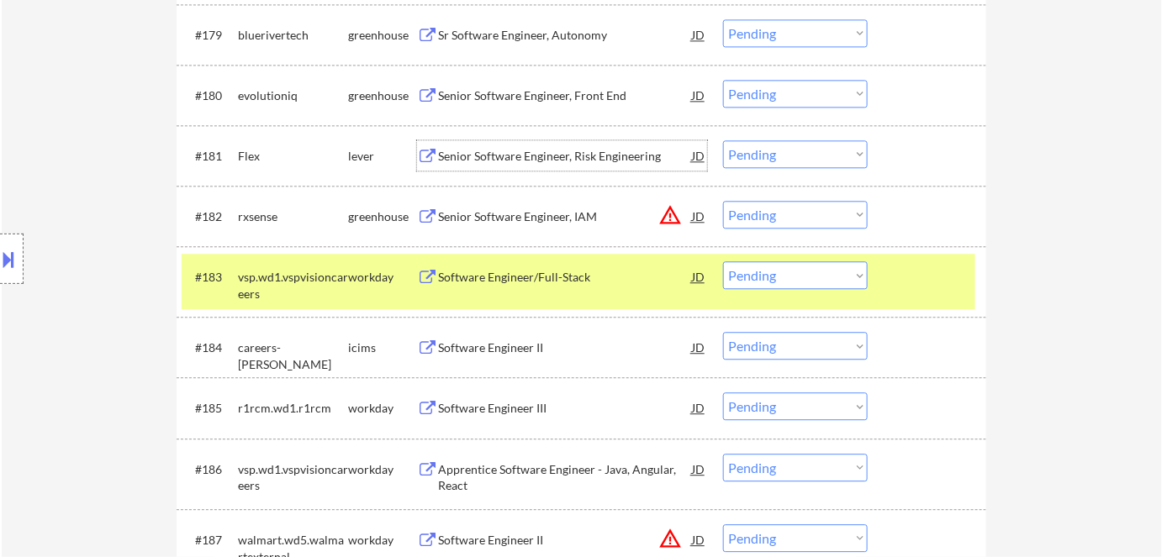
click at [493, 157] on div "Senior Software Engineer, Risk Engineering" at bounding box center [565, 156] width 254 height 17
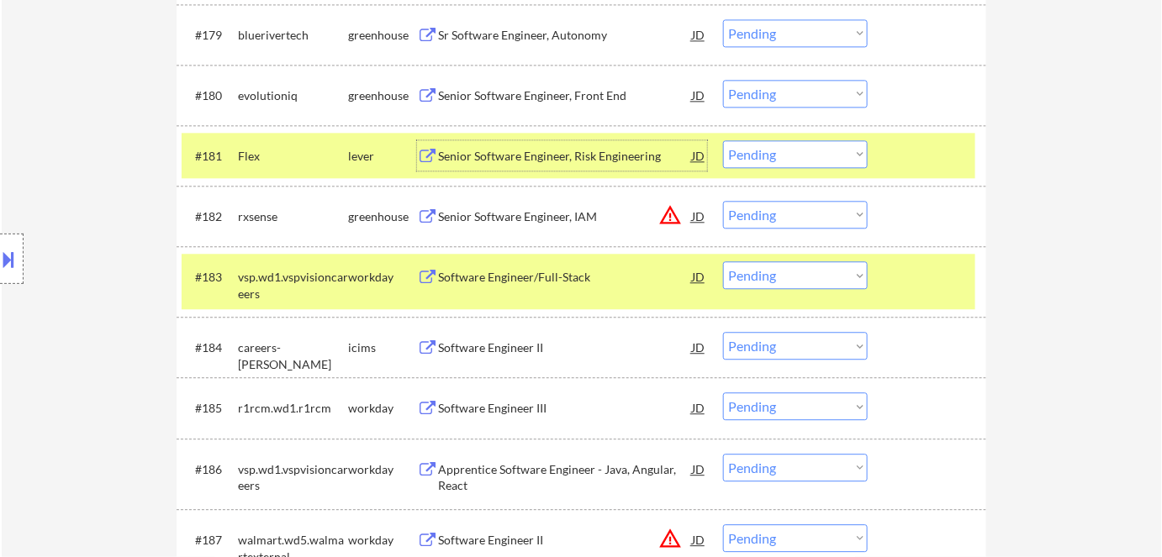
click at [360, 272] on div "workday" at bounding box center [382, 277] width 69 height 17
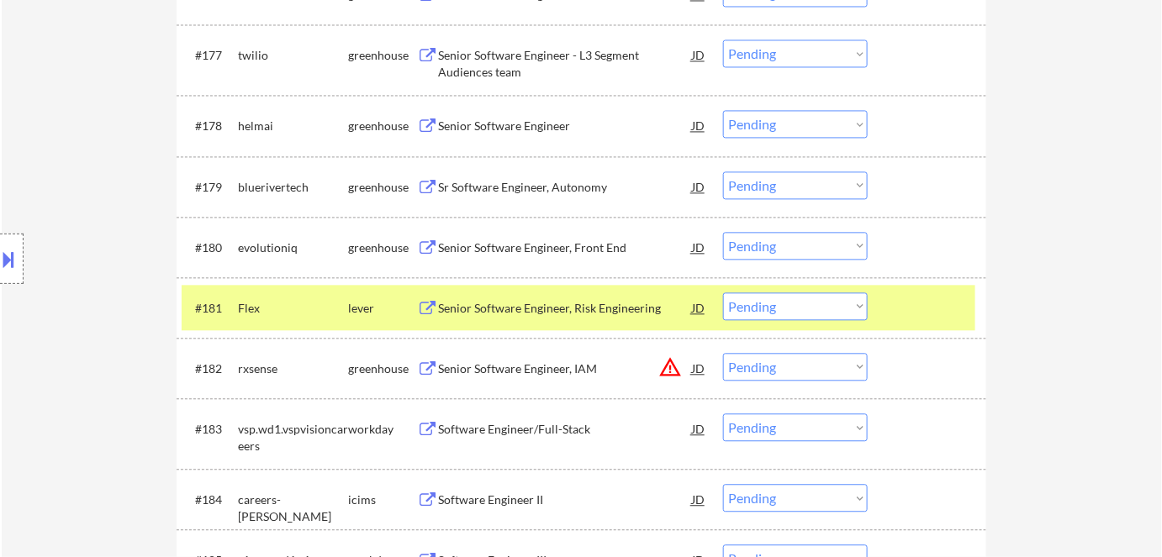
scroll to position [5288, 0]
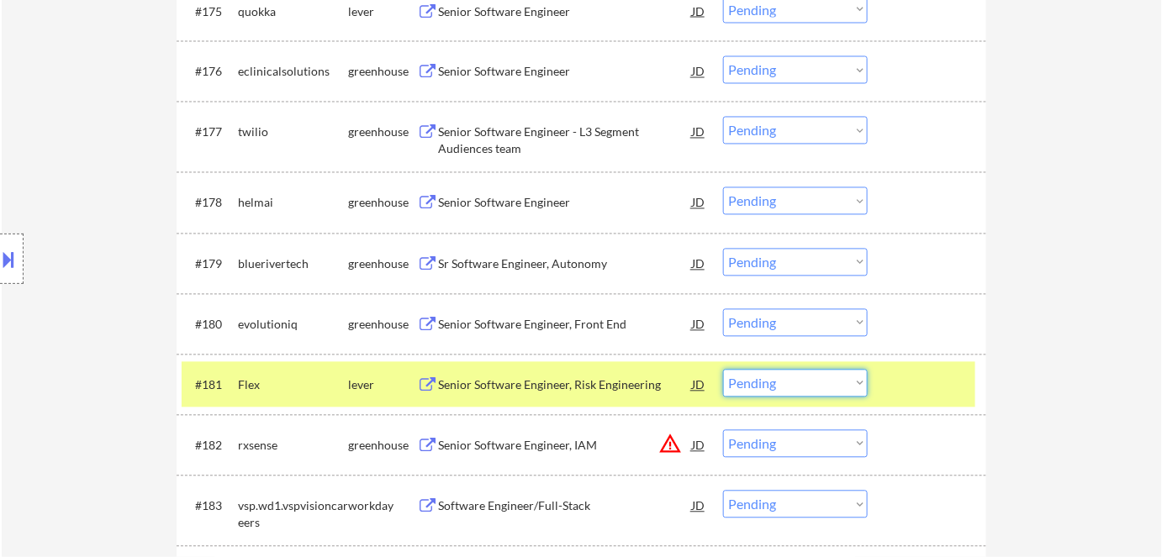
click at [816, 377] on select "Choose an option... Pending Applied Excluded (Questions) Excluded (Expired) Exc…" at bounding box center [795, 384] width 145 height 28
click at [723, 370] on select "Choose an option... Pending Applied Excluded (Questions) Excluded (Expired) Exc…" at bounding box center [795, 384] width 145 height 28
select select ""pending""
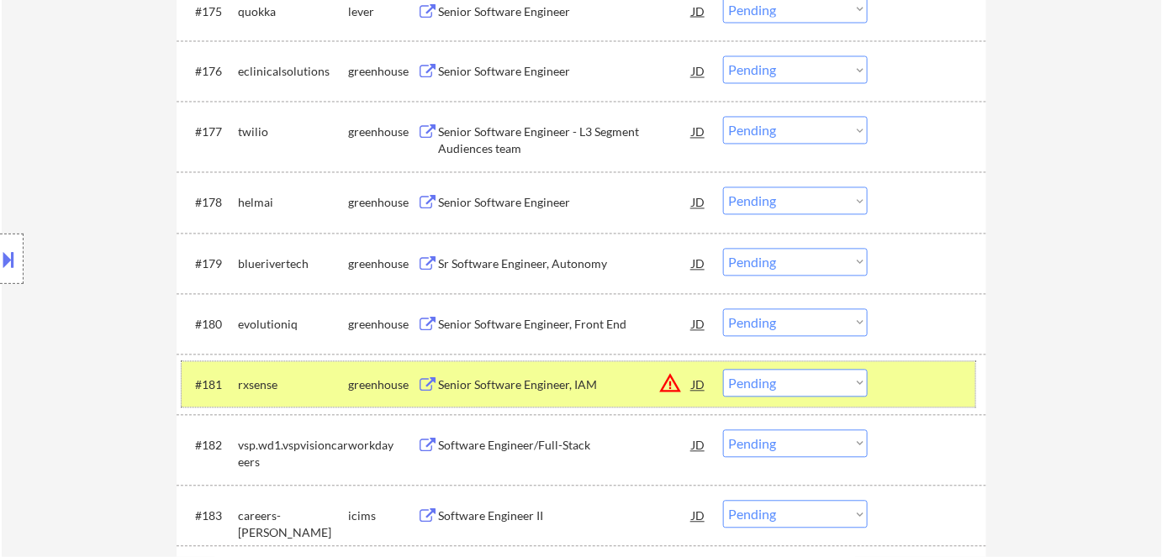
click at [370, 385] on div "greenhouse" at bounding box center [382, 386] width 69 height 17
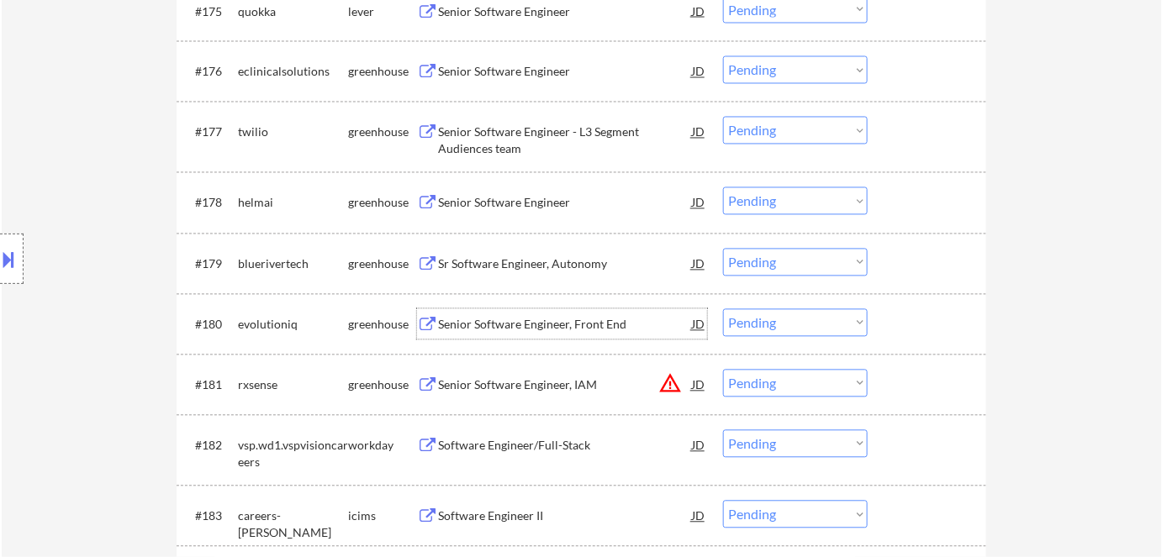
click at [514, 325] on div "Senior Software Engineer, Front End" at bounding box center [565, 325] width 254 height 17
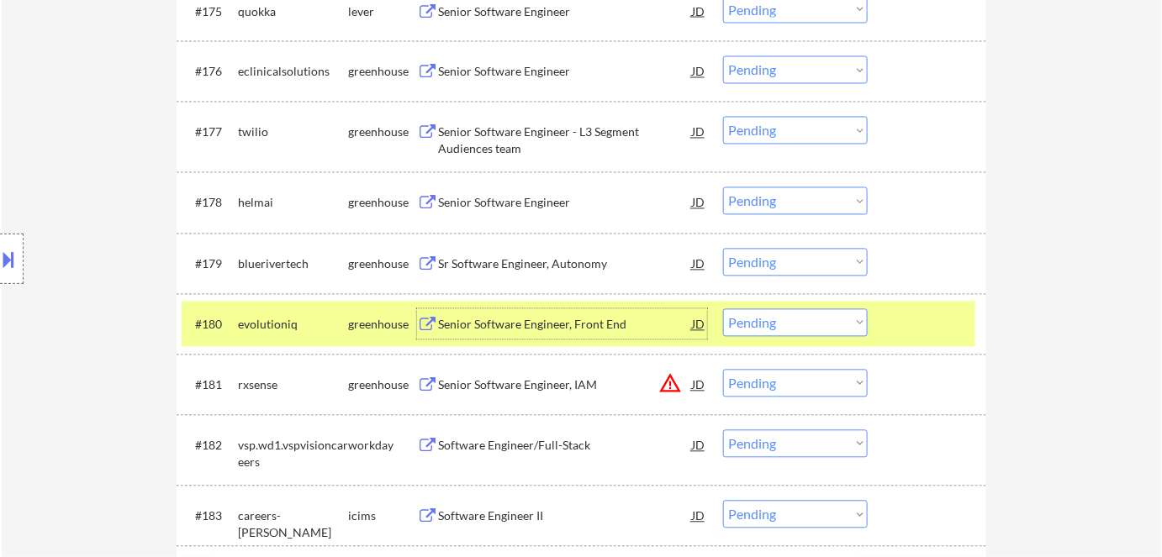
click at [771, 323] on select "Choose an option... Pending Applied Excluded (Questions) Excluded (Expired) Exc…" at bounding box center [795, 323] width 145 height 28
click at [723, 309] on select "Choose an option... Pending Applied Excluded (Questions) Excluded (Expired) Exc…" at bounding box center [795, 323] width 145 height 28
select select ""pending""
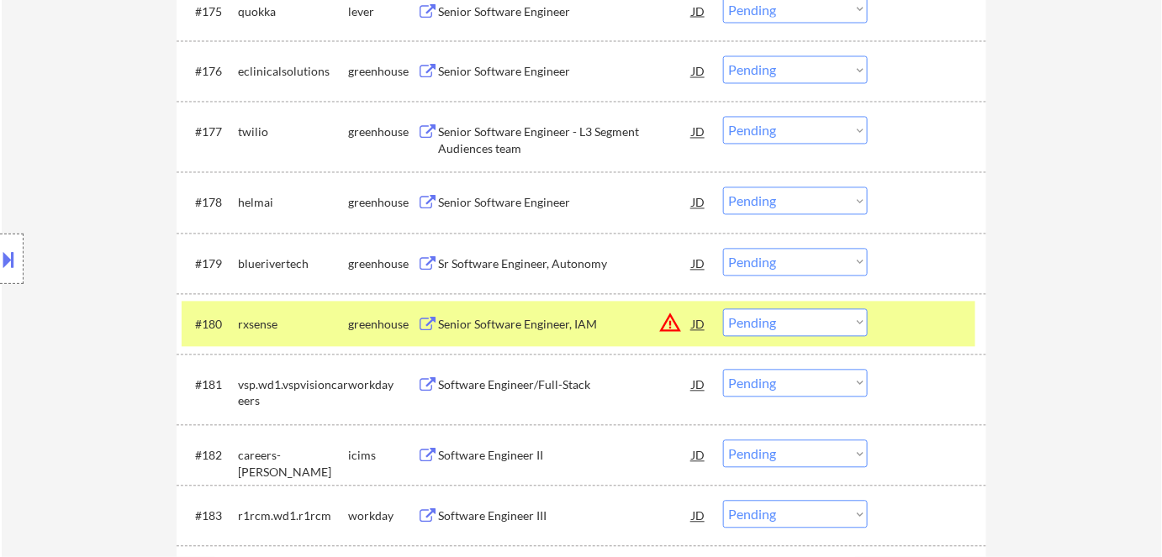
click at [374, 322] on div "greenhouse" at bounding box center [382, 325] width 69 height 17
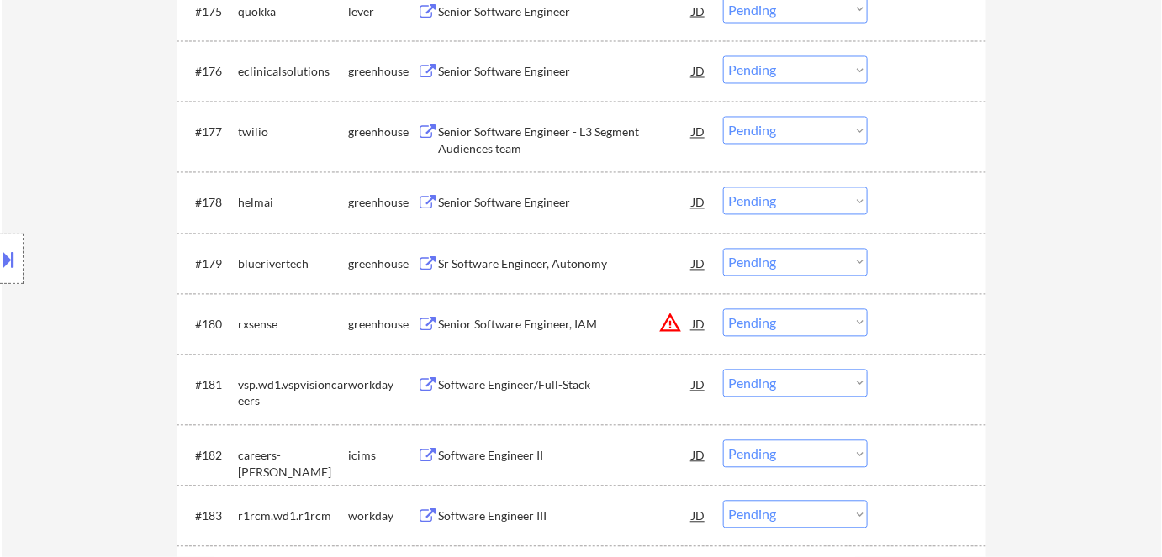
scroll to position [5135, 0]
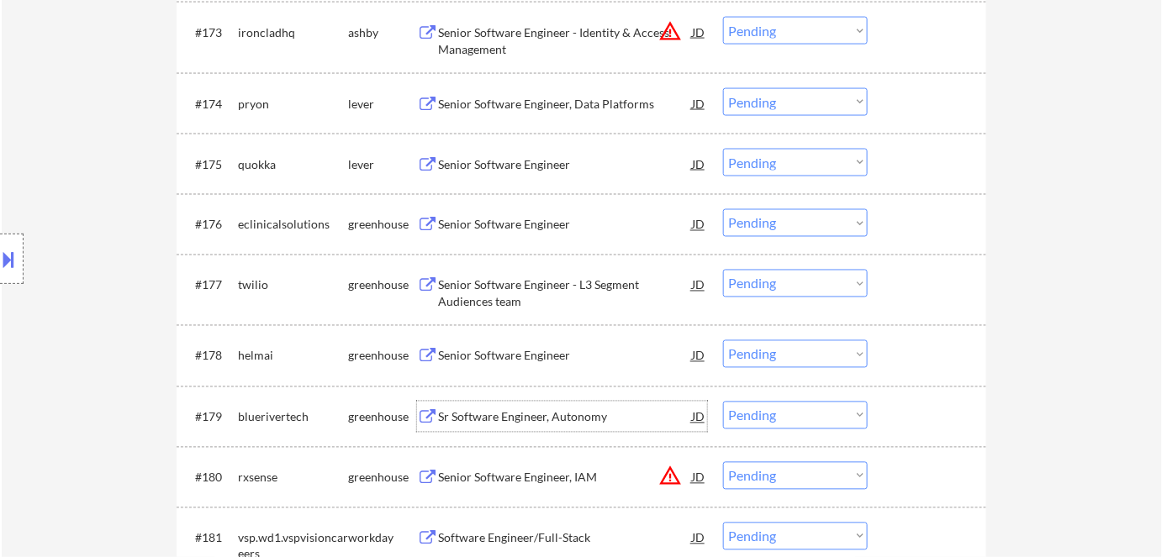
click at [538, 416] on div "Sr Software Engineer, Autonomy" at bounding box center [565, 417] width 254 height 17
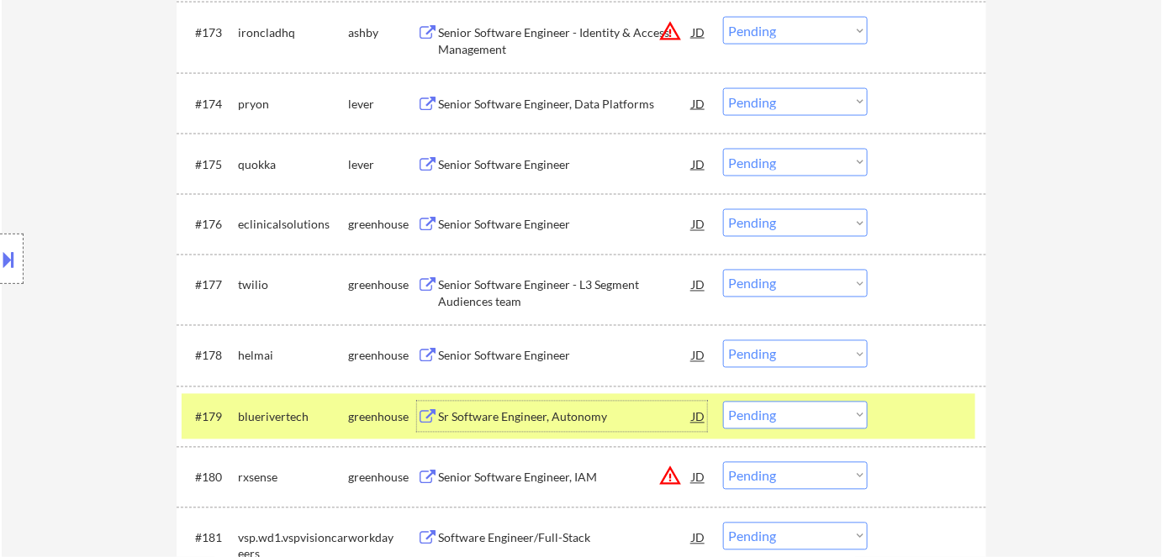
click at [779, 410] on select "Choose an option... Pending Applied Excluded (Questions) Excluded (Expired) Exc…" at bounding box center [795, 416] width 145 height 28
click at [723, 402] on select "Choose an option... Pending Applied Excluded (Questions) Excluded (Expired) Exc…" at bounding box center [795, 416] width 145 height 28
select select ""pending""
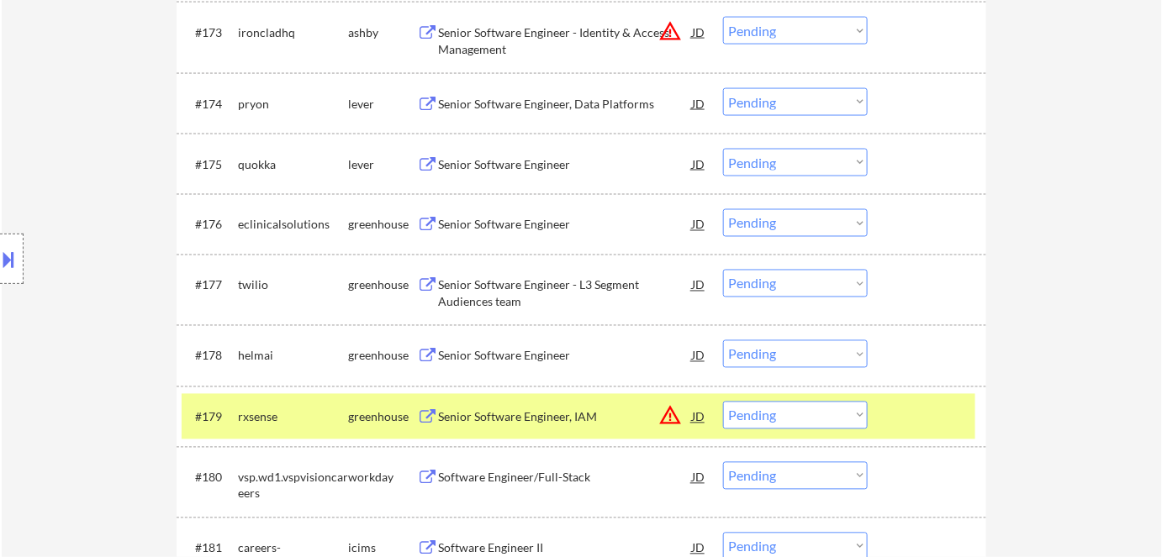
click at [322, 413] on div "rxsense" at bounding box center [293, 417] width 110 height 17
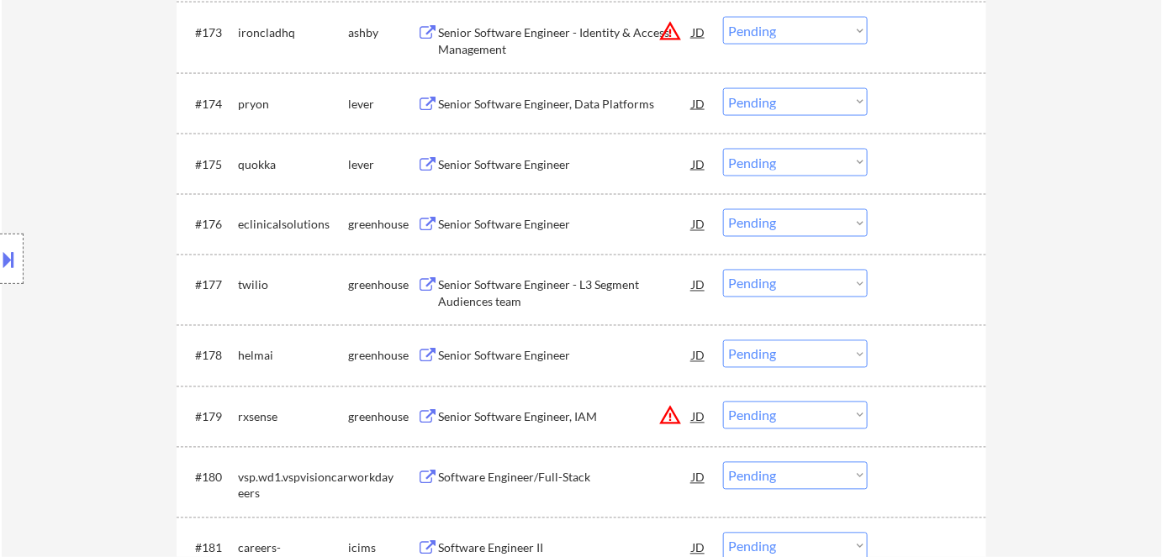
click at [531, 355] on div "Senior Software Engineer" at bounding box center [565, 356] width 254 height 17
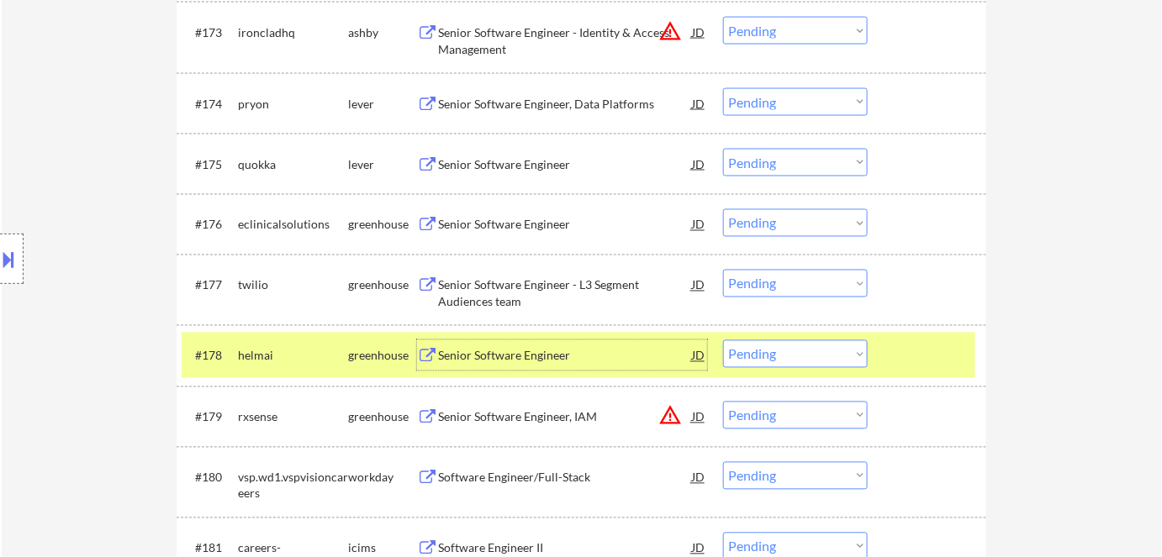
click at [854, 349] on select "Choose an option... Pending Applied Excluded (Questions) Excluded (Expired) Exc…" at bounding box center [795, 355] width 145 height 28
click at [723, 341] on select "Choose an option... Pending Applied Excluded (Questions) Excluded (Expired) Exc…" at bounding box center [795, 355] width 145 height 28
select select ""pending""
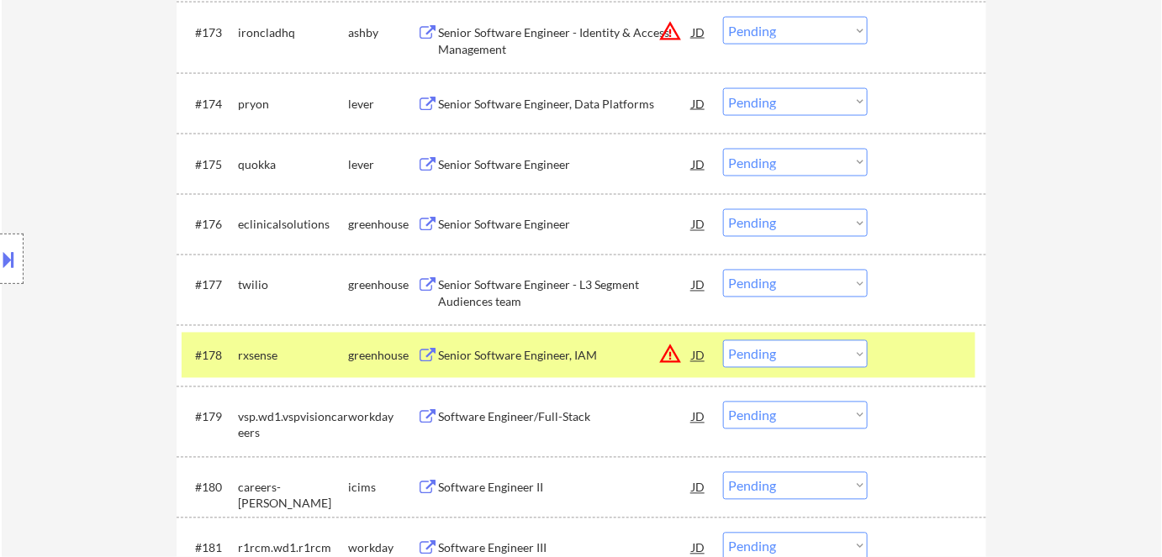
click at [383, 355] on div "greenhouse" at bounding box center [382, 356] width 69 height 17
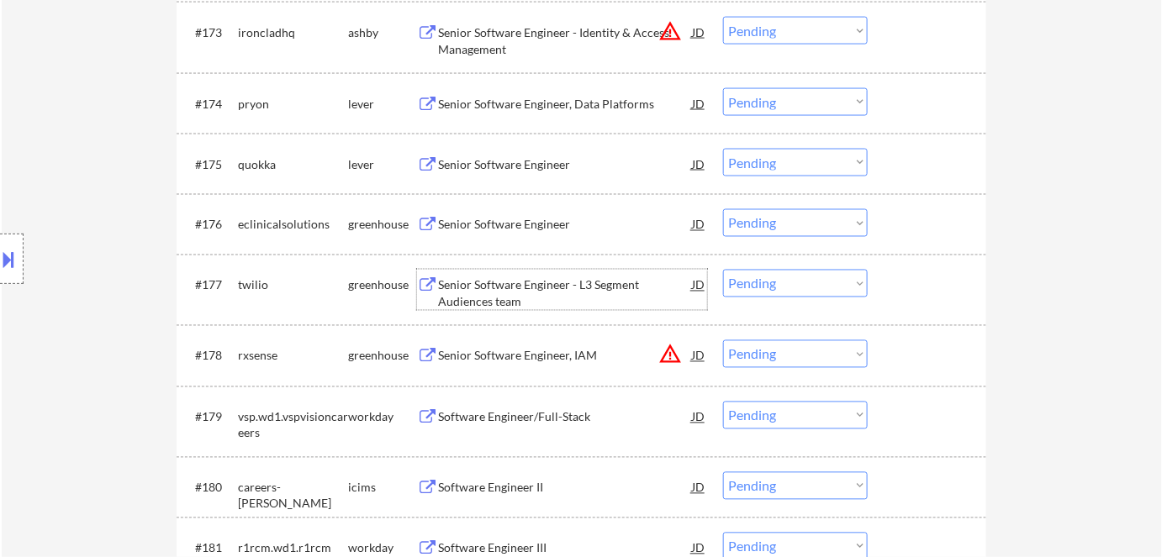
click at [522, 288] on div "Senior Software Engineer - L3 Segment Audiences team" at bounding box center [565, 293] width 254 height 33
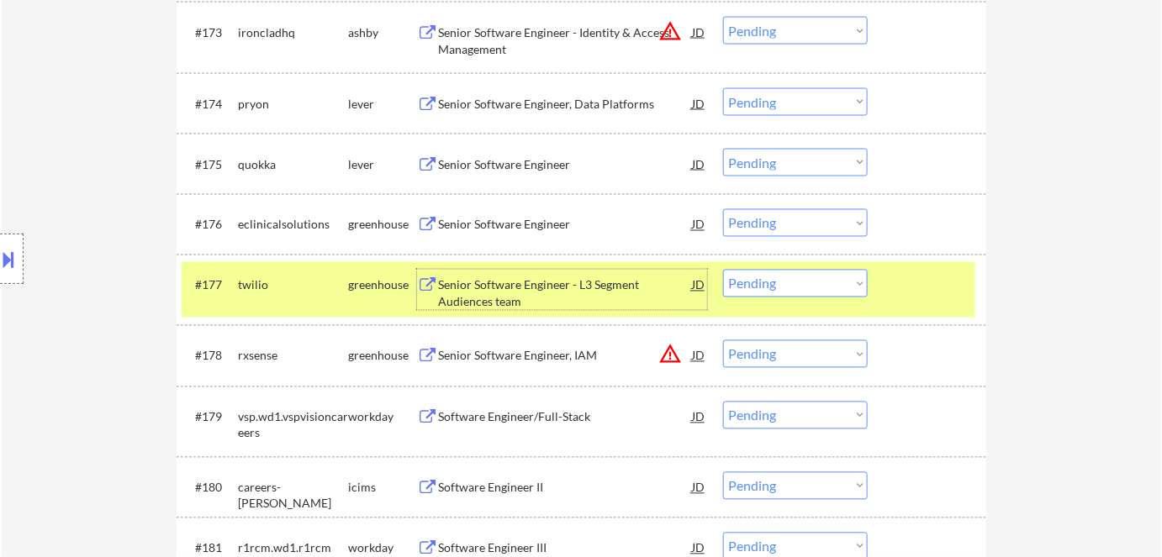
click at [794, 284] on select "Choose an option... Pending Applied Excluded (Questions) Excluded (Expired) Exc…" at bounding box center [795, 284] width 145 height 28
click at [723, 270] on select "Choose an option... Pending Applied Excluded (Questions) Excluded (Expired) Exc…" at bounding box center [795, 284] width 145 height 28
select select ""pending""
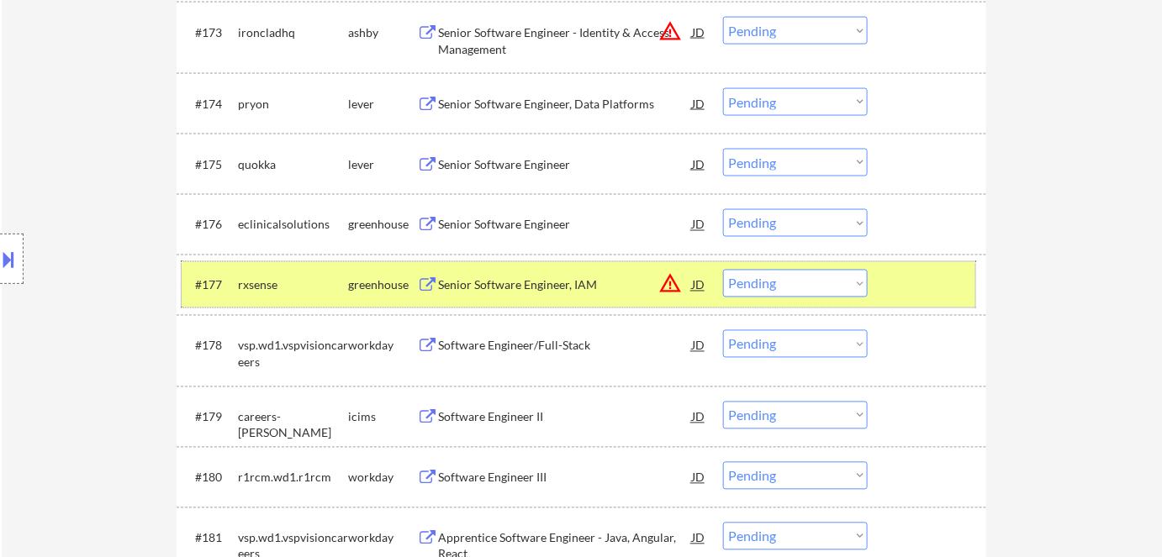
drag, startPoint x: 365, startPoint y: 289, endPoint x: 382, endPoint y: 279, distance: 19.6
click at [370, 285] on div "greenhouse" at bounding box center [382, 285] width 69 height 17
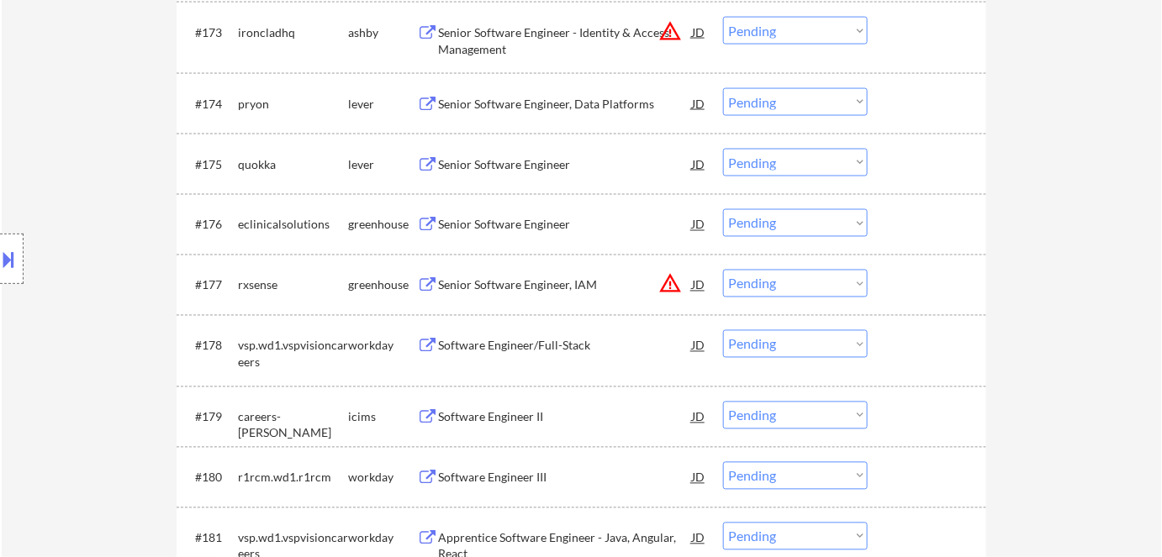
click at [527, 224] on div "Senior Software Engineer" at bounding box center [565, 225] width 254 height 17
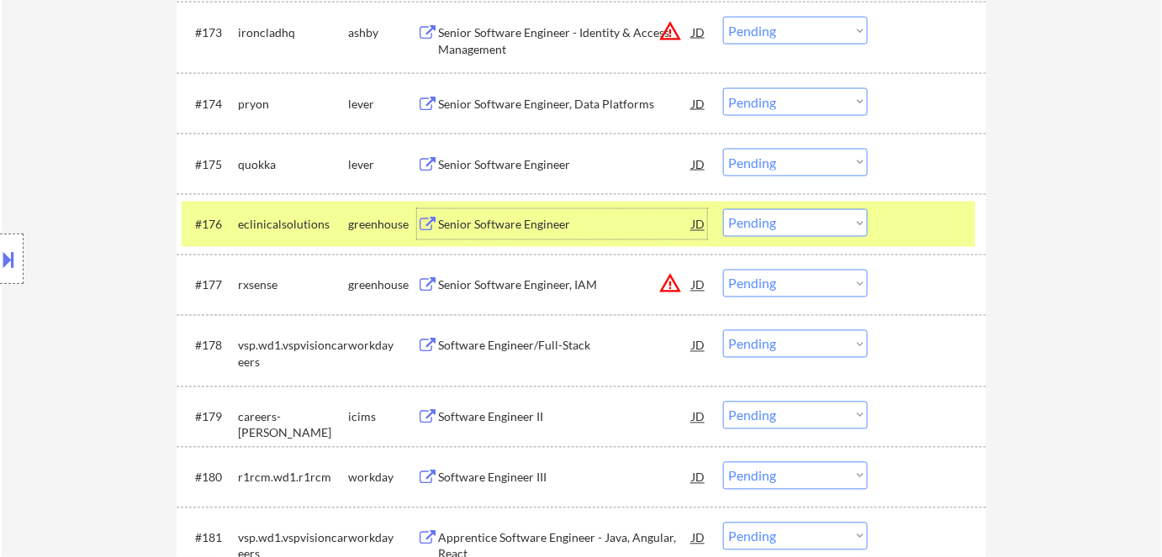
drag, startPoint x: 764, startPoint y: 222, endPoint x: 772, endPoint y: 235, distance: 15.4
click at [764, 224] on select "Choose an option... Pending Applied Excluded (Questions) Excluded (Expired) Exc…" at bounding box center [795, 223] width 145 height 28
click at [723, 209] on select "Choose an option... Pending Applied Excluded (Questions) Excluded (Expired) Exc…" at bounding box center [795, 223] width 145 height 28
select select ""pending""
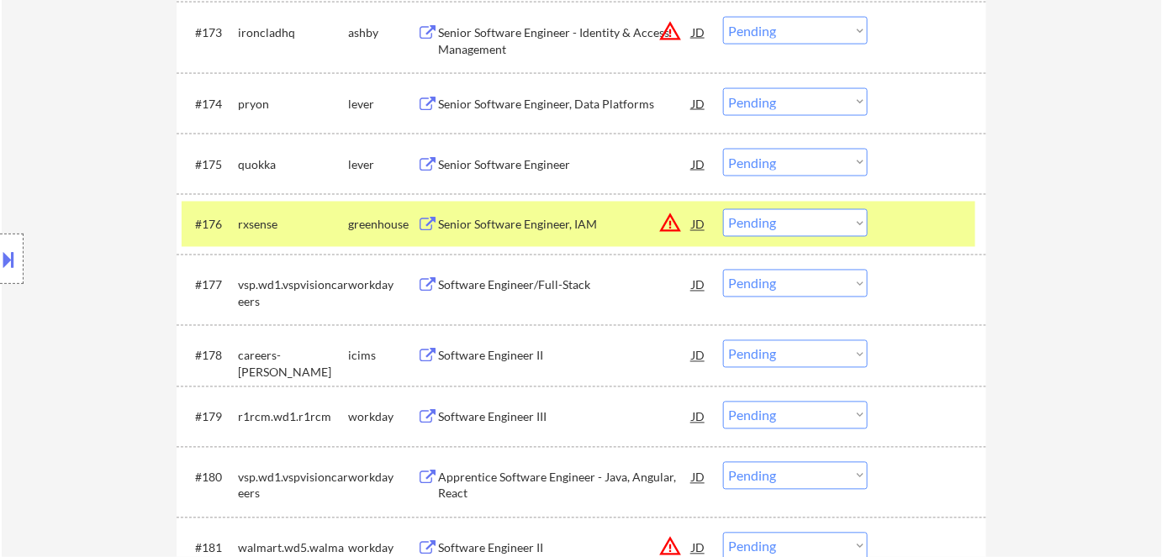
click at [343, 224] on div "rxsense" at bounding box center [293, 225] width 110 height 17
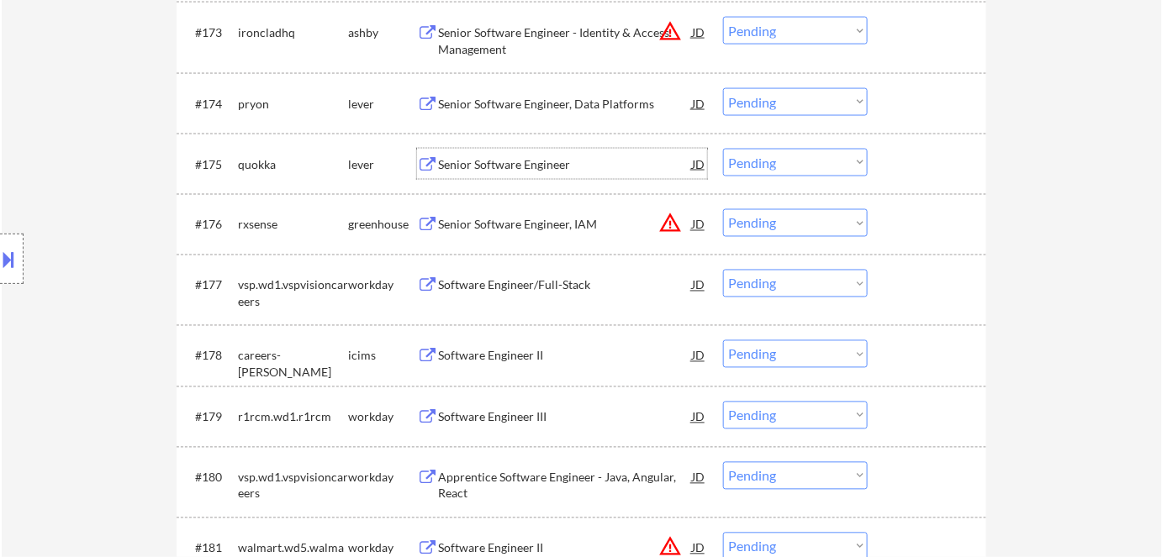
click at [499, 161] on div "Senior Software Engineer" at bounding box center [565, 164] width 254 height 17
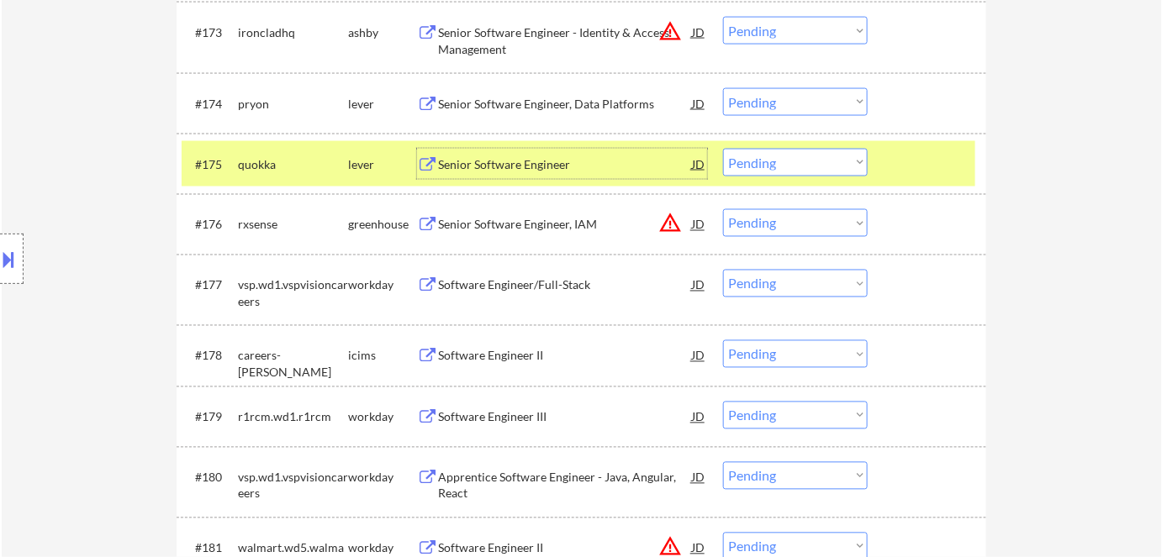
click at [748, 164] on select "Choose an option... Pending Applied Excluded (Questions) Excluded (Expired) Exc…" at bounding box center [795, 163] width 145 height 28
click at [723, 149] on select "Choose an option... Pending Applied Excluded (Questions) Excluded (Expired) Exc…" at bounding box center [795, 163] width 145 height 28
select select ""pending""
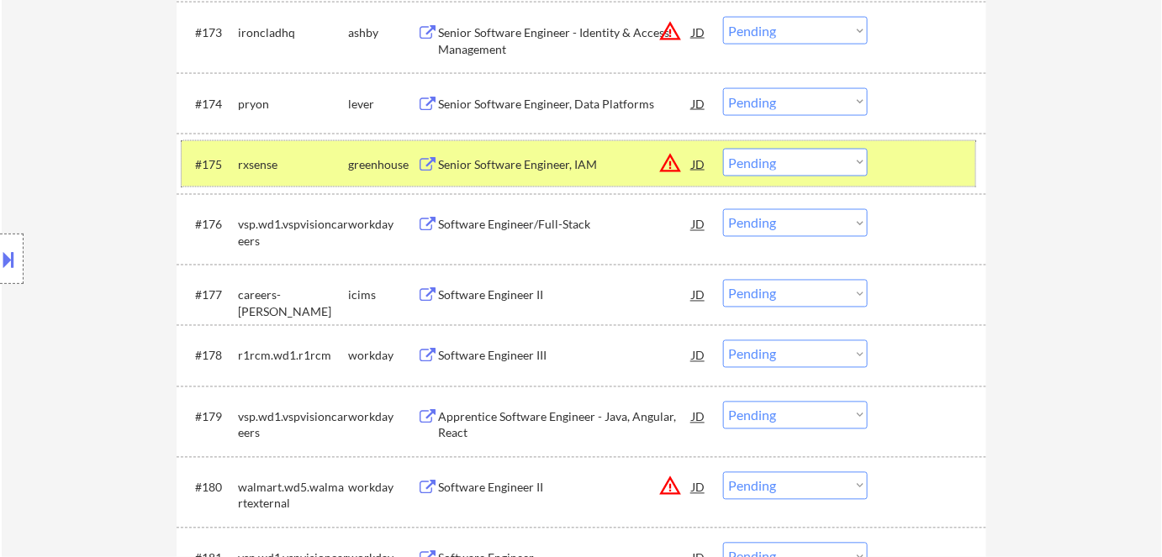
click at [377, 161] on div "greenhouse" at bounding box center [382, 164] width 69 height 17
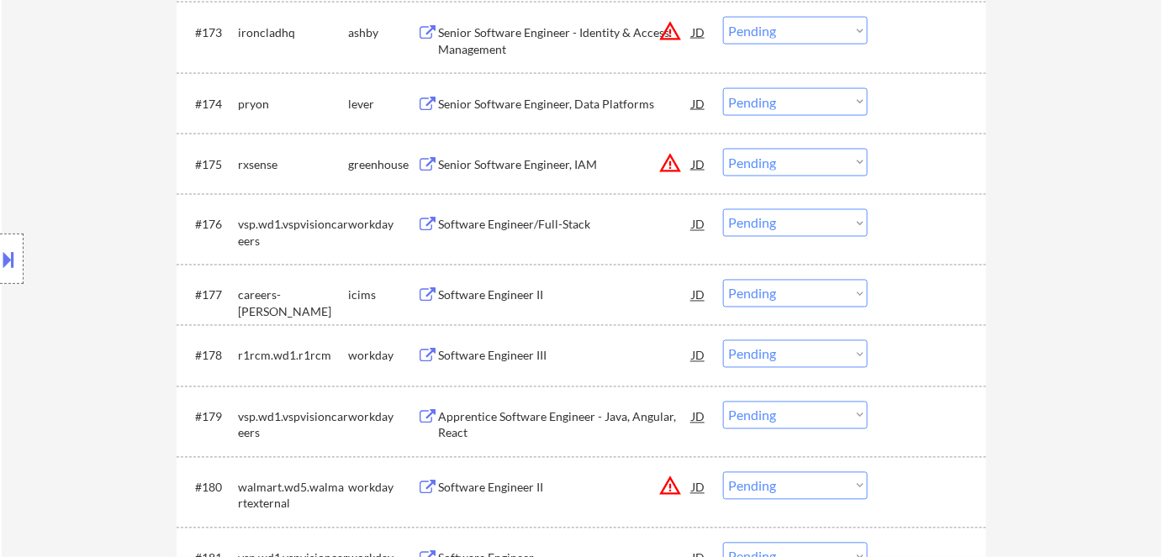
click at [569, 98] on div "Senior Software Engineer, Data Platforms" at bounding box center [565, 104] width 254 height 17
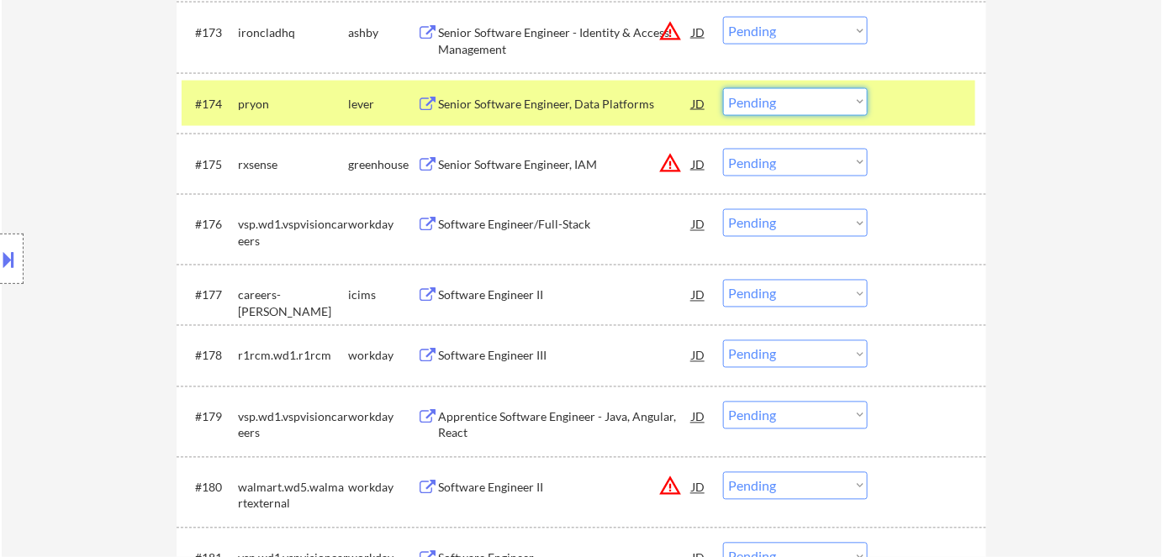
drag, startPoint x: 760, startPoint y: 94, endPoint x: 764, endPoint y: 114, distance: 19.8
click at [760, 96] on select "Choose an option... Pending Applied Excluded (Questions) Excluded (Expired) Exc…" at bounding box center [795, 102] width 145 height 28
click at [723, 88] on select "Choose an option... Pending Applied Excluded (Questions) Excluded (Expired) Exc…" at bounding box center [795, 102] width 145 height 28
select select ""pending""
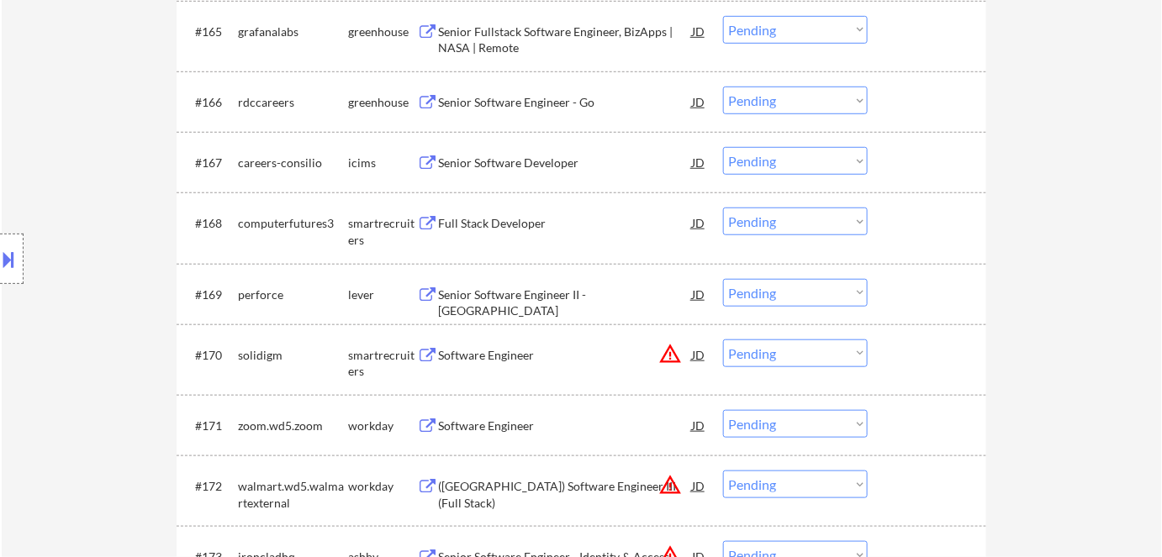
scroll to position [4600, 0]
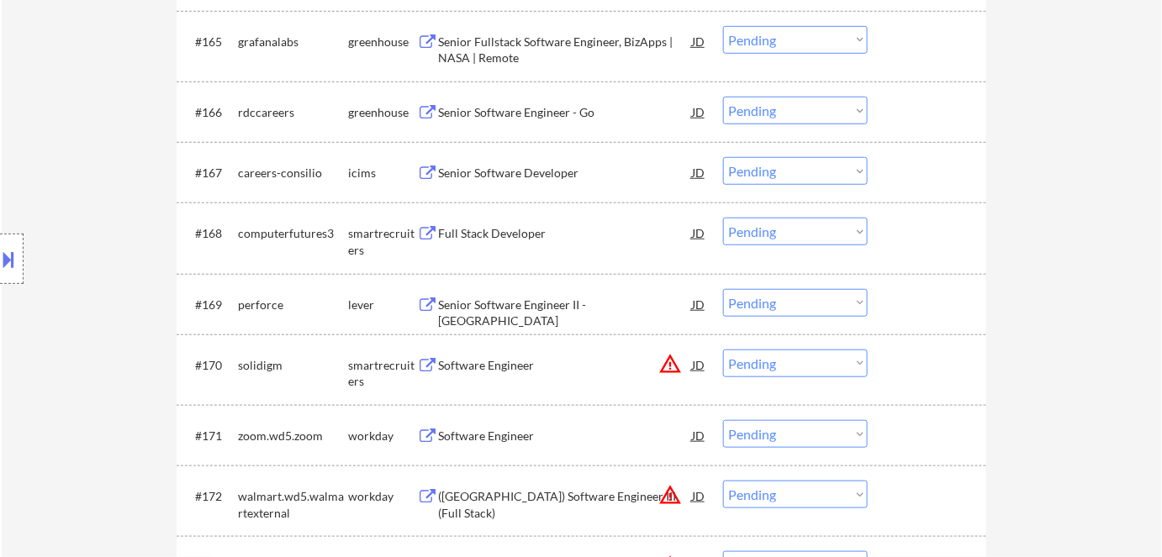
click at [509, 304] on div "Senior Software Engineer II - US" at bounding box center [565, 313] width 254 height 33
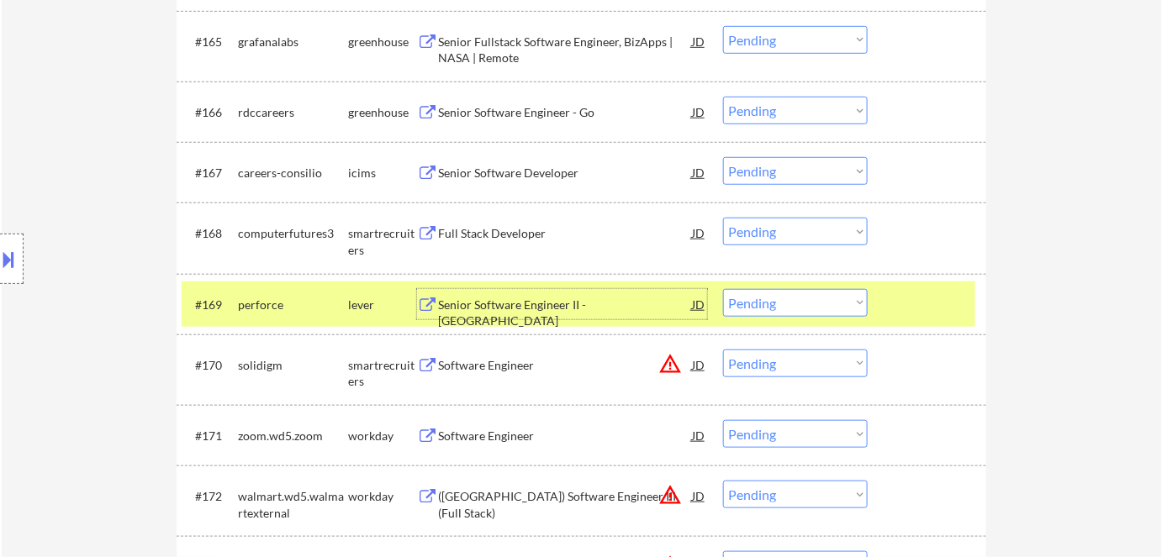
click at [815, 310] on select "Choose an option... Pending Applied Excluded (Questions) Excluded (Expired) Exc…" at bounding box center [795, 303] width 145 height 28
click at [723, 289] on select "Choose an option... Pending Applied Excluded (Questions) Excluded (Expired) Exc…" at bounding box center [795, 303] width 145 height 28
select select ""pending""
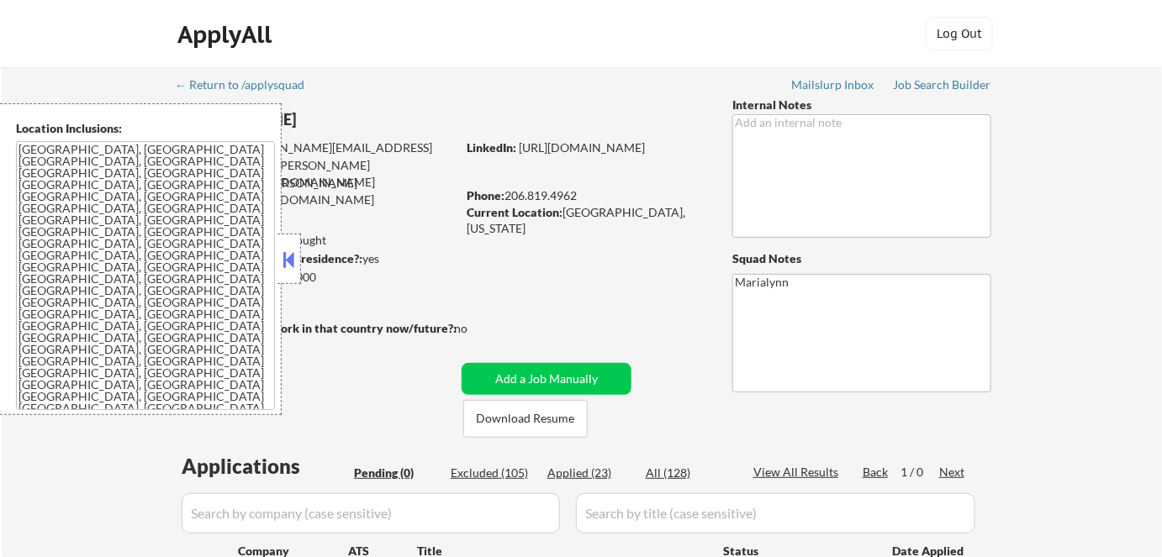
click at [281, 258] on button at bounding box center [289, 259] width 18 height 25
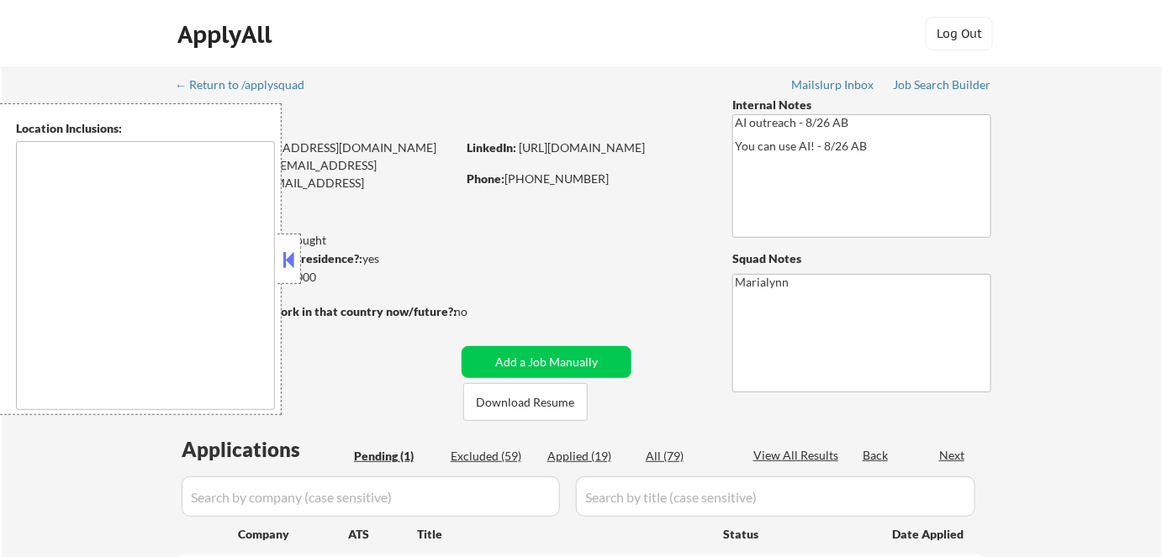
click at [295, 266] on button at bounding box center [289, 259] width 18 height 25
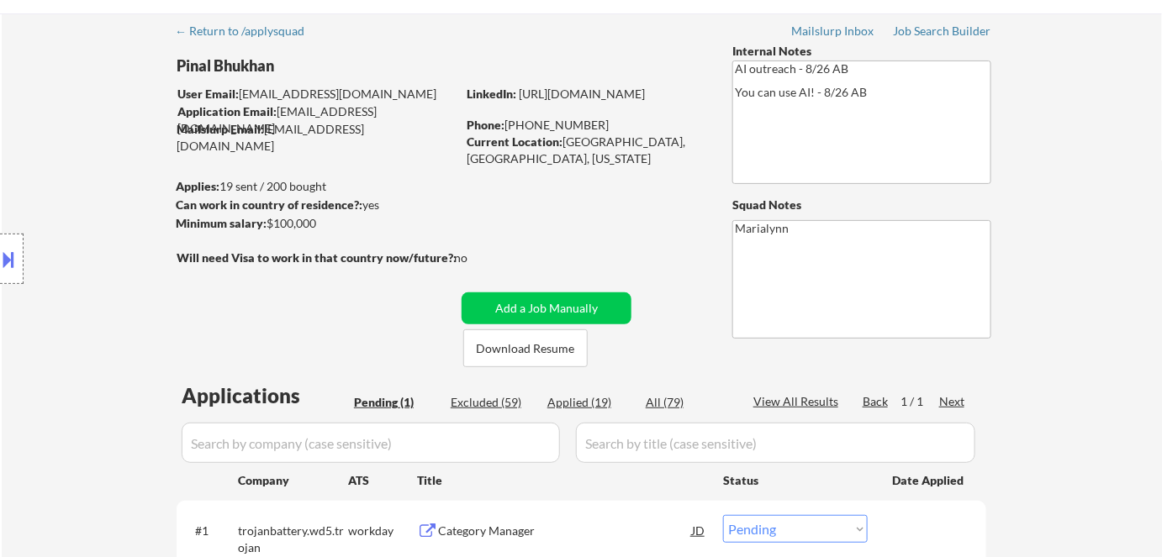
scroll to position [76, 0]
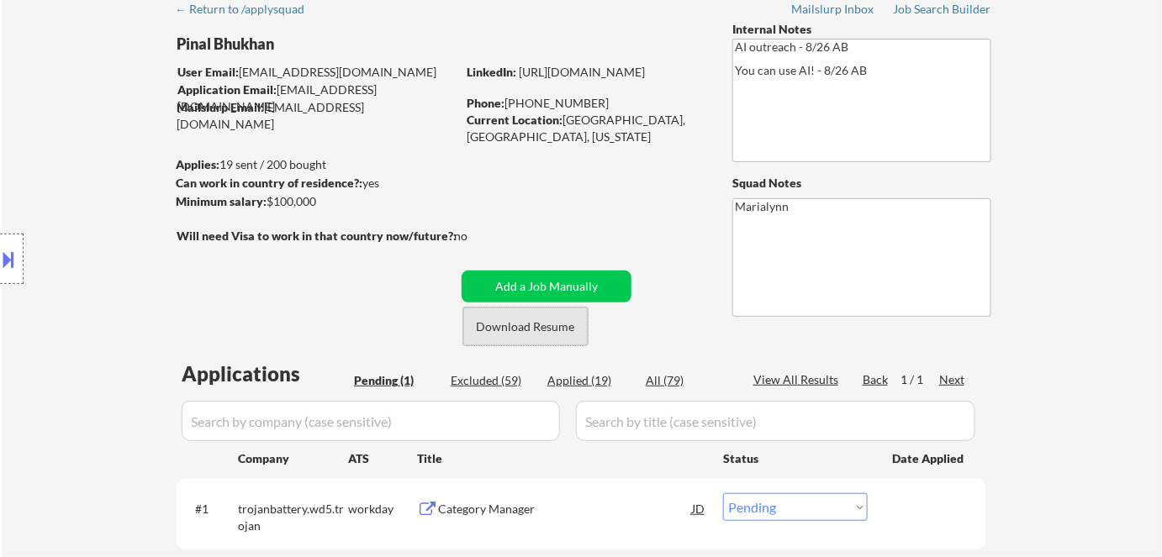
click at [509, 336] on button "Download Resume" at bounding box center [525, 327] width 124 height 38
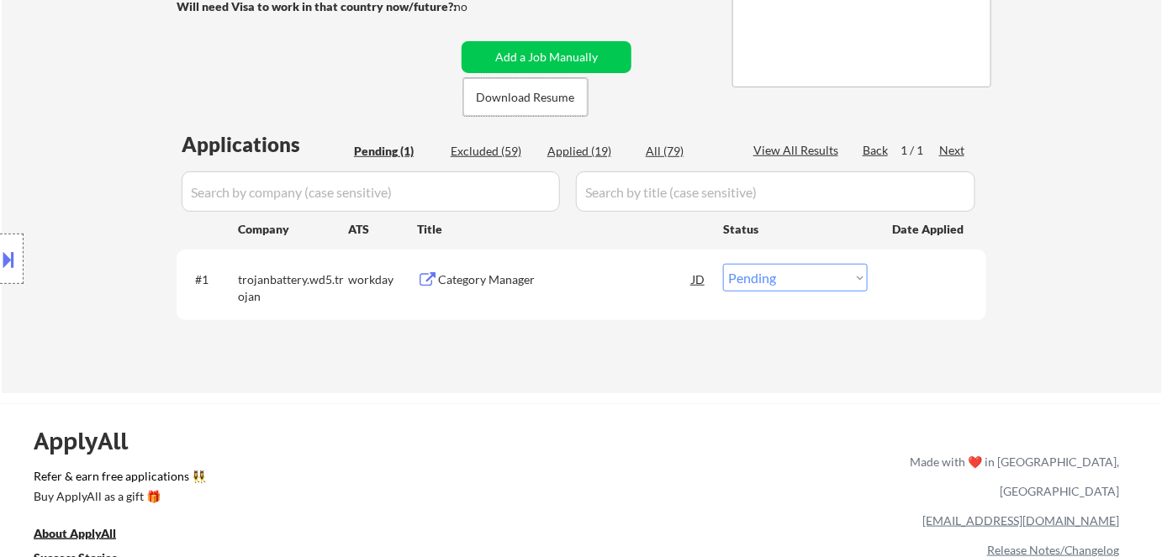
click at [488, 283] on div "Category Manager" at bounding box center [565, 280] width 254 height 17
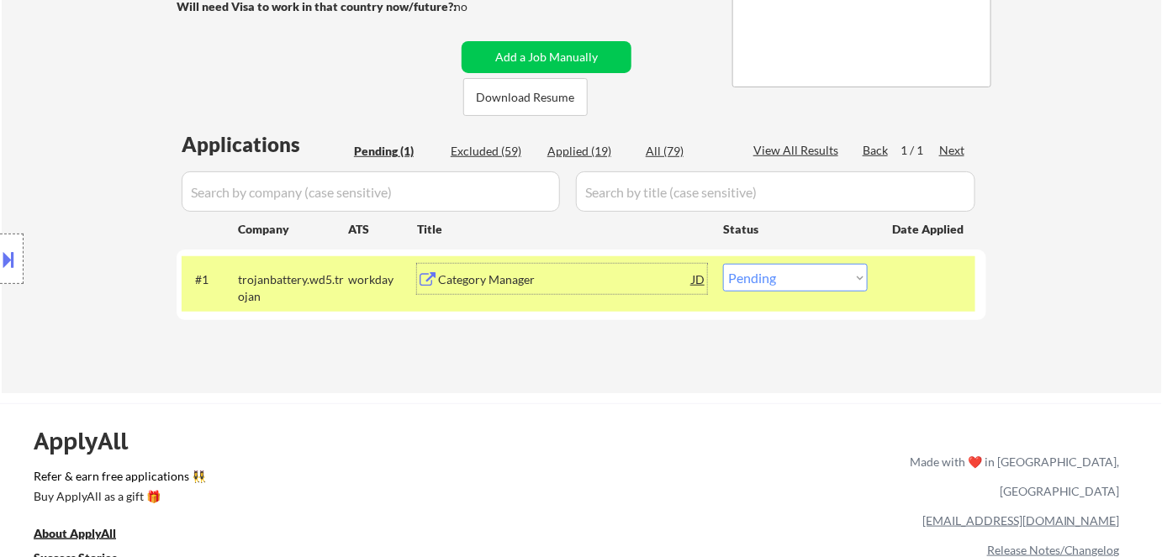
click at [779, 274] on select "Choose an option... Pending Applied Excluded (Questions) Excluded (Expired) Exc…" at bounding box center [795, 278] width 145 height 28
select select ""excluded__bad_match_""
click at [723, 264] on select "Choose an option... Pending Applied Excluded (Questions) Excluded (Expired) Exc…" at bounding box center [795, 278] width 145 height 28
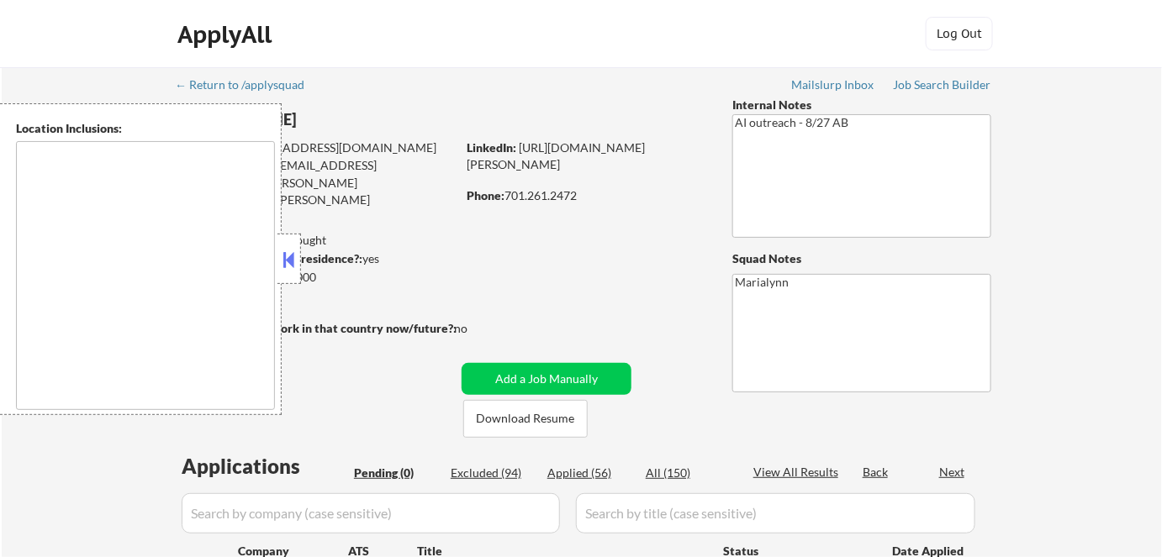
type textarea "Fargo, ND Moorhead, [GEOGRAPHIC_DATA] [GEOGRAPHIC_DATA], [GEOGRAPHIC_DATA] [GEO…"
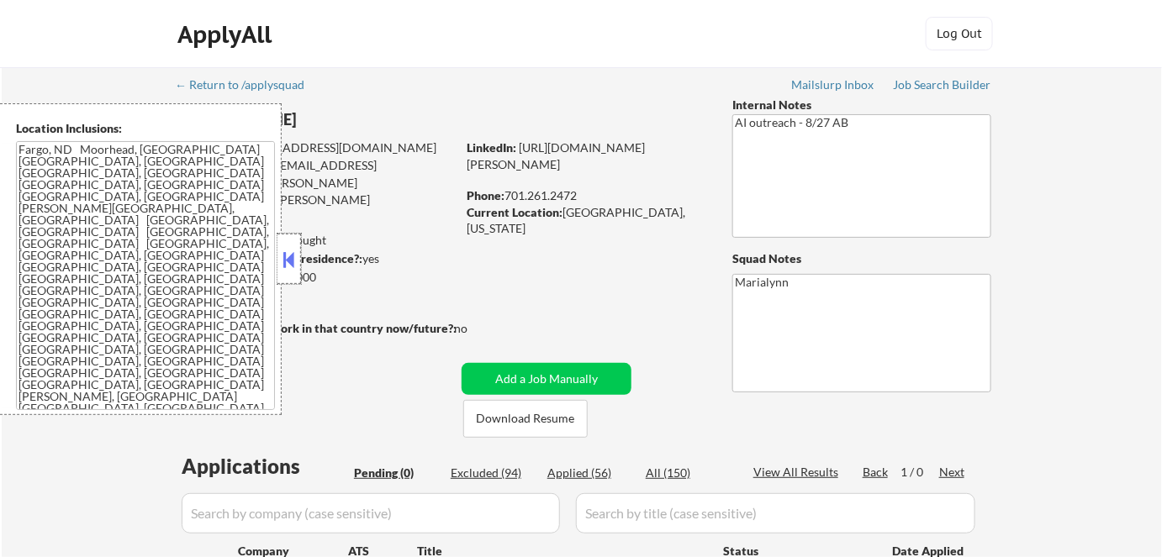
click at [299, 262] on div at bounding box center [289, 259] width 24 height 50
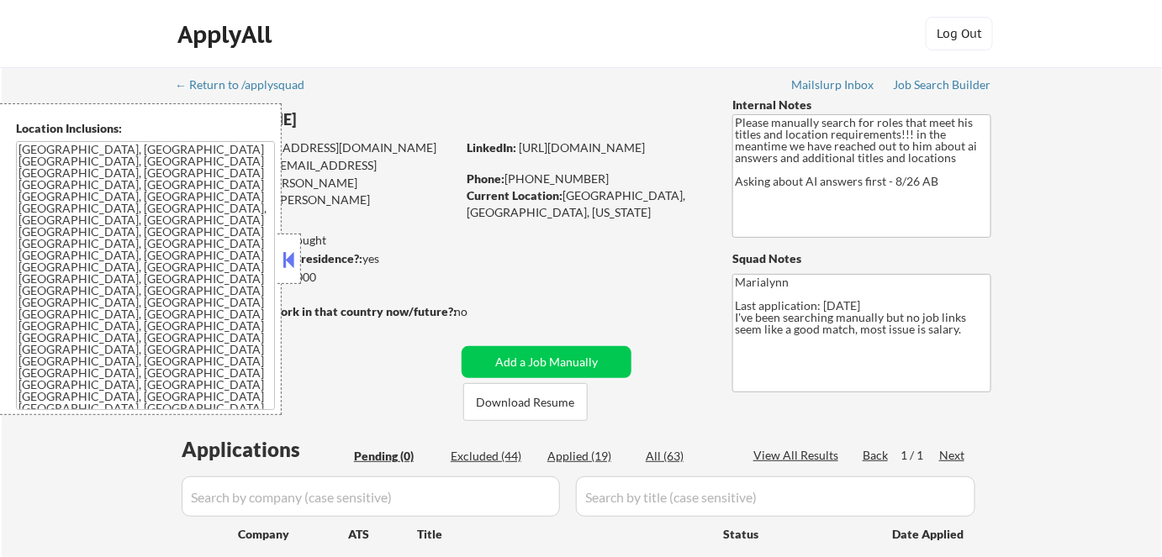
click at [291, 261] on button at bounding box center [289, 259] width 18 height 25
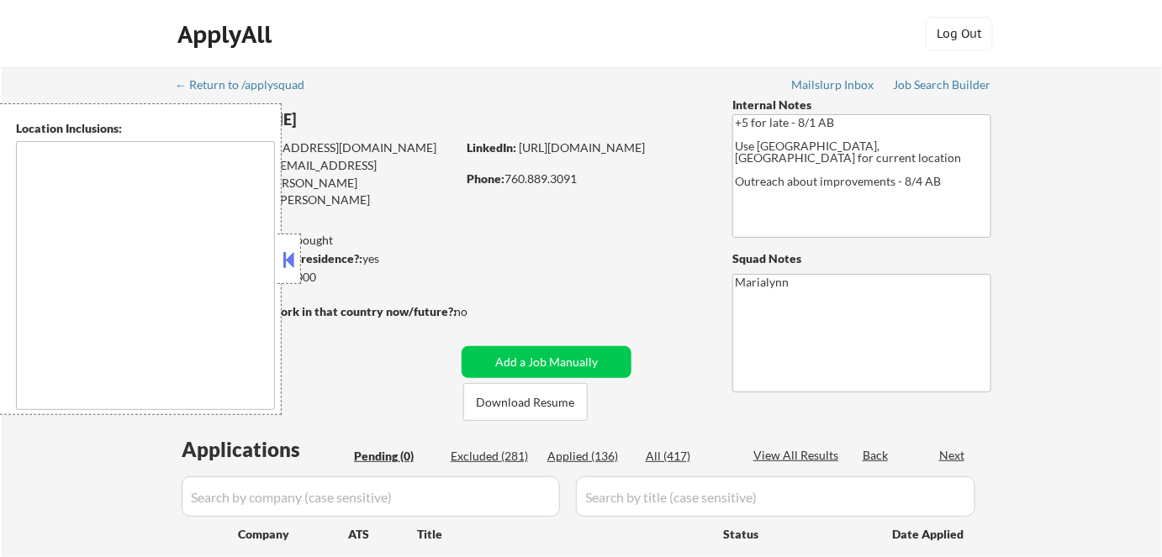
type textarea "[GEOGRAPHIC_DATA], [GEOGRAPHIC_DATA] [GEOGRAPHIC_DATA], [GEOGRAPHIC_DATA] [GEOG…"
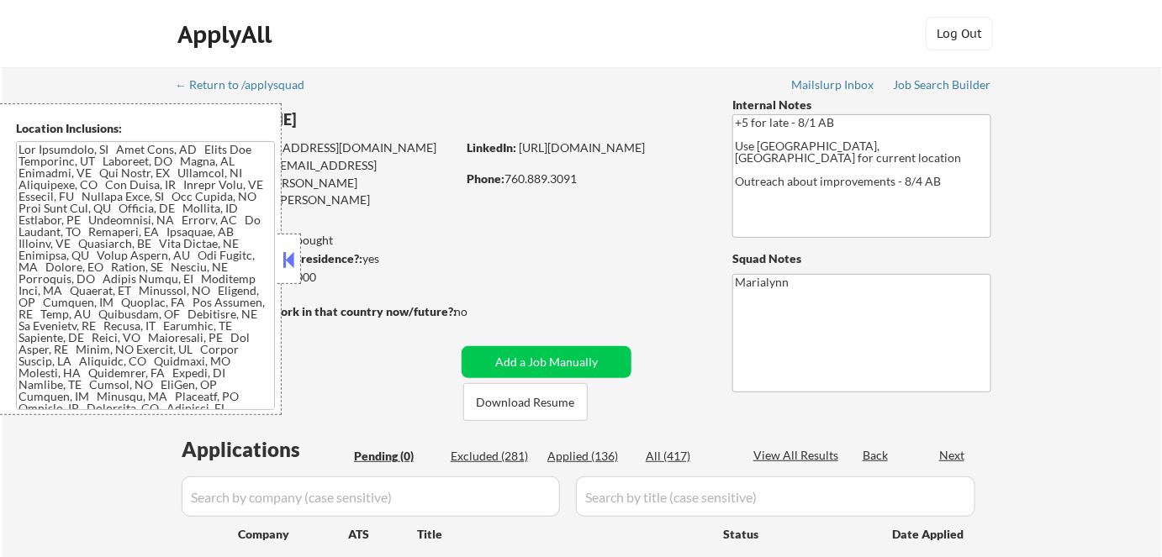
click at [286, 258] on button at bounding box center [289, 259] width 18 height 25
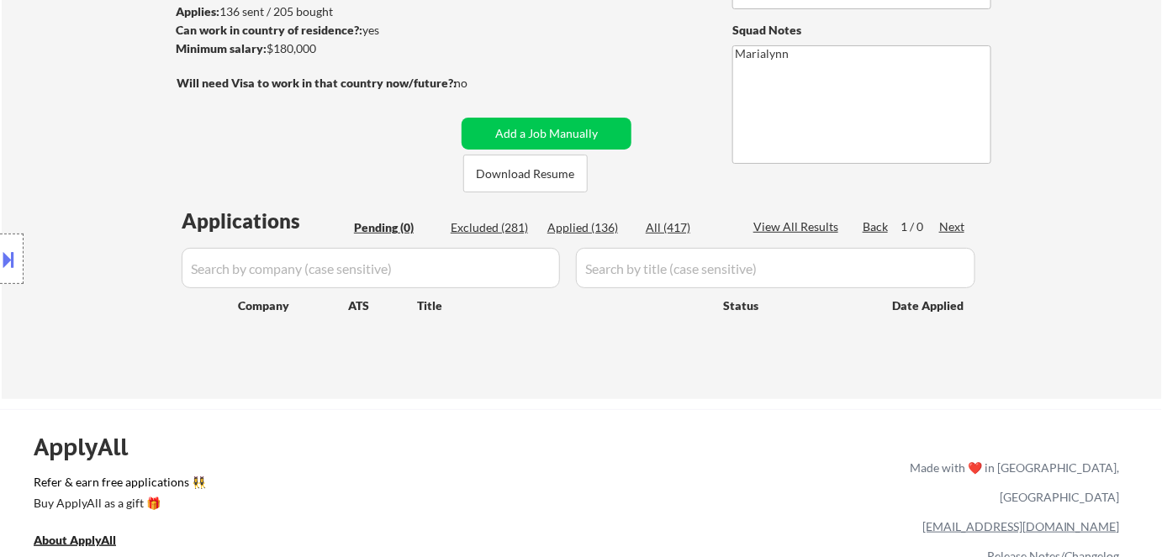
scroll to position [229, 0]
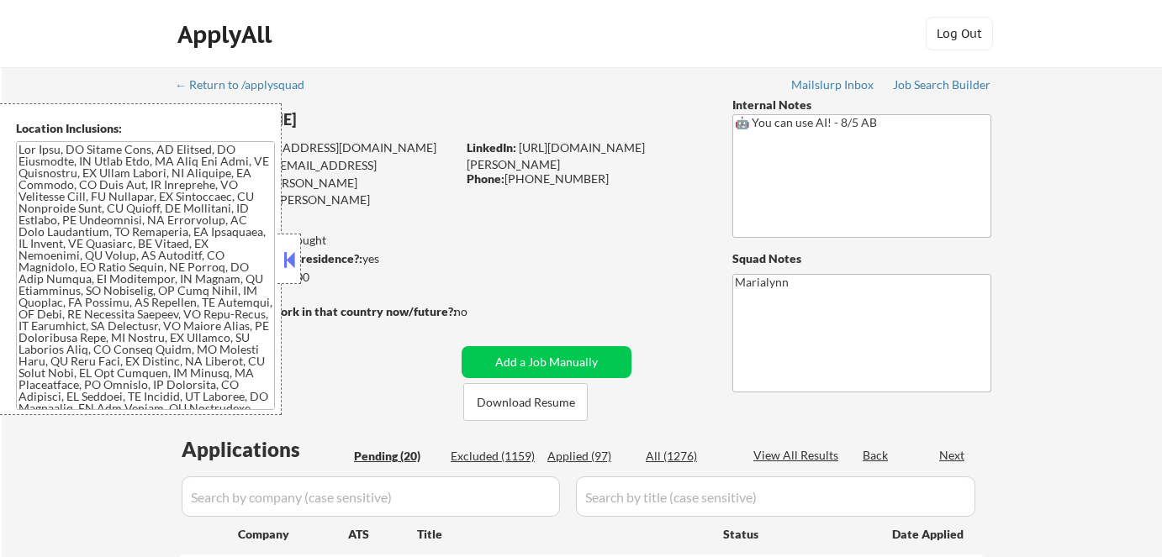
select select ""pending""
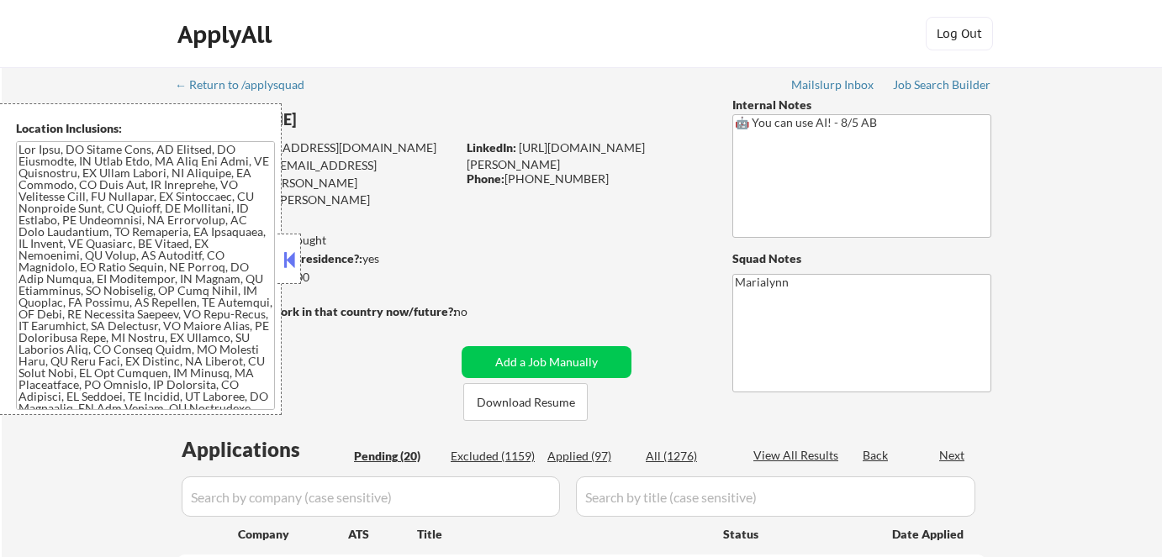
select select ""pending""
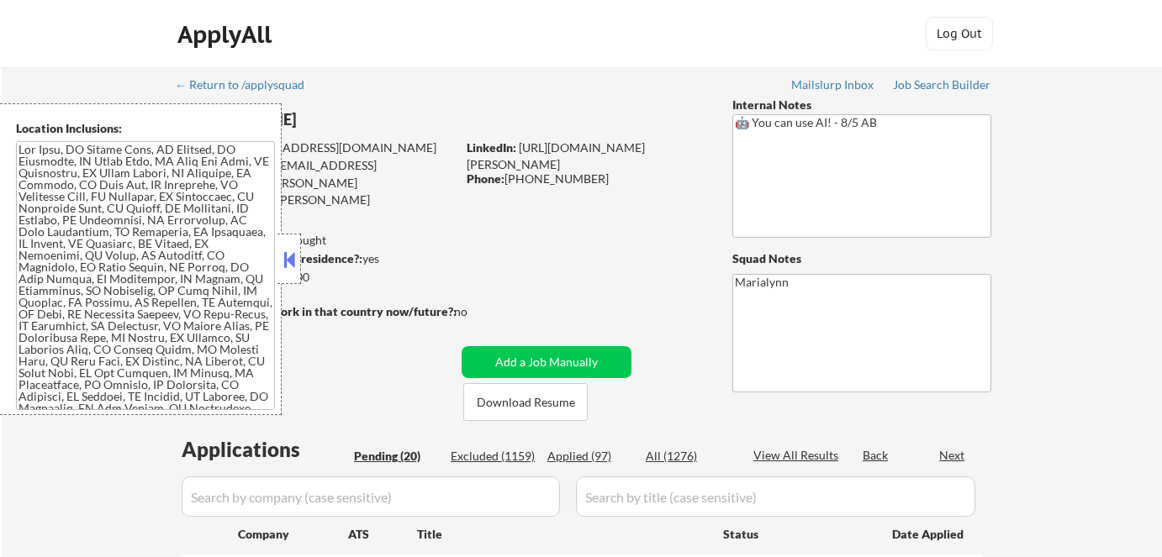
select select ""pending""
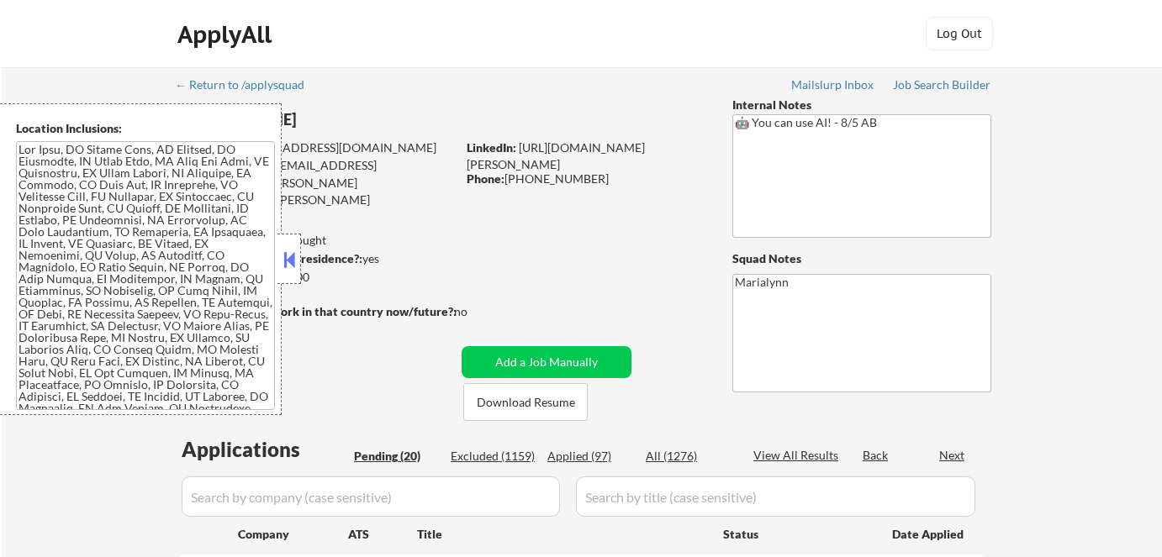
select select ""pending""
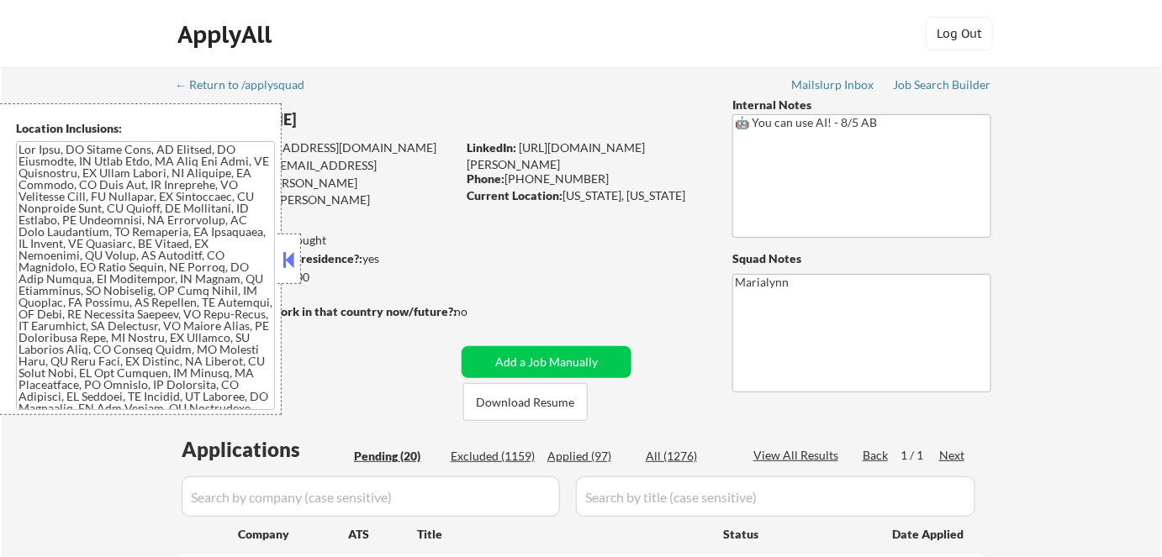
drag, startPoint x: 283, startPoint y: 271, endPoint x: 284, endPoint y: 258, distance: 12.7
click at [283, 267] on button at bounding box center [289, 259] width 18 height 25
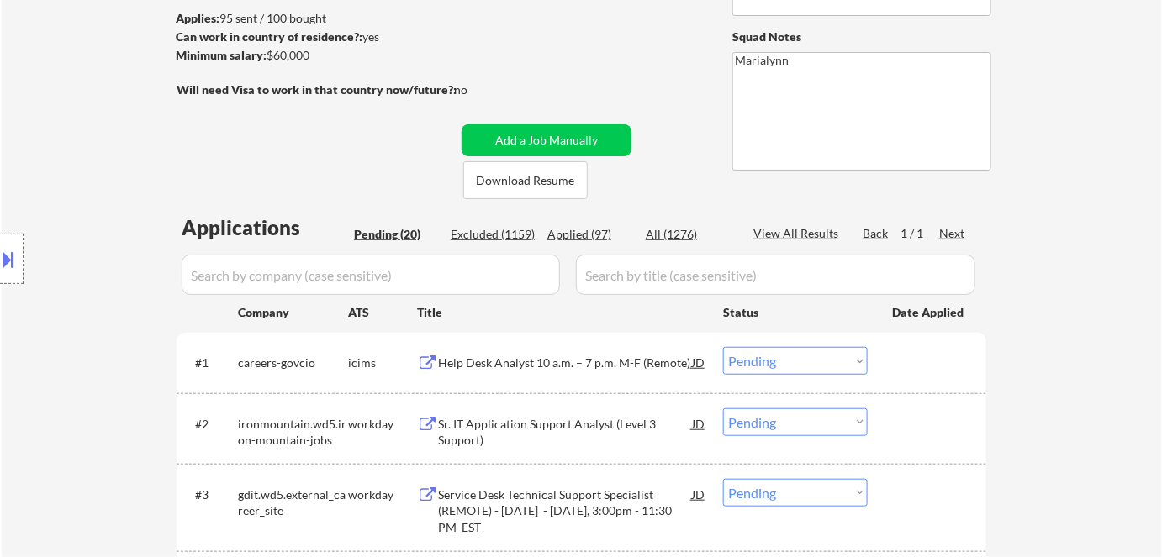
scroll to position [229, 0]
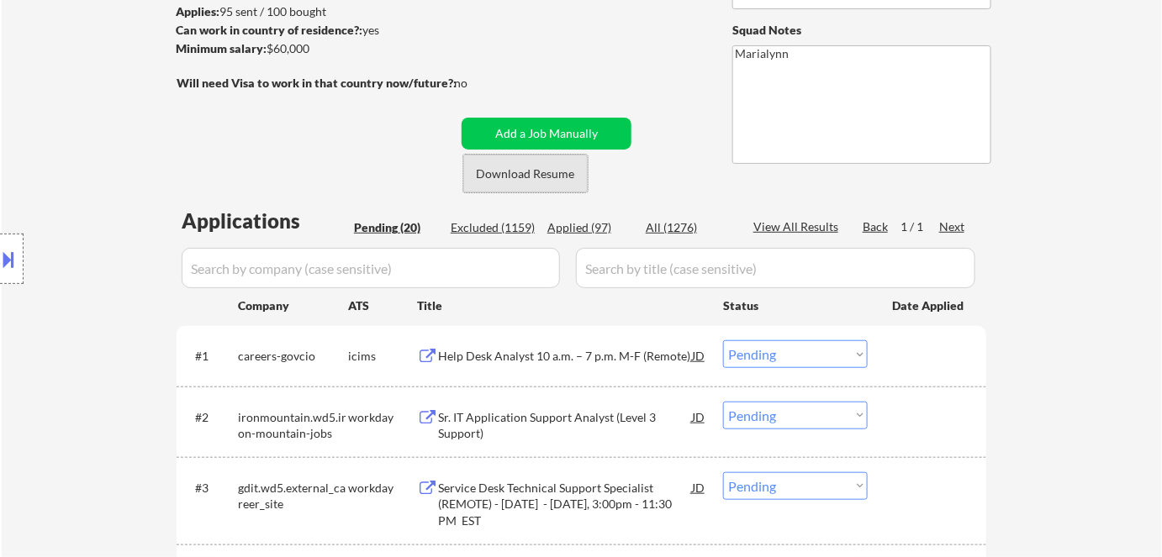
click at [558, 169] on button "Download Resume" at bounding box center [525, 174] width 124 height 38
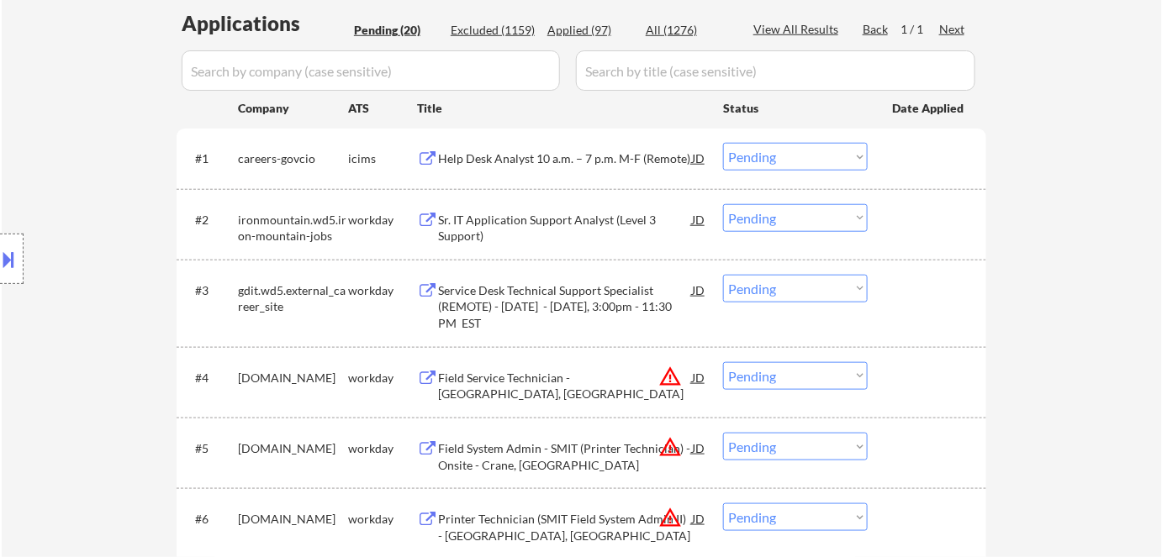
scroll to position [458, 0]
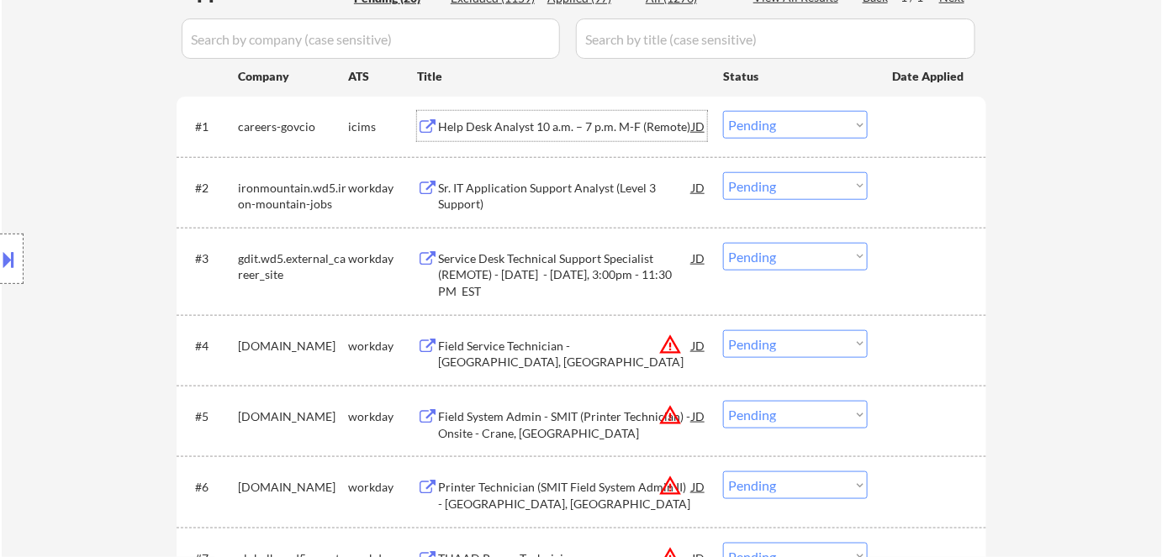
click at [489, 120] on div "Help Desk Analyst 10 a.m. – 7 p.m. M-F (Remote)" at bounding box center [565, 127] width 254 height 17
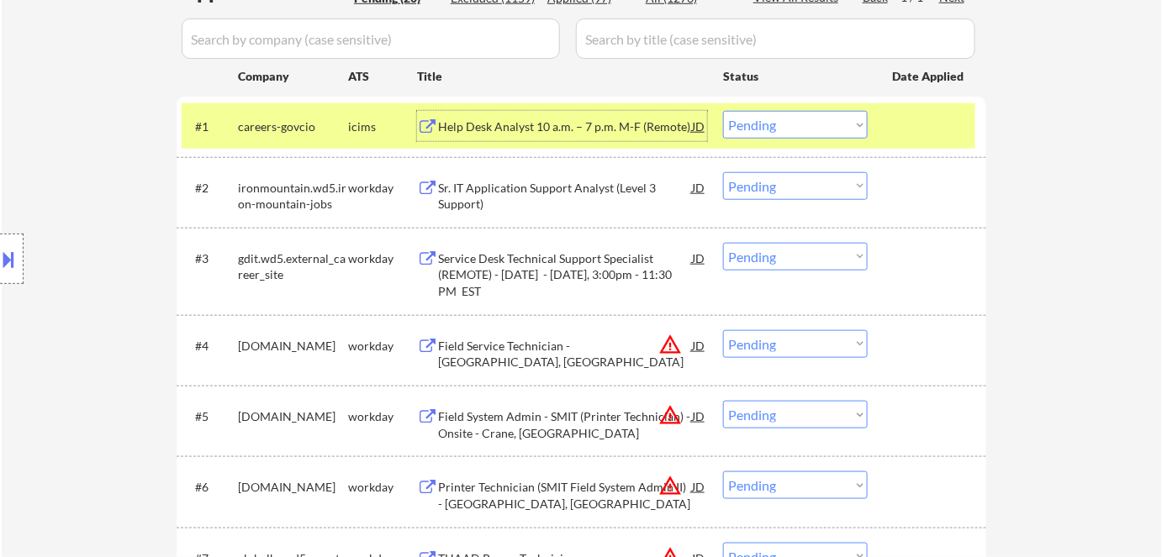
click at [789, 336] on select "Choose an option... Pending Applied Excluded (Questions) Excluded (Expired) Exc…" at bounding box center [795, 344] width 145 height 28
click at [723, 330] on select "Choose an option... Pending Applied Excluded (Questions) Excluded (Expired) Exc…" at bounding box center [795, 344] width 145 height 28
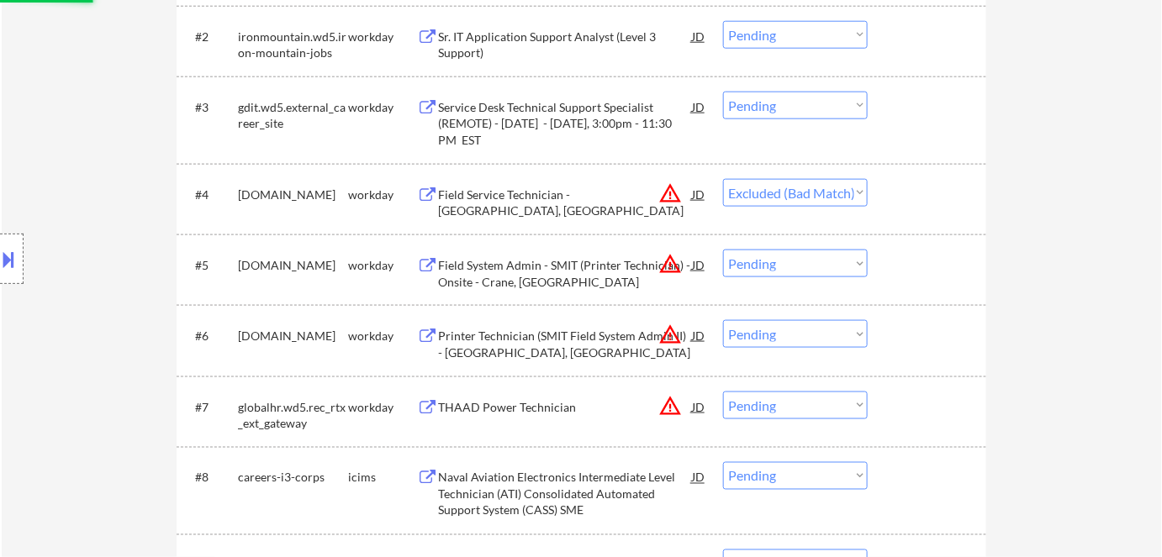
scroll to position [611, 0]
select select ""pending""
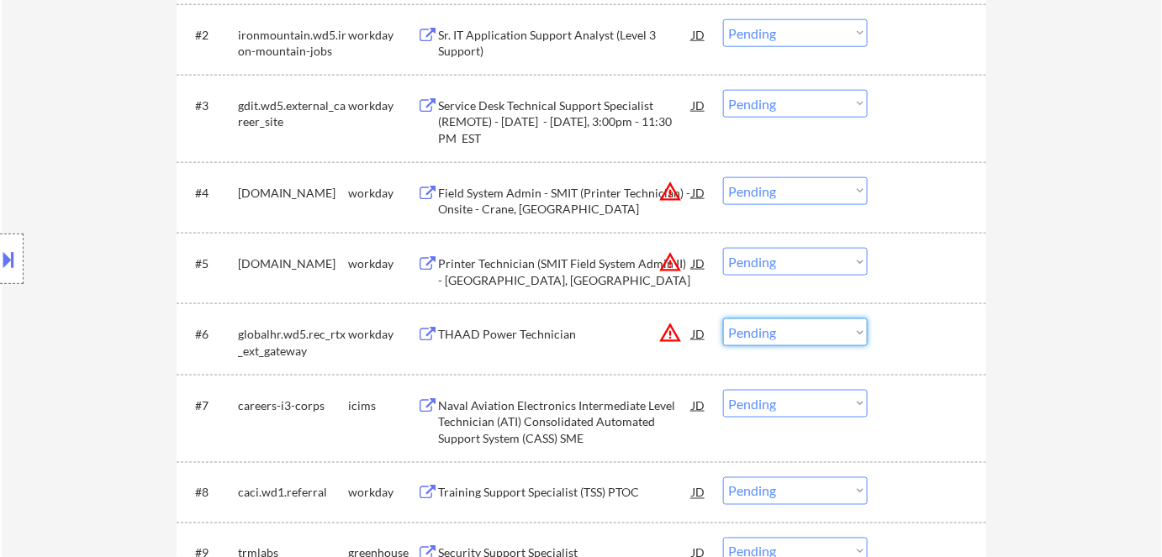
click at [760, 331] on select "Choose an option... Pending Applied Excluded (Questions) Excluded (Expired) Exc…" at bounding box center [795, 333] width 145 height 28
click at [723, 319] on select "Choose an option... Pending Applied Excluded (Questions) Excluded (Expired) Exc…" at bounding box center [795, 333] width 145 height 28
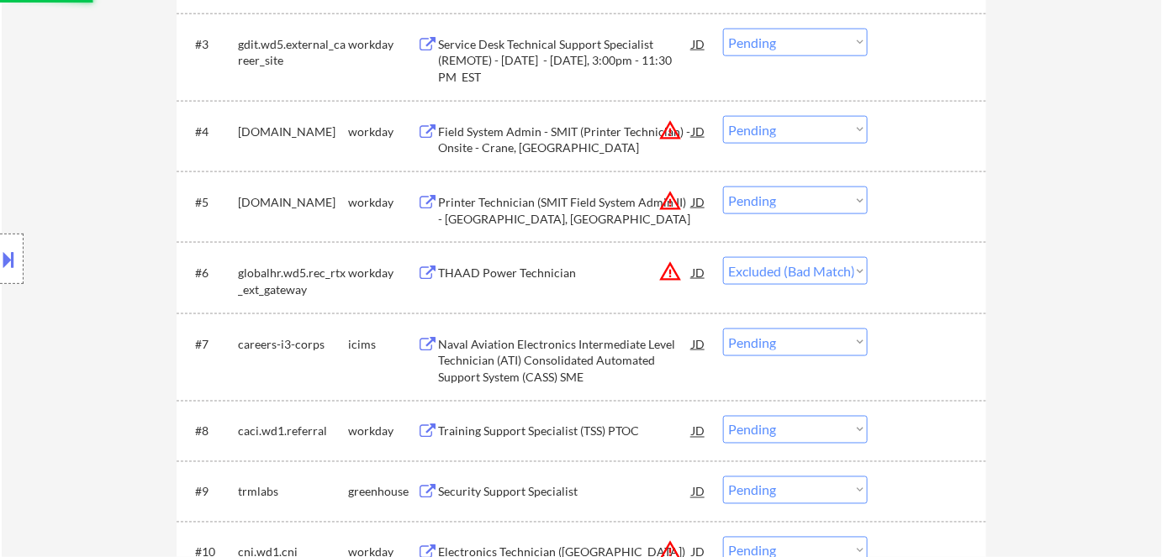
scroll to position [764, 0]
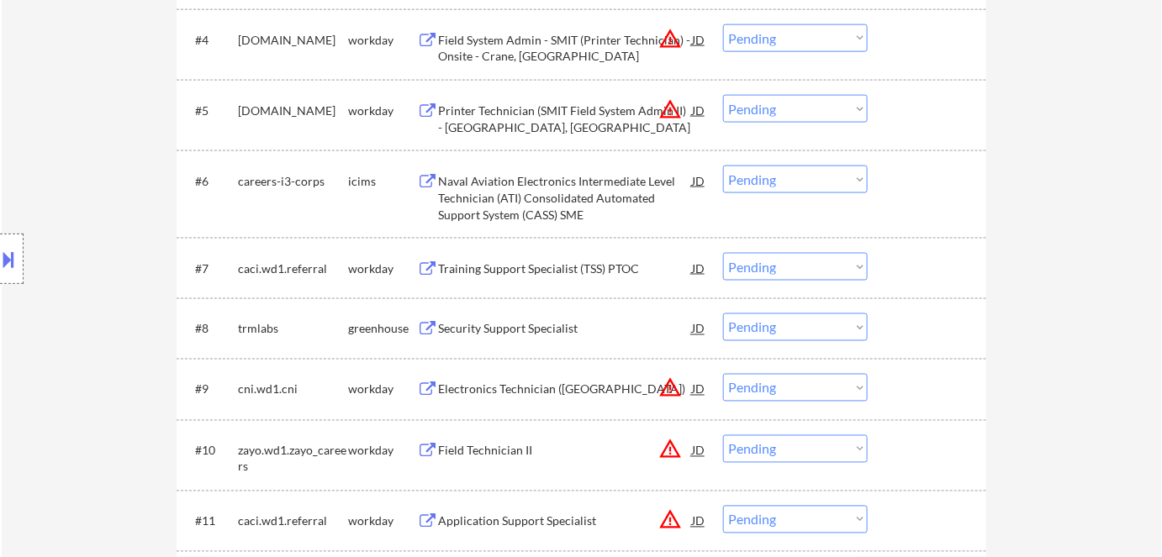
drag, startPoint x: 791, startPoint y: 182, endPoint x: 797, endPoint y: 193, distance: 12.4
click at [792, 182] on select "Choose an option... Pending Applied Excluded (Questions) Excluded (Expired) Exc…" at bounding box center [795, 180] width 145 height 28
click at [723, 166] on select "Choose an option... Pending Applied Excluded (Questions) Excluded (Expired) Exc…" at bounding box center [795, 180] width 145 height 28
select select ""pending""
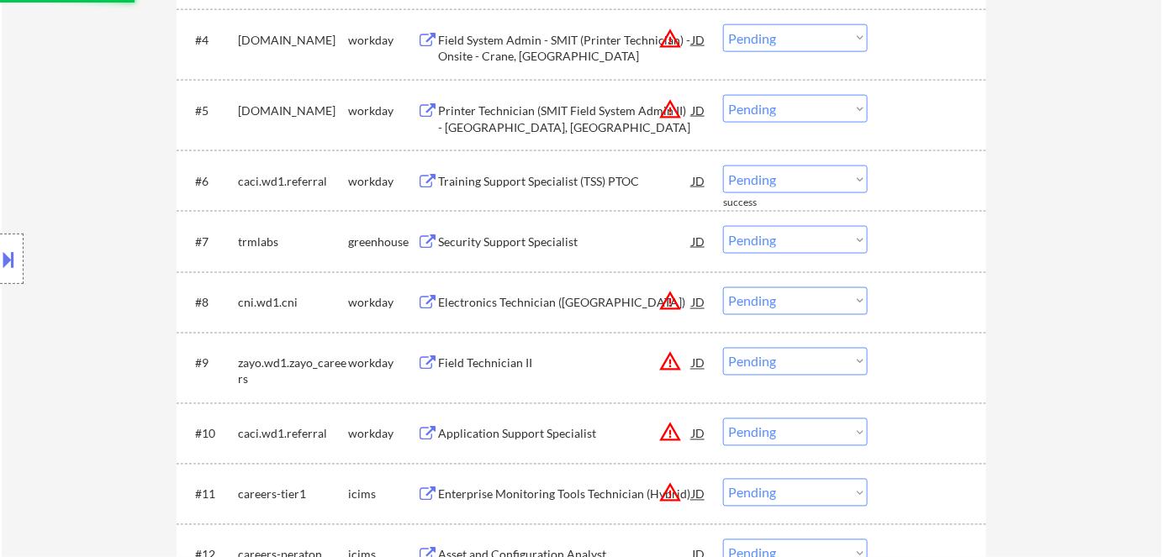
drag, startPoint x: 781, startPoint y: 292, endPoint x: 791, endPoint y: 293, distance: 10.2
click at [782, 292] on select "Choose an option... Pending Applied Excluded (Questions) Excluded (Expired) Exc…" at bounding box center [795, 302] width 145 height 28
click at [723, 288] on select "Choose an option... Pending Applied Excluded (Questions) Excluded (Expired) Exc…" at bounding box center [795, 302] width 145 height 28
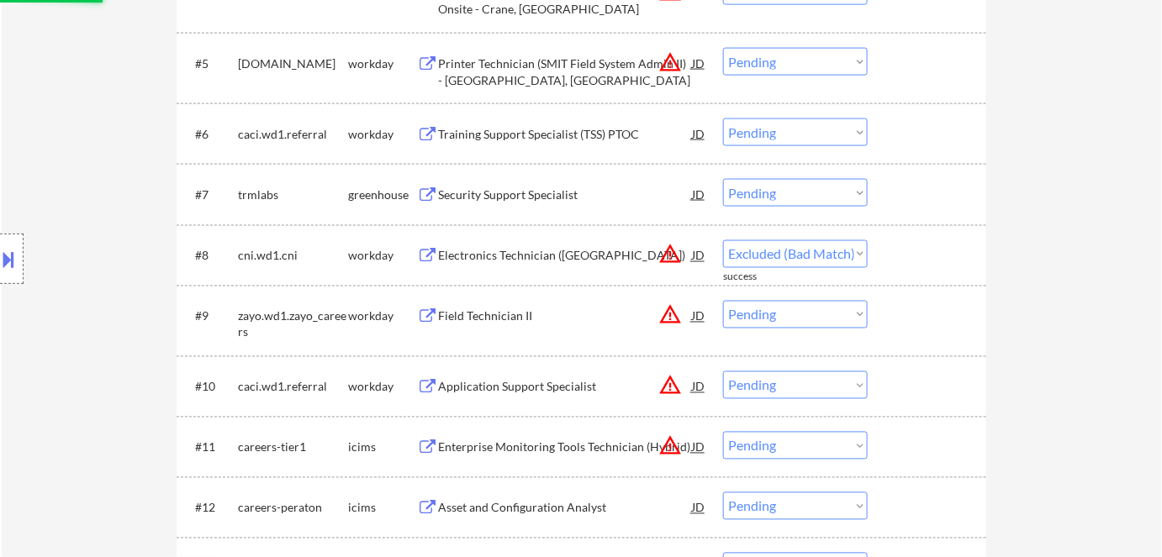
select select ""pending""
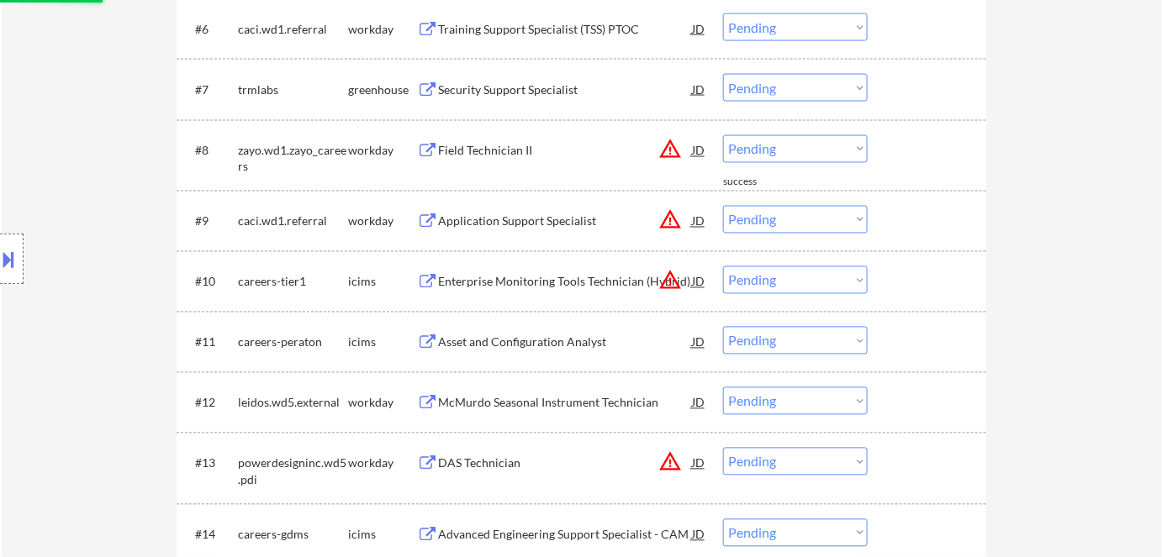
scroll to position [916, 0]
click at [760, 399] on select "Choose an option... Pending Applied Excluded (Questions) Excluded (Expired) Exc…" at bounding box center [795, 402] width 145 height 28
click at [723, 388] on select "Choose an option... Pending Applied Excluded (Questions) Excluded (Expired) Exc…" at bounding box center [795, 402] width 145 height 28
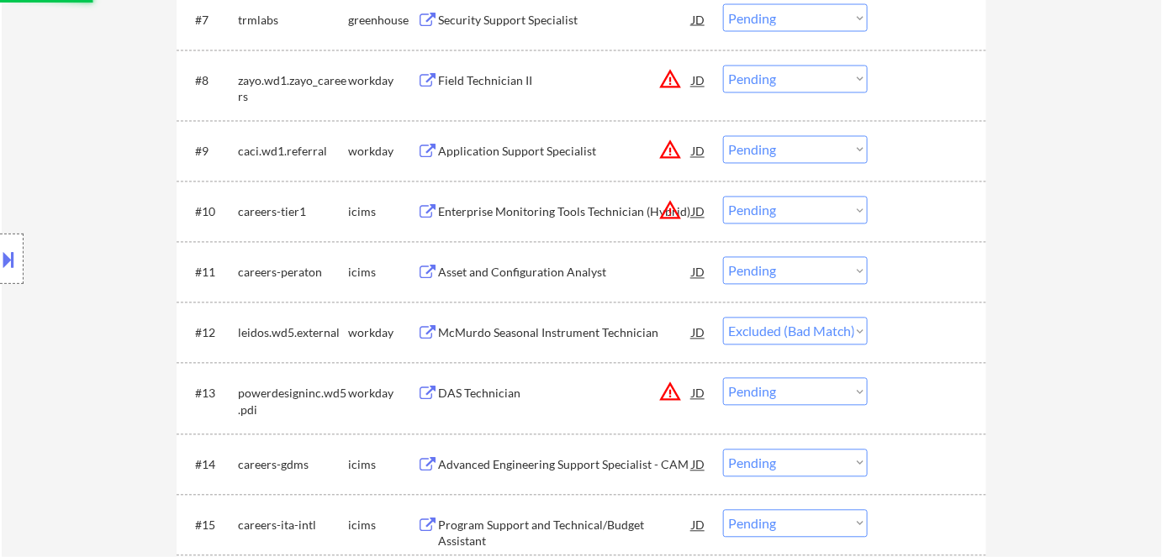
scroll to position [1069, 0]
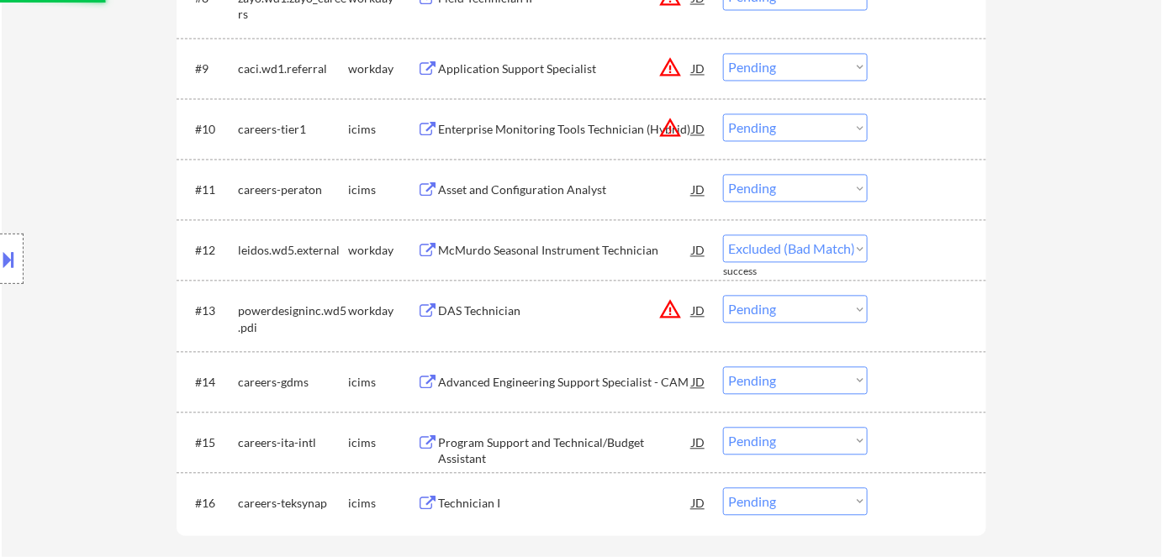
select select ""pending""
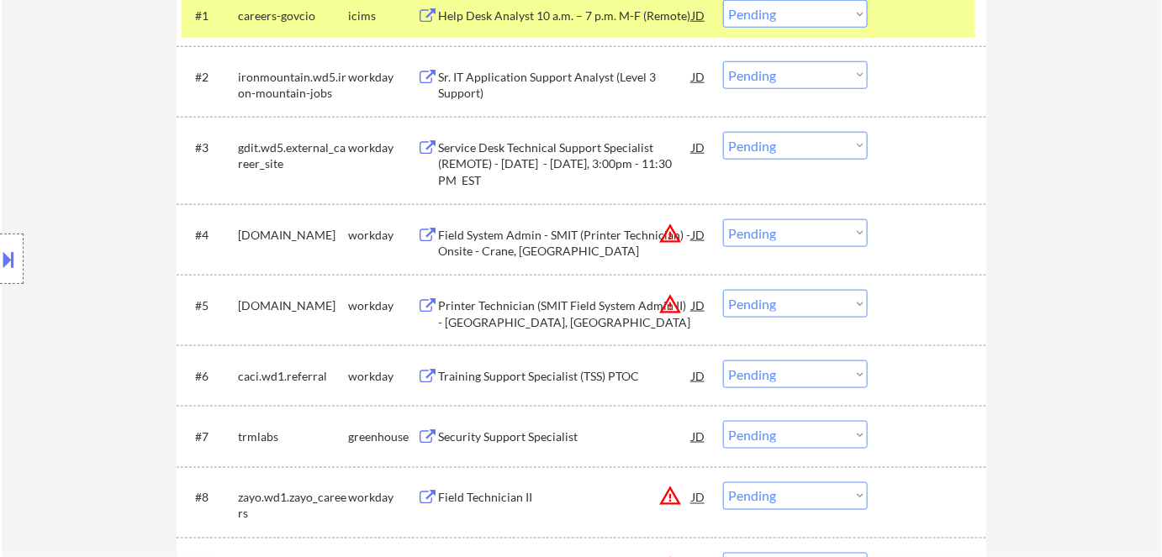
scroll to position [458, 0]
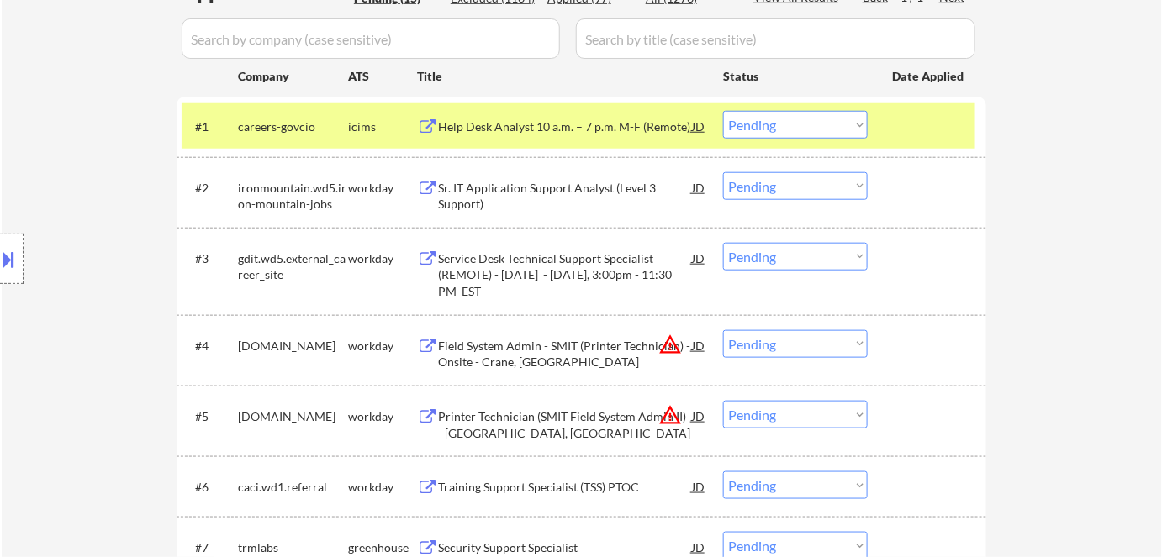
click at [754, 343] on select "Choose an option... Pending Applied Excluded (Questions) Excluded (Expired) Exc…" at bounding box center [795, 344] width 145 height 28
click at [723, 330] on select "Choose an option... Pending Applied Excluded (Questions) Excluded (Expired) Exc…" at bounding box center [795, 344] width 145 height 28
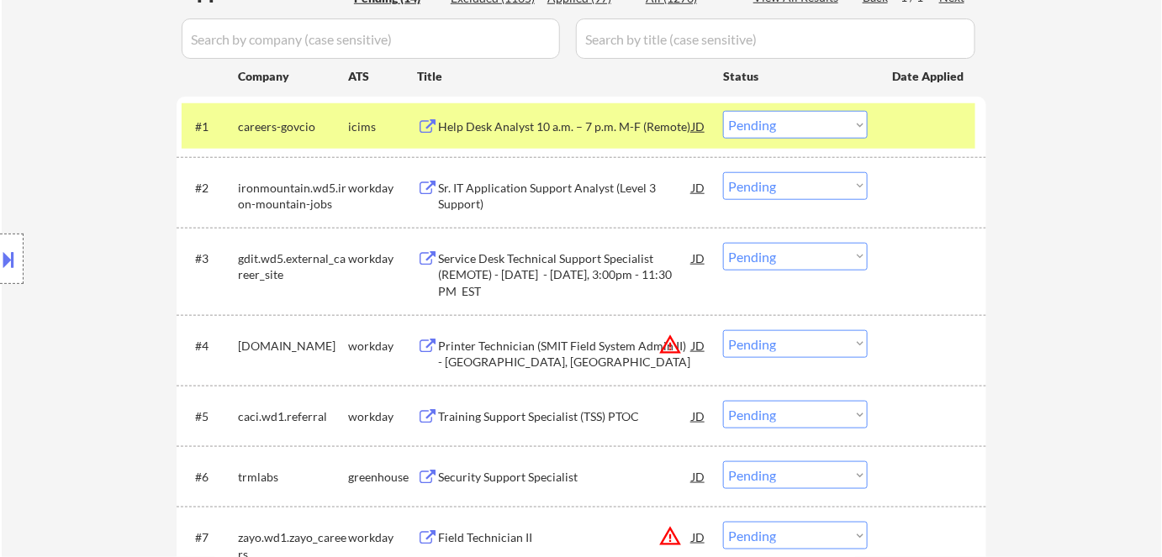
click at [763, 346] on select "Choose an option... Pending Applied Excluded (Questions) Excluded (Expired) Exc…" at bounding box center [795, 344] width 145 height 28
click at [723, 330] on select "Choose an option... Pending Applied Excluded (Questions) Excluded (Expired) Exc…" at bounding box center [795, 344] width 145 height 28
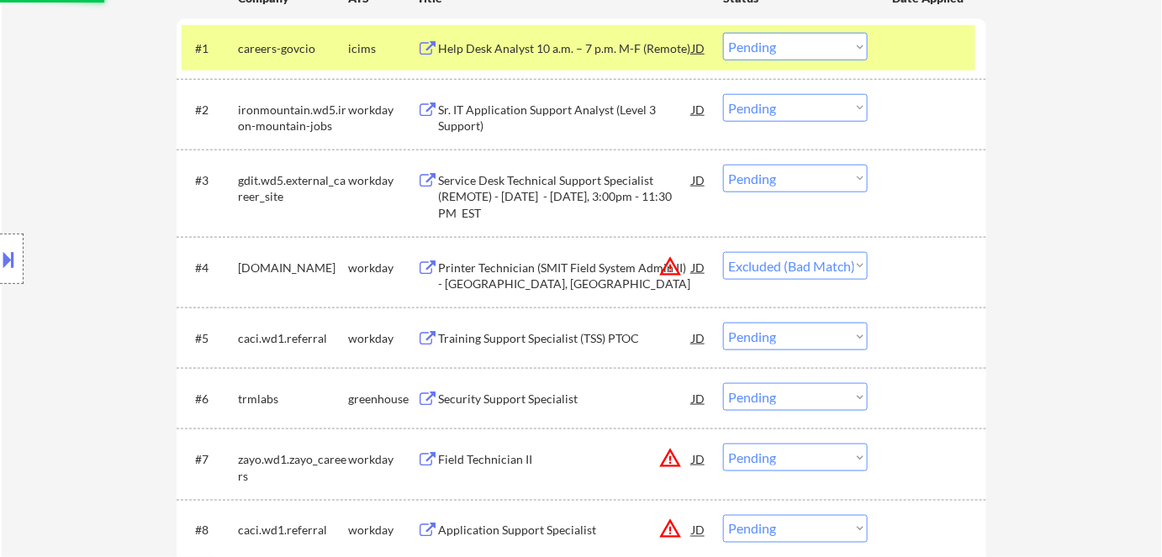
scroll to position [611, 0]
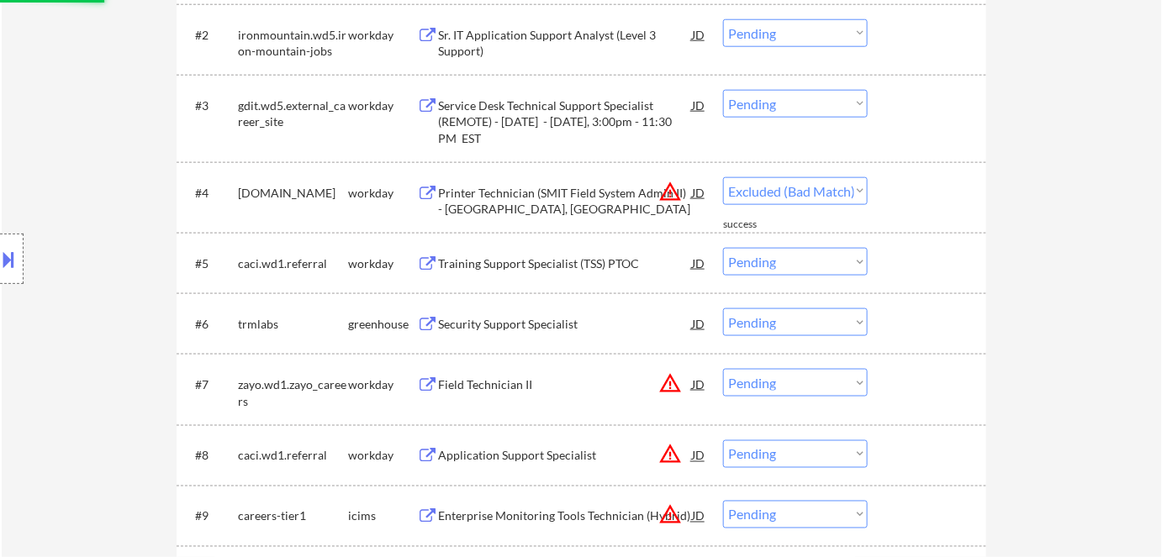
select select ""pending""
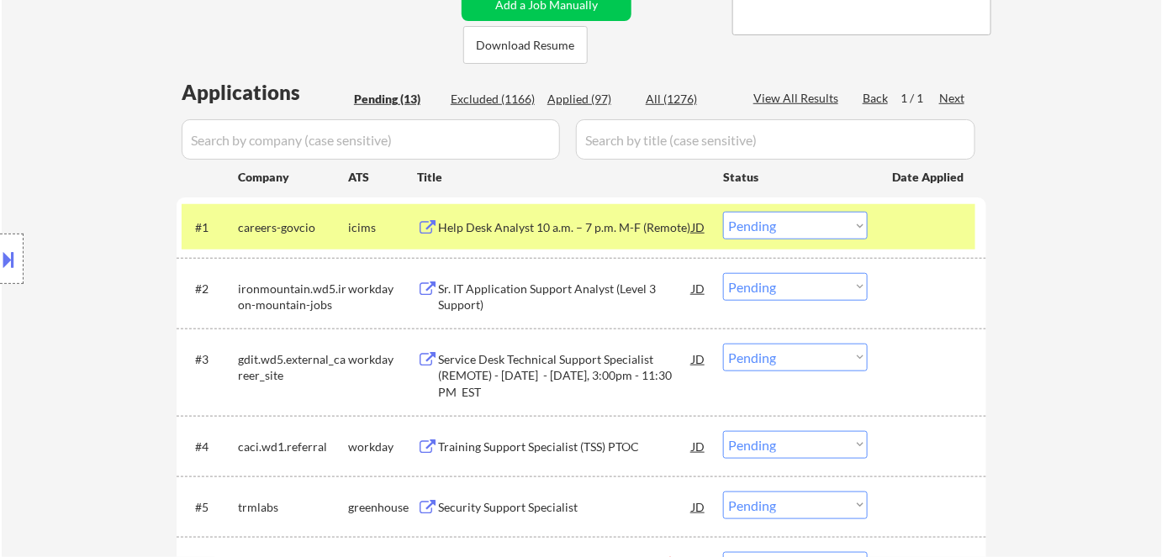
scroll to position [382, 0]
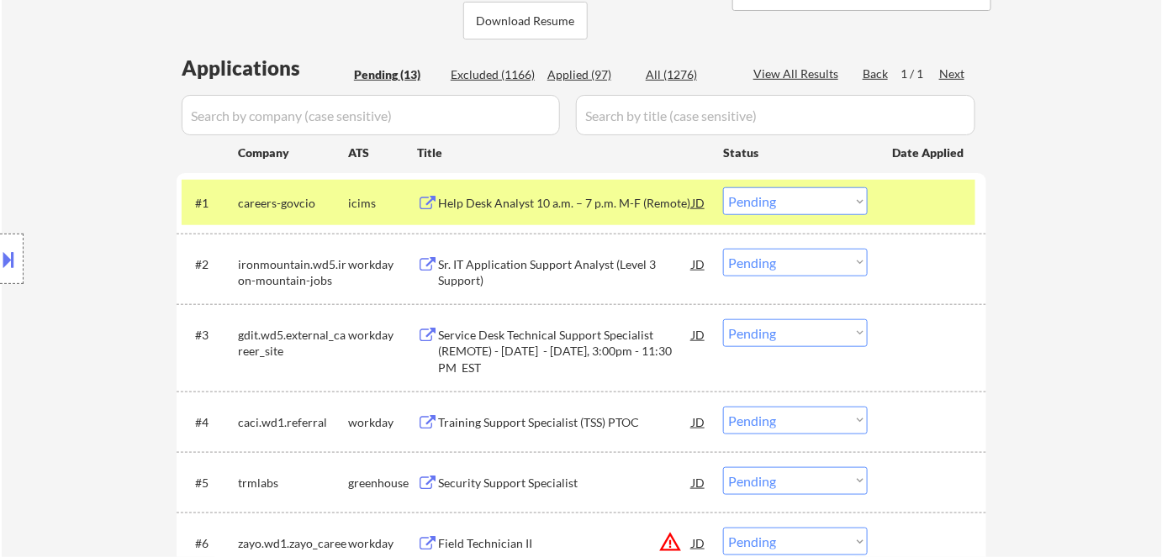
click at [493, 259] on div "Sr. IT Application Support Analyst (Level 3 Support)" at bounding box center [565, 272] width 254 height 33
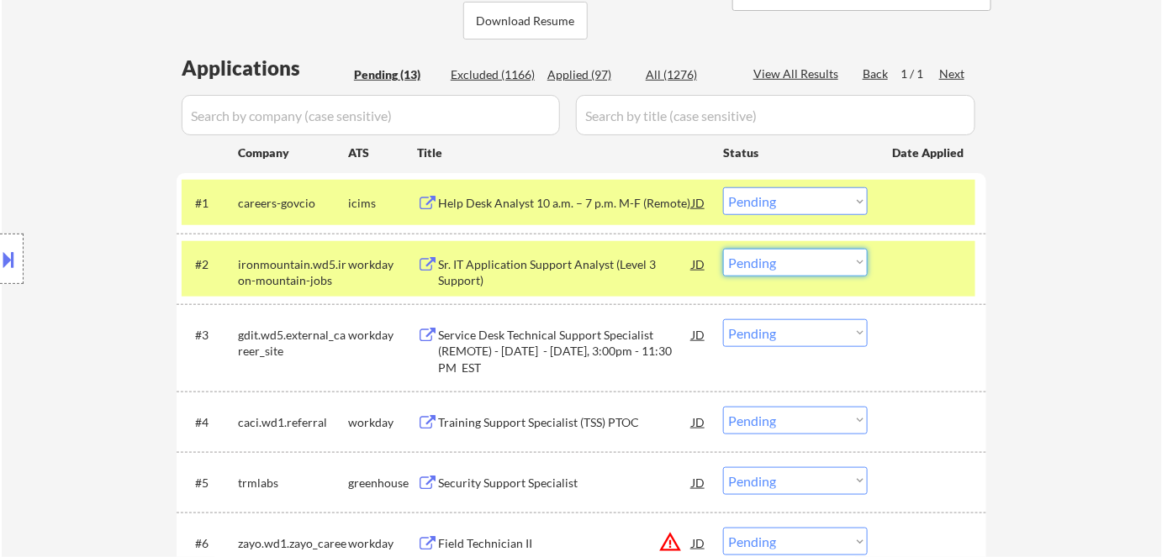
drag, startPoint x: 834, startPoint y: 262, endPoint x: 837, endPoint y: 273, distance: 11.4
click at [834, 262] on select "Choose an option... Pending Applied Excluded (Questions) Excluded (Expired) Exc…" at bounding box center [795, 263] width 145 height 28
click at [723, 249] on select "Choose an option... Pending Applied Excluded (Questions) Excluded (Expired) Exc…" at bounding box center [795, 263] width 145 height 28
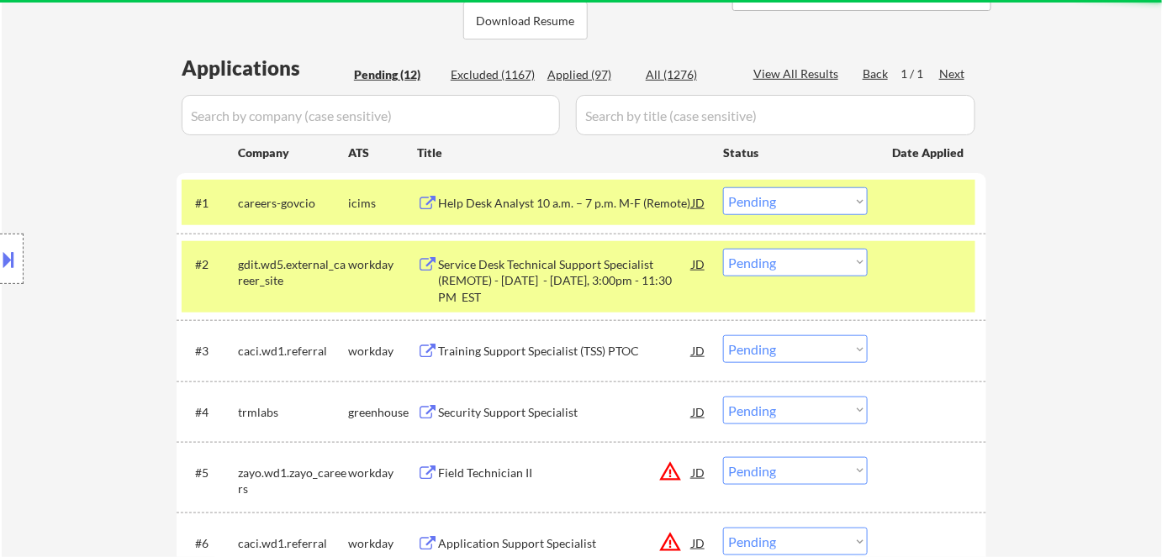
click at [380, 211] on div "icims" at bounding box center [382, 202] width 69 height 30
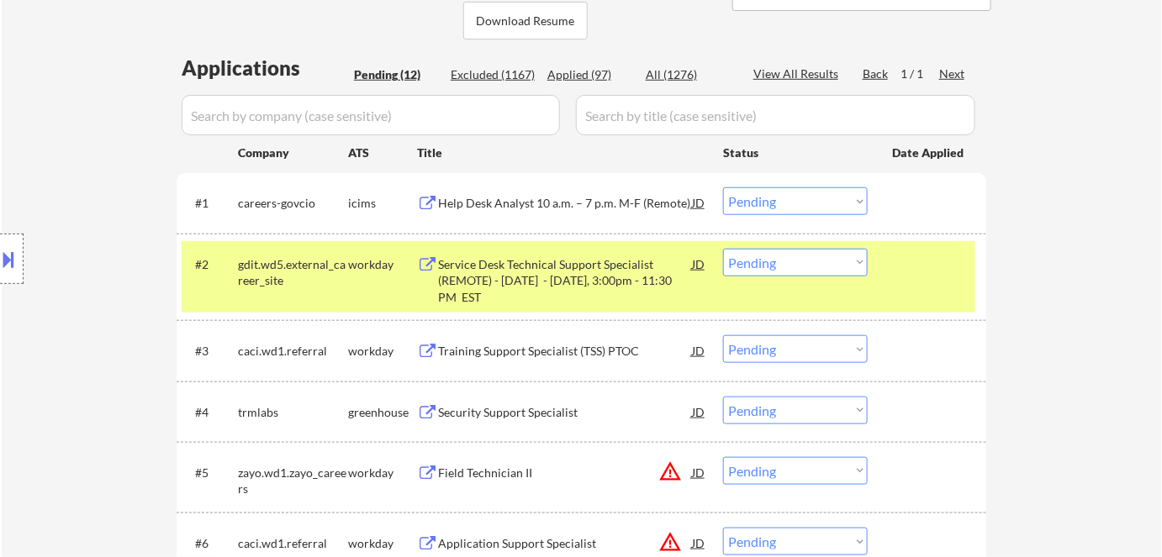
click at [389, 260] on div "workday" at bounding box center [382, 264] width 69 height 17
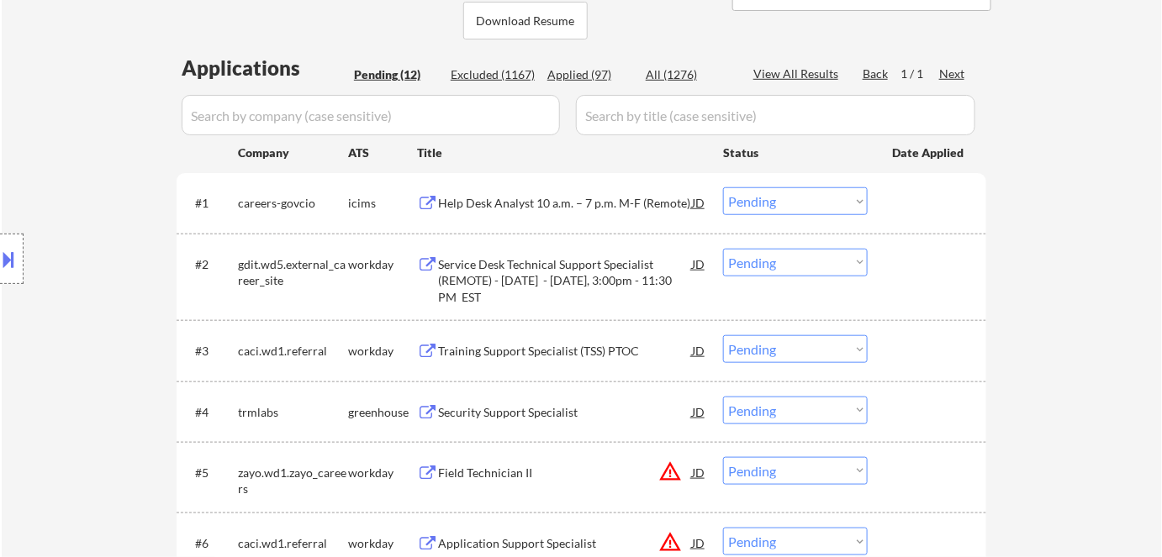
click at [528, 274] on div "Service Desk Technical Support Specialist (REMOTE) - [DATE] - [DATE], 3:00pm - …" at bounding box center [565, 281] width 254 height 50
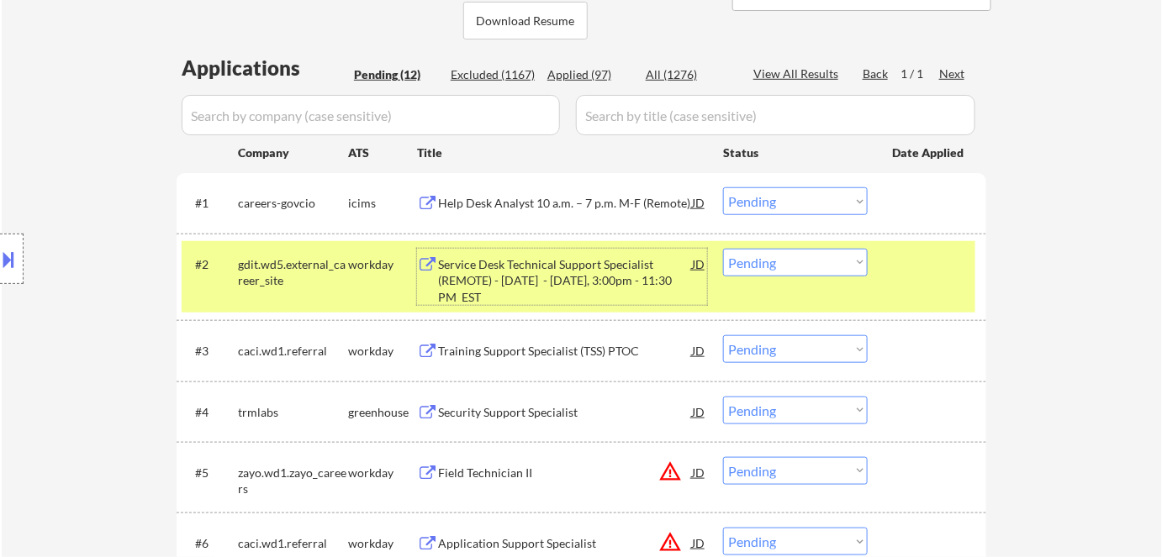
click at [784, 265] on select "Choose an option... Pending Applied Excluded (Questions) Excluded (Expired) Exc…" at bounding box center [795, 263] width 145 height 28
click at [723, 249] on select "Choose an option... Pending Applied Excluded (Questions) Excluded (Expired) Exc…" at bounding box center [795, 263] width 145 height 28
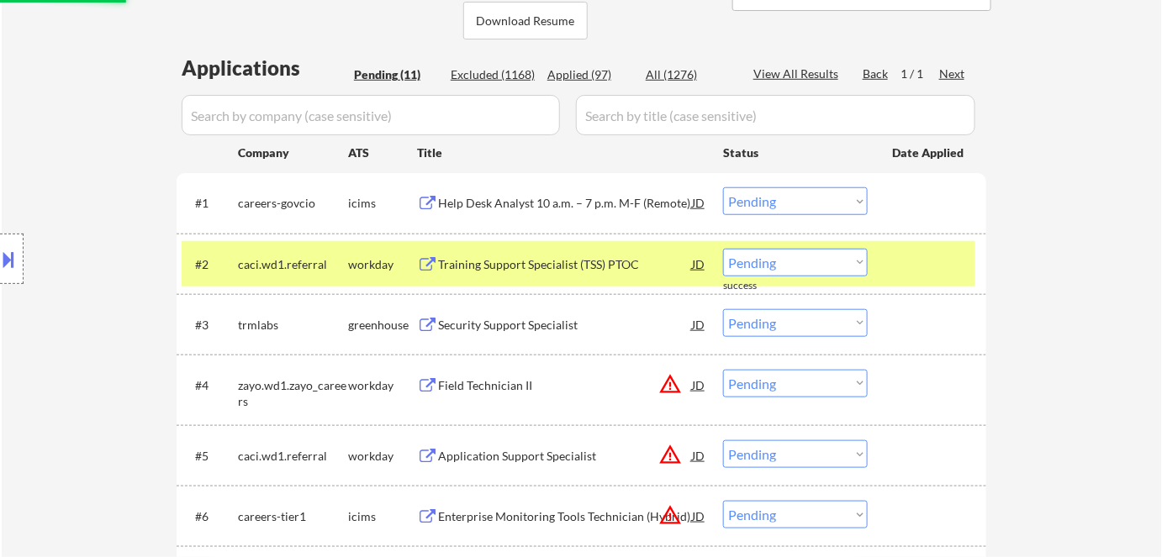
click at [506, 259] on div "Training Support Specialist (TSS) PTOC" at bounding box center [565, 264] width 254 height 17
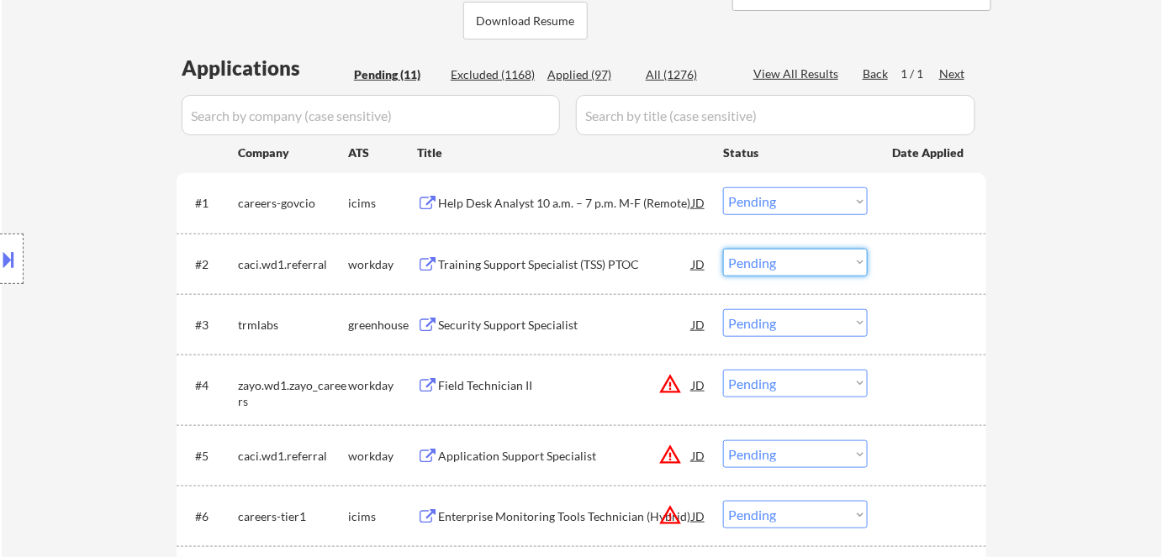
drag, startPoint x: 765, startPoint y: 261, endPoint x: 779, endPoint y: 270, distance: 17.0
click at [765, 261] on select "Choose an option... Pending Applied Excluded (Questions) Excluded (Expired) Exc…" at bounding box center [795, 263] width 145 height 28
click at [723, 249] on select "Choose an option... Pending Applied Excluded (Questions) Excluded (Expired) Exc…" at bounding box center [795, 263] width 145 height 28
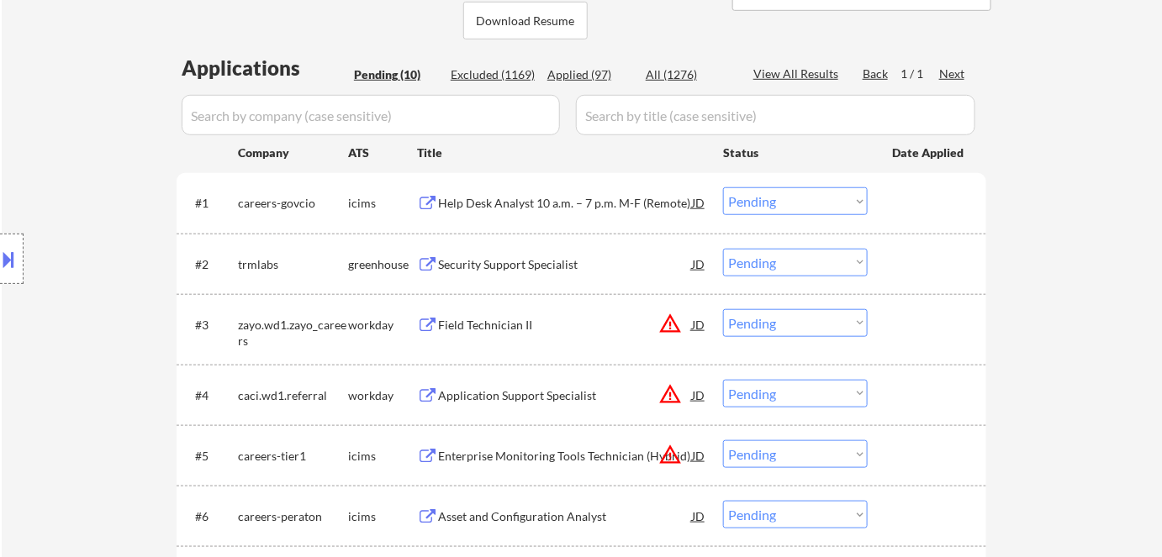
click at [545, 268] on div "Security Support Specialist" at bounding box center [565, 264] width 254 height 17
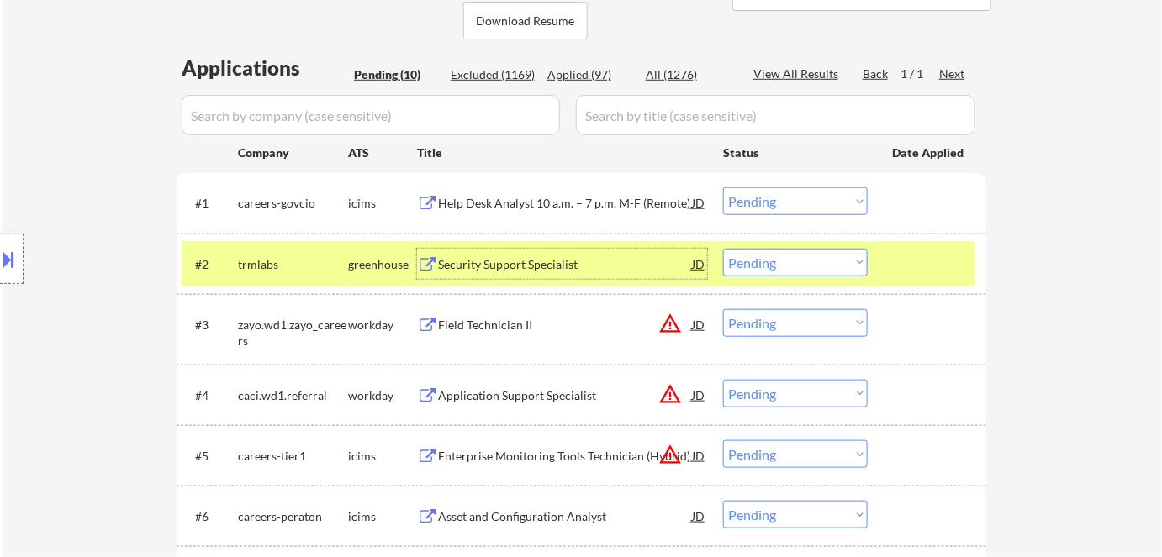
click at [737, 268] on select "Choose an option... Pending Applied Excluded (Questions) Excluded (Expired) Exc…" at bounding box center [795, 263] width 145 height 28
click at [723, 249] on select "Choose an option... Pending Applied Excluded (Questions) Excluded (Expired) Exc…" at bounding box center [795, 263] width 145 height 28
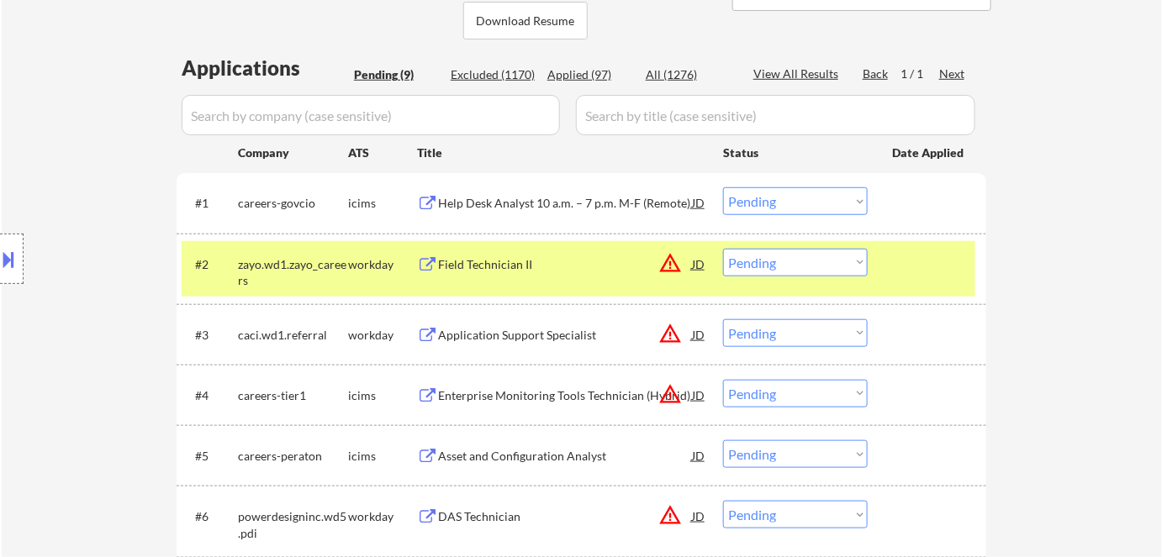
click at [465, 262] on div "Field Technician II" at bounding box center [565, 264] width 254 height 17
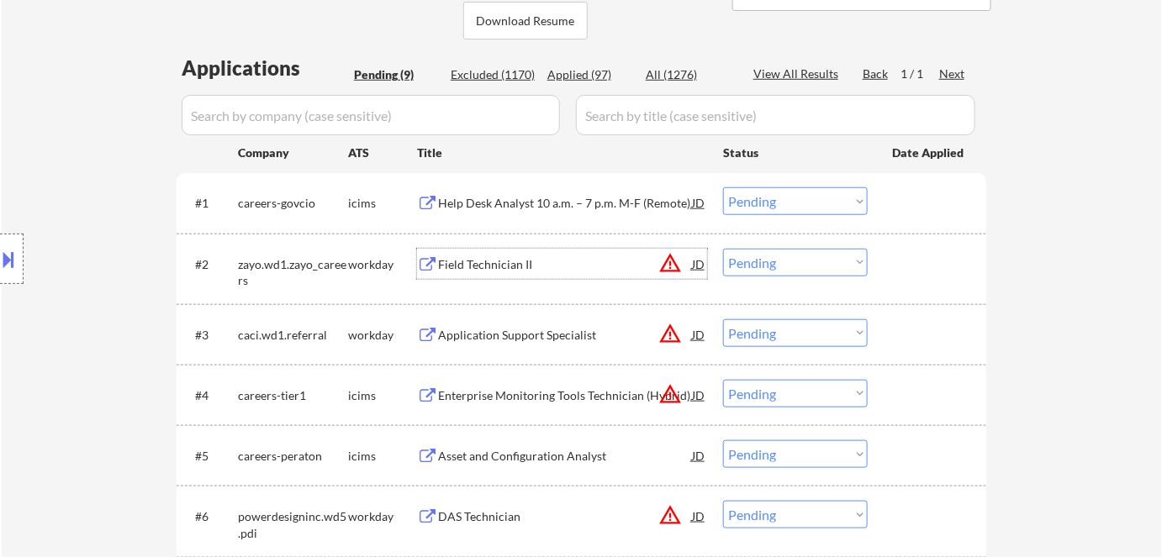
click at [762, 261] on select "Choose an option... Pending Applied Excluded (Questions) Excluded (Expired) Exc…" at bounding box center [795, 263] width 145 height 28
click at [723, 249] on select "Choose an option... Pending Applied Excluded (Questions) Excluded (Expired) Exc…" at bounding box center [795, 263] width 145 height 28
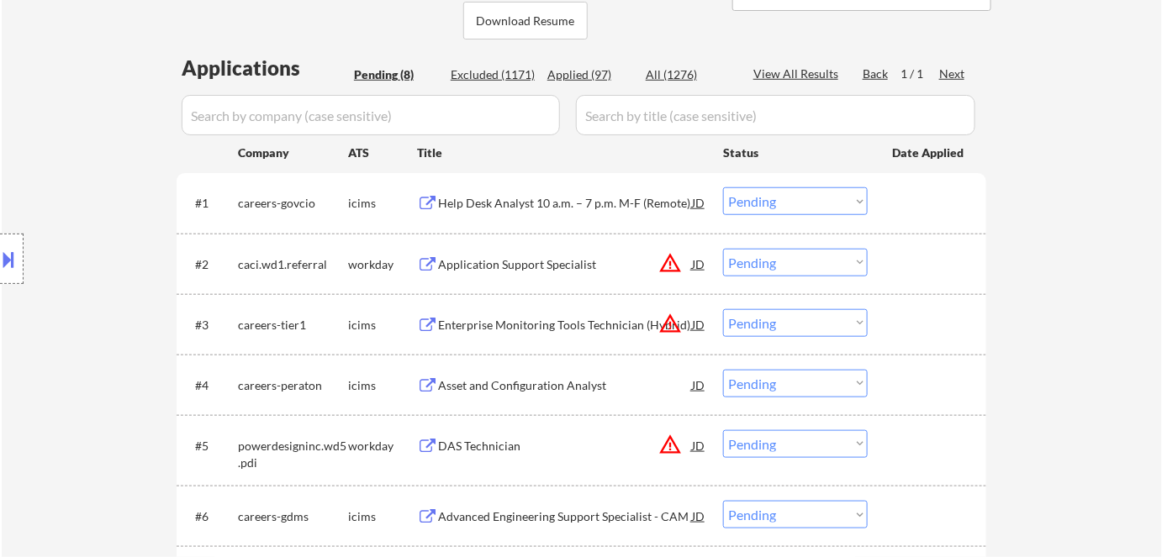
click at [484, 259] on div "Application Support Specialist" at bounding box center [565, 264] width 254 height 17
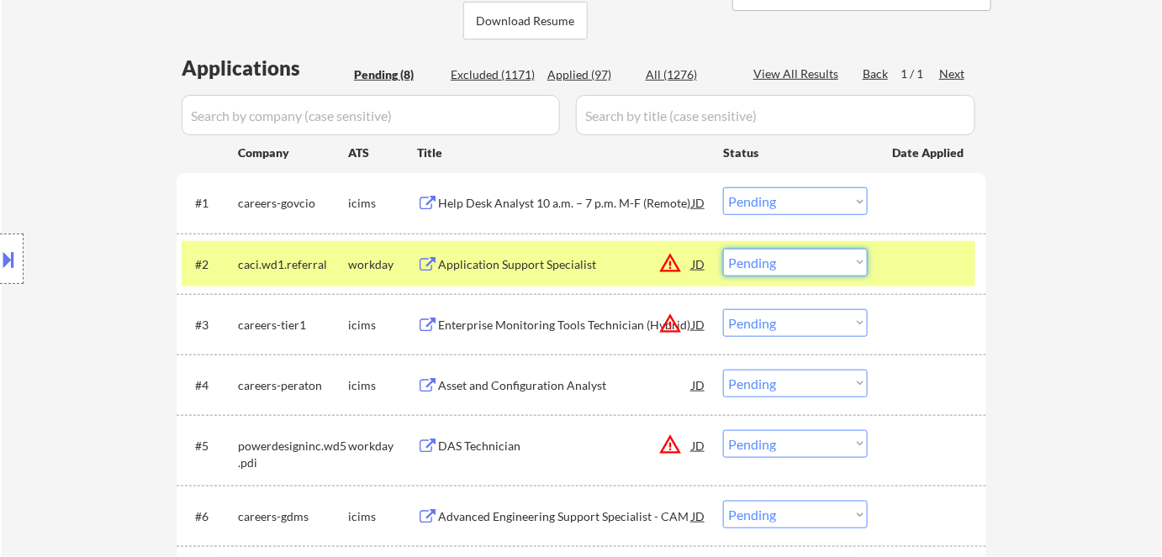
drag, startPoint x: 770, startPoint y: 255, endPoint x: 774, endPoint y: 265, distance: 10.6
click at [770, 255] on select "Choose an option... Pending Applied Excluded (Questions) Excluded (Expired) Exc…" at bounding box center [795, 263] width 145 height 28
click at [723, 249] on select "Choose an option... Pending Applied Excluded (Questions) Excluded (Expired) Exc…" at bounding box center [795, 263] width 145 height 28
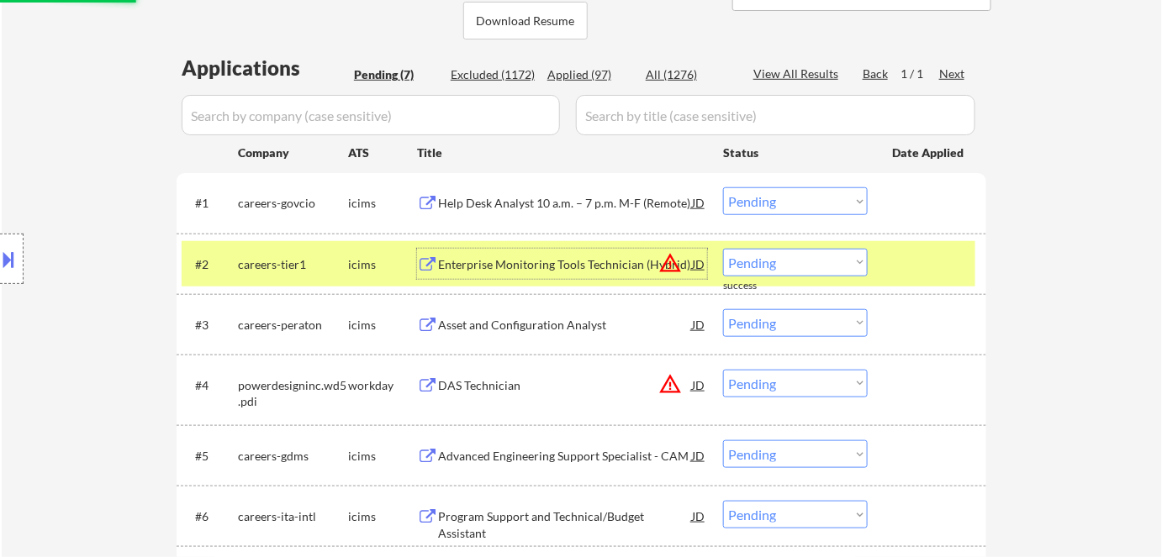
click at [470, 263] on div "Enterprise Monitoring Tools Technician (Hybrid)" at bounding box center [565, 264] width 254 height 17
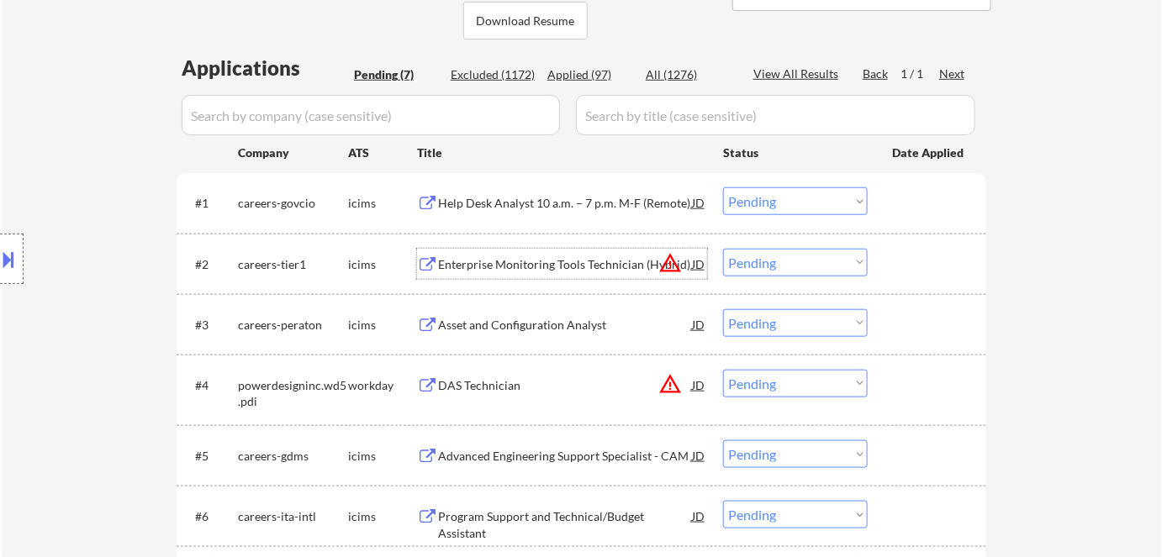
click at [787, 267] on select "Choose an option... Pending Applied Excluded (Questions) Excluded (Expired) Exc…" at bounding box center [795, 263] width 145 height 28
click at [723, 249] on select "Choose an option... Pending Applied Excluded (Questions) Excluded (Expired) Exc…" at bounding box center [795, 263] width 145 height 28
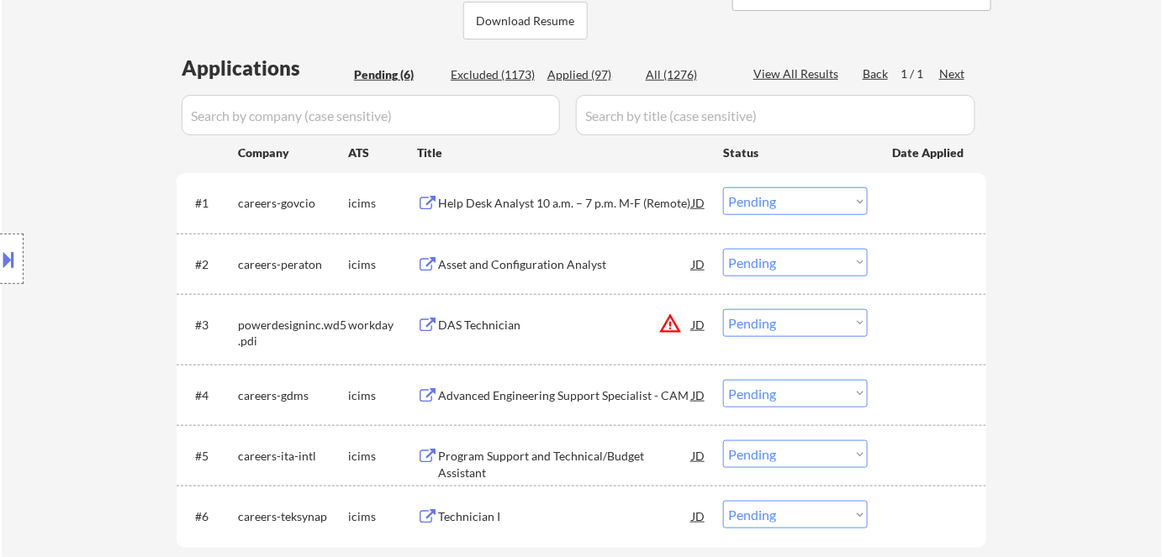
click at [529, 265] on div "Asset and Configuration Analyst" at bounding box center [565, 264] width 254 height 17
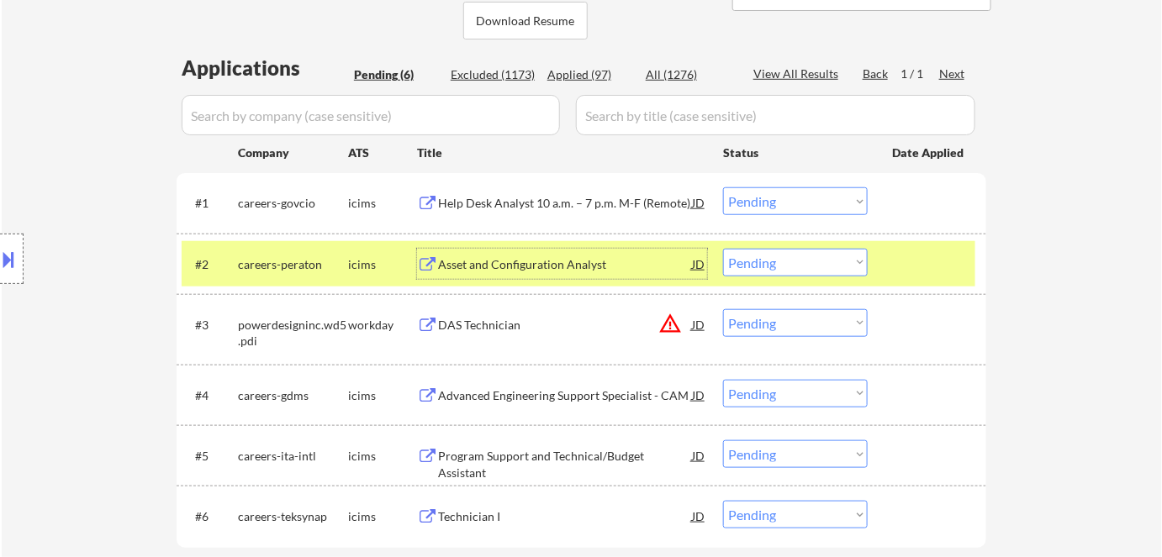
drag, startPoint x: 782, startPoint y: 266, endPoint x: 789, endPoint y: 274, distance: 11.3
click at [782, 266] on select "Choose an option... Pending Applied Excluded (Questions) Excluded (Expired) Exc…" at bounding box center [795, 263] width 145 height 28
click at [723, 249] on select "Choose an option... Pending Applied Excluded (Questions) Excluded (Expired) Exc…" at bounding box center [795, 263] width 145 height 28
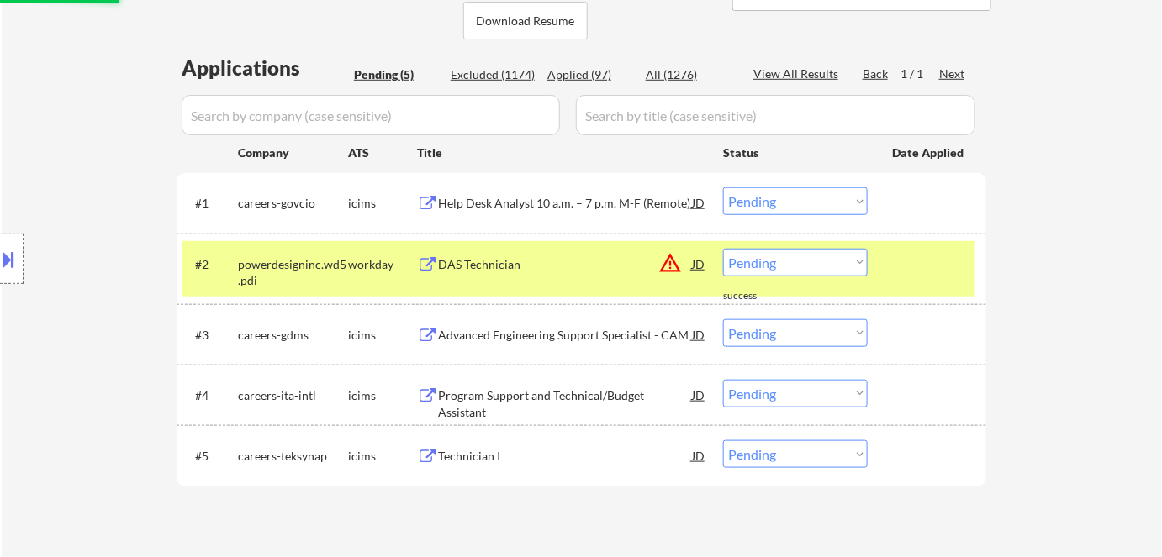
click at [482, 261] on div "DAS Technician" at bounding box center [565, 264] width 254 height 17
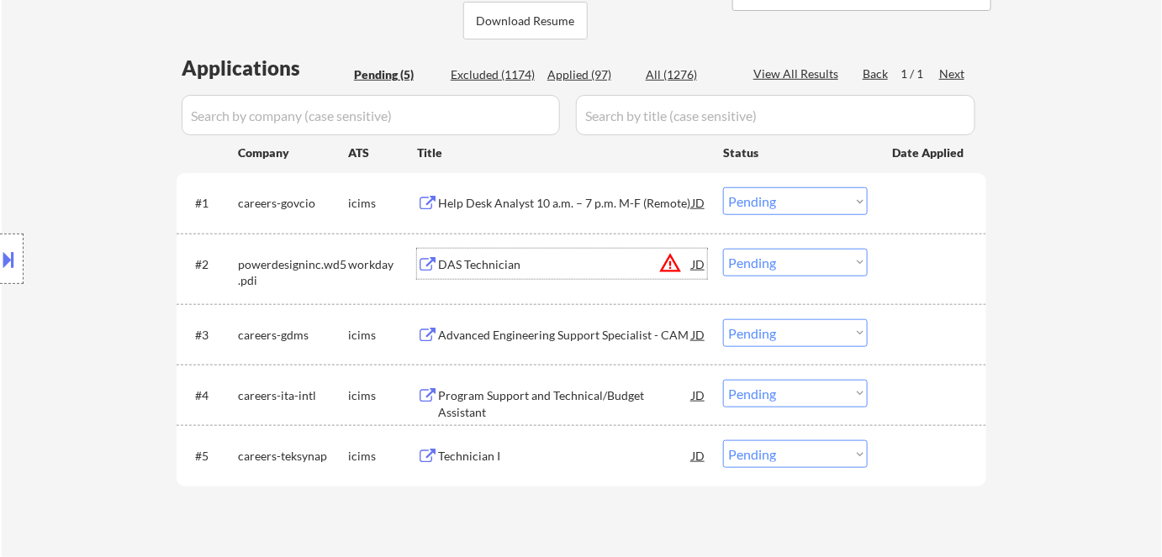
click at [782, 267] on select "Choose an option... Pending Applied Excluded (Questions) Excluded (Expired) Exc…" at bounding box center [795, 263] width 145 height 28
click at [723, 249] on select "Choose an option... Pending Applied Excluded (Questions) Excluded (Expired) Exc…" at bounding box center [795, 263] width 145 height 28
select select ""pending""
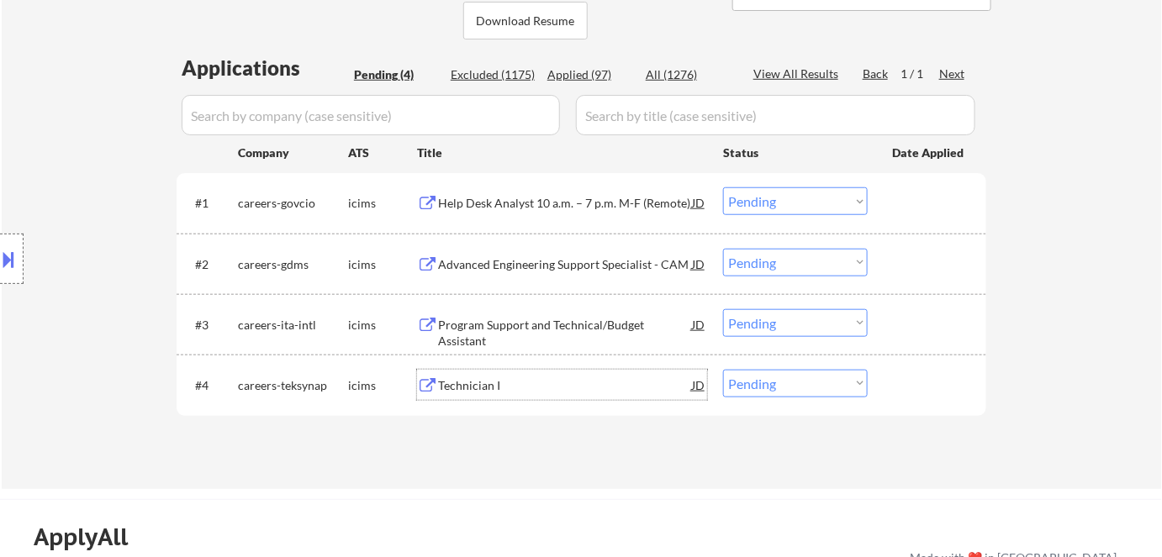
click at [488, 386] on div "Technician I" at bounding box center [565, 386] width 254 height 17
